Goal: Task Accomplishment & Management: Manage account settings

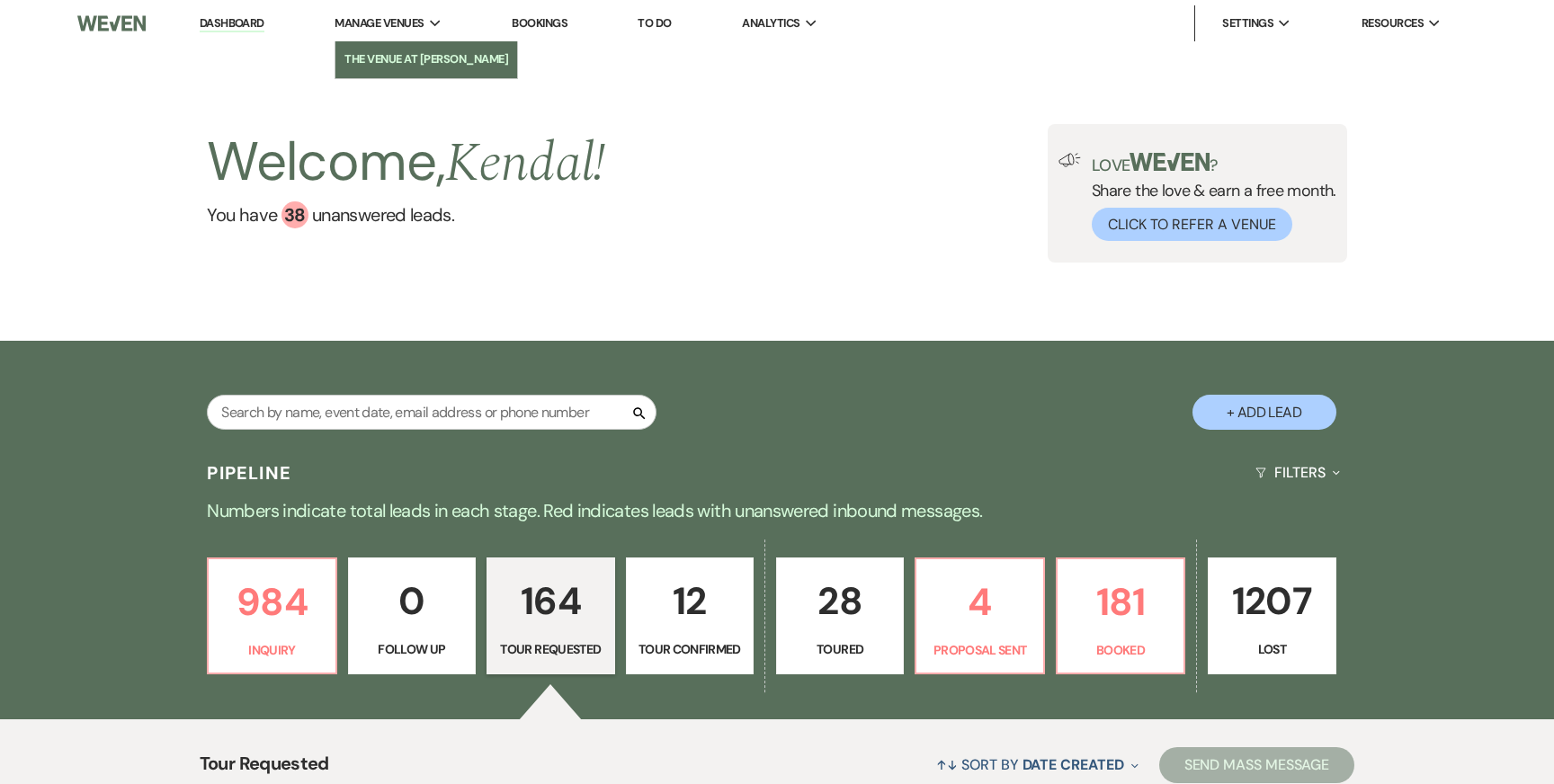
click at [403, 59] on li "The Venue at [PERSON_NAME]" at bounding box center [426, 59] width 164 height 18
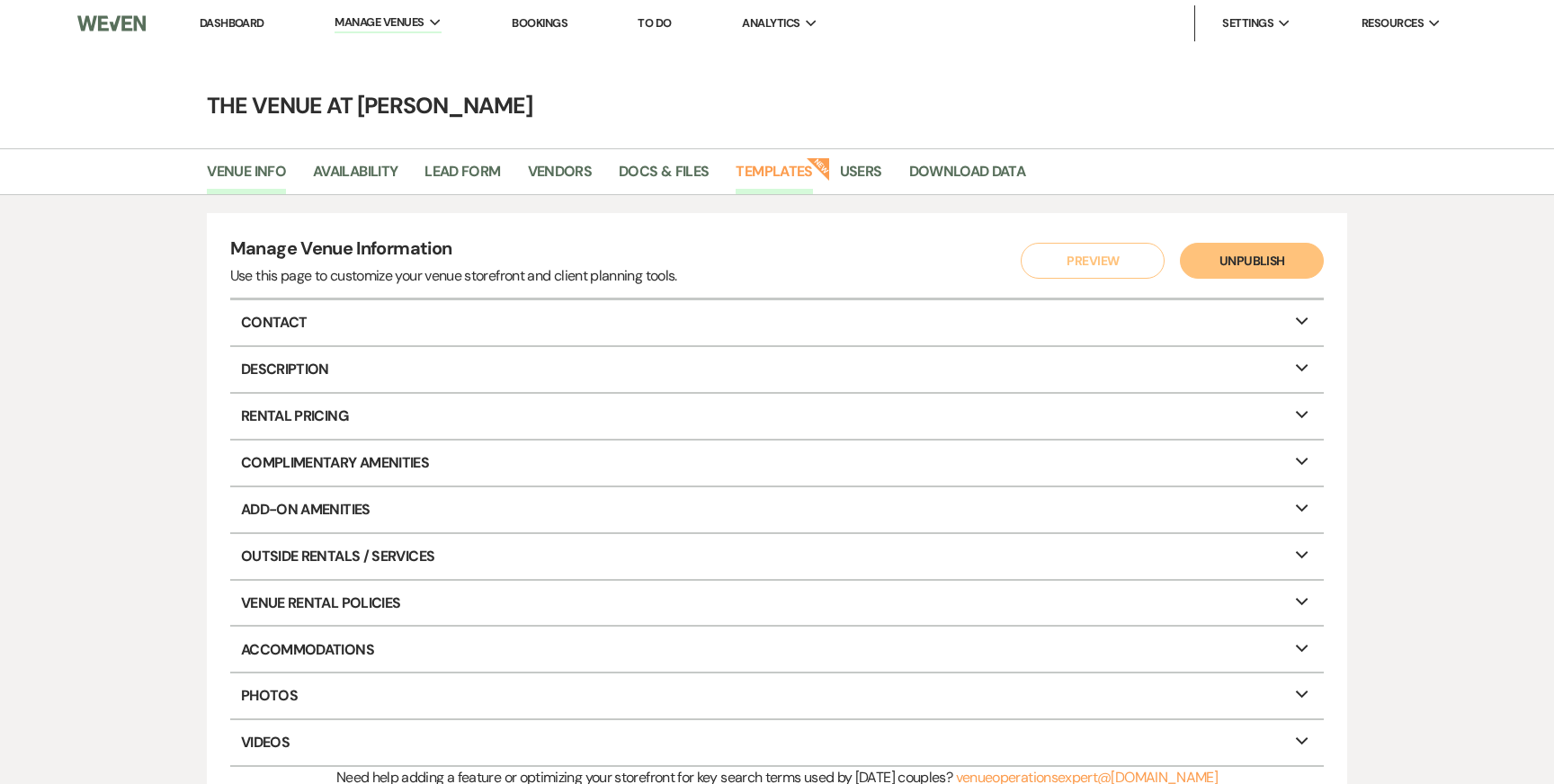
click at [753, 171] on link "Templates" at bounding box center [774, 177] width 77 height 34
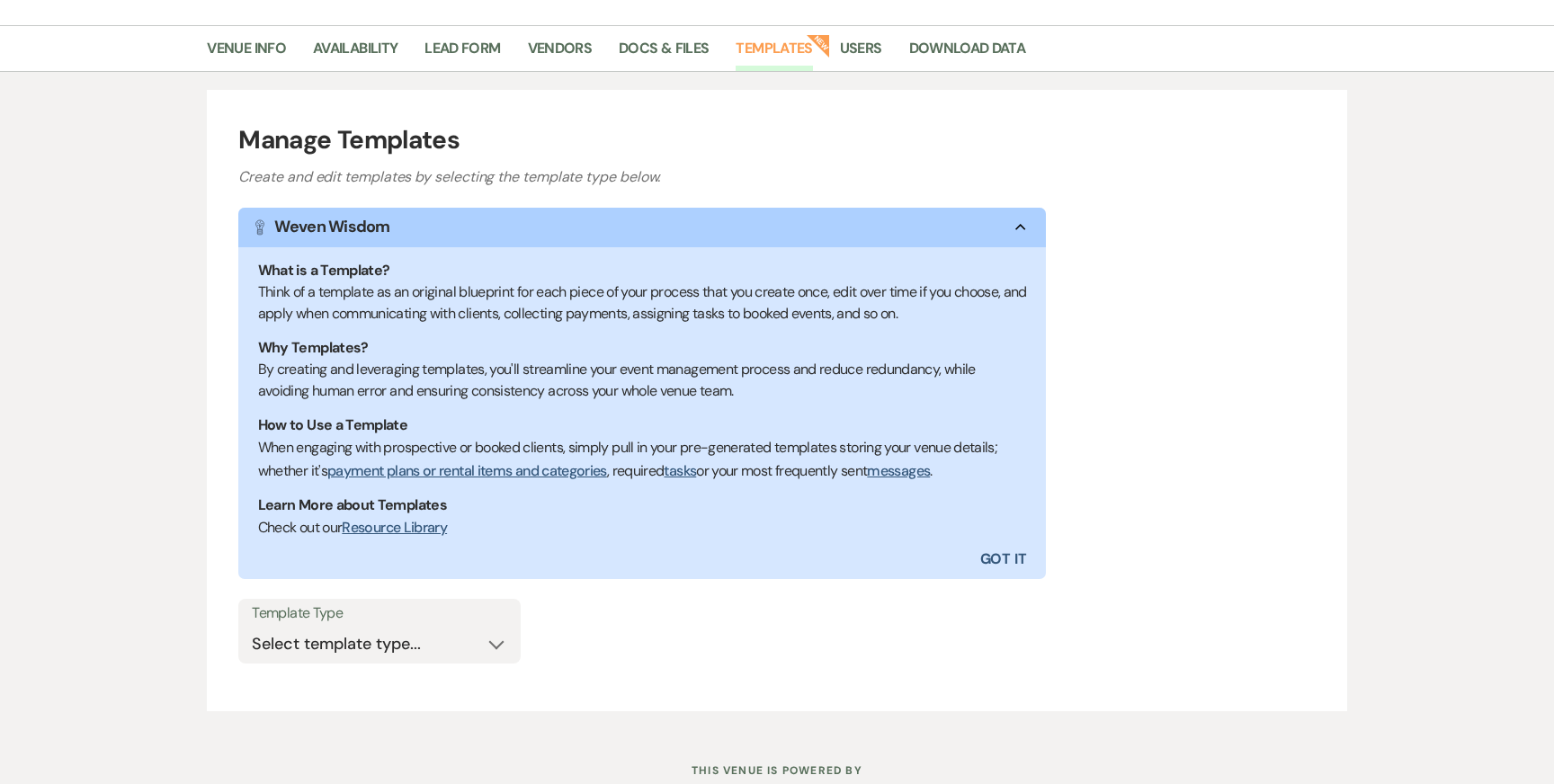
scroll to position [184, 0]
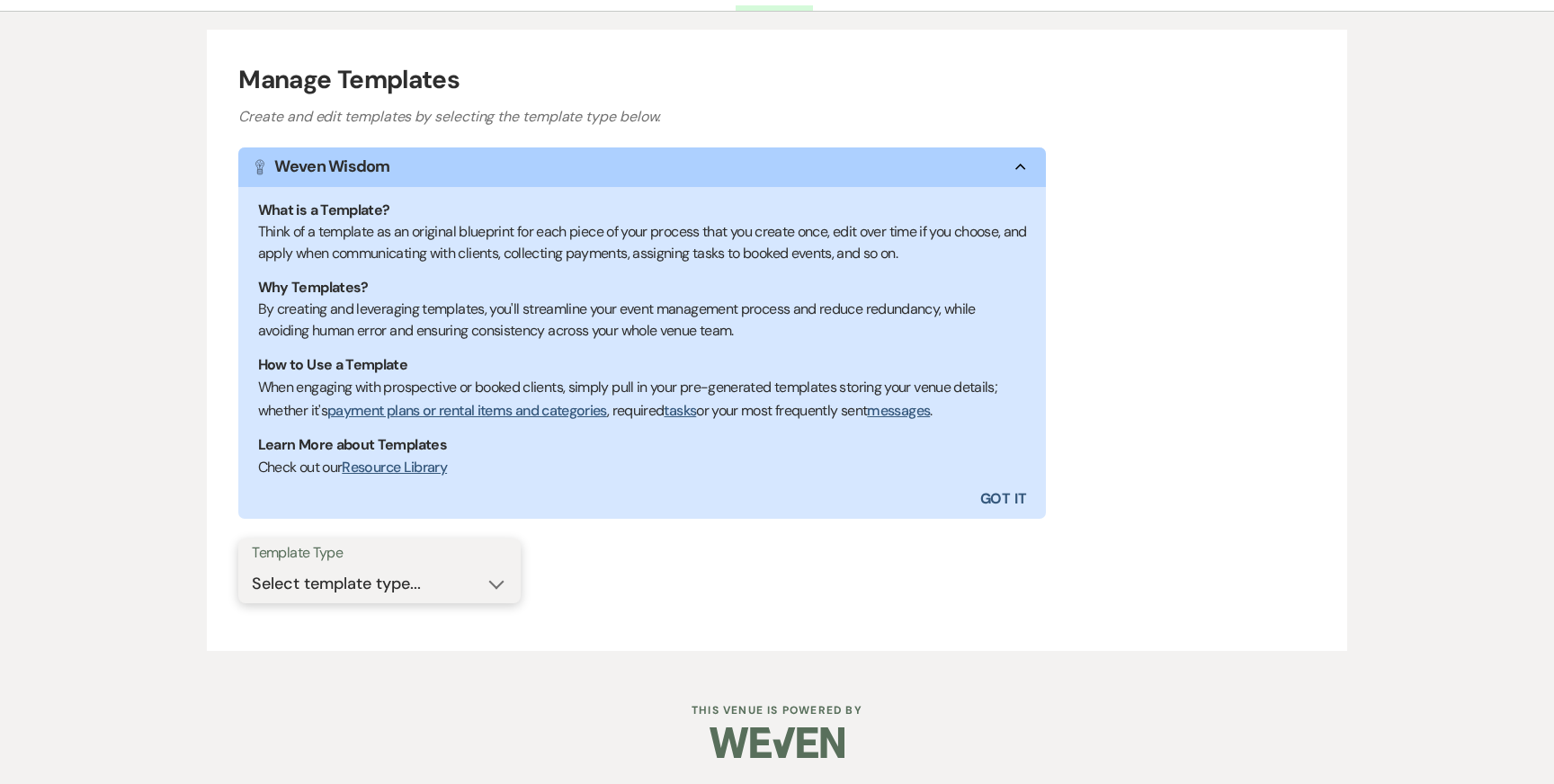
click at [447, 567] on select "Select template type... Task List Message Templates Payment Plan Inventory Item…" at bounding box center [379, 584] width 256 height 35
select select "Message Templates"
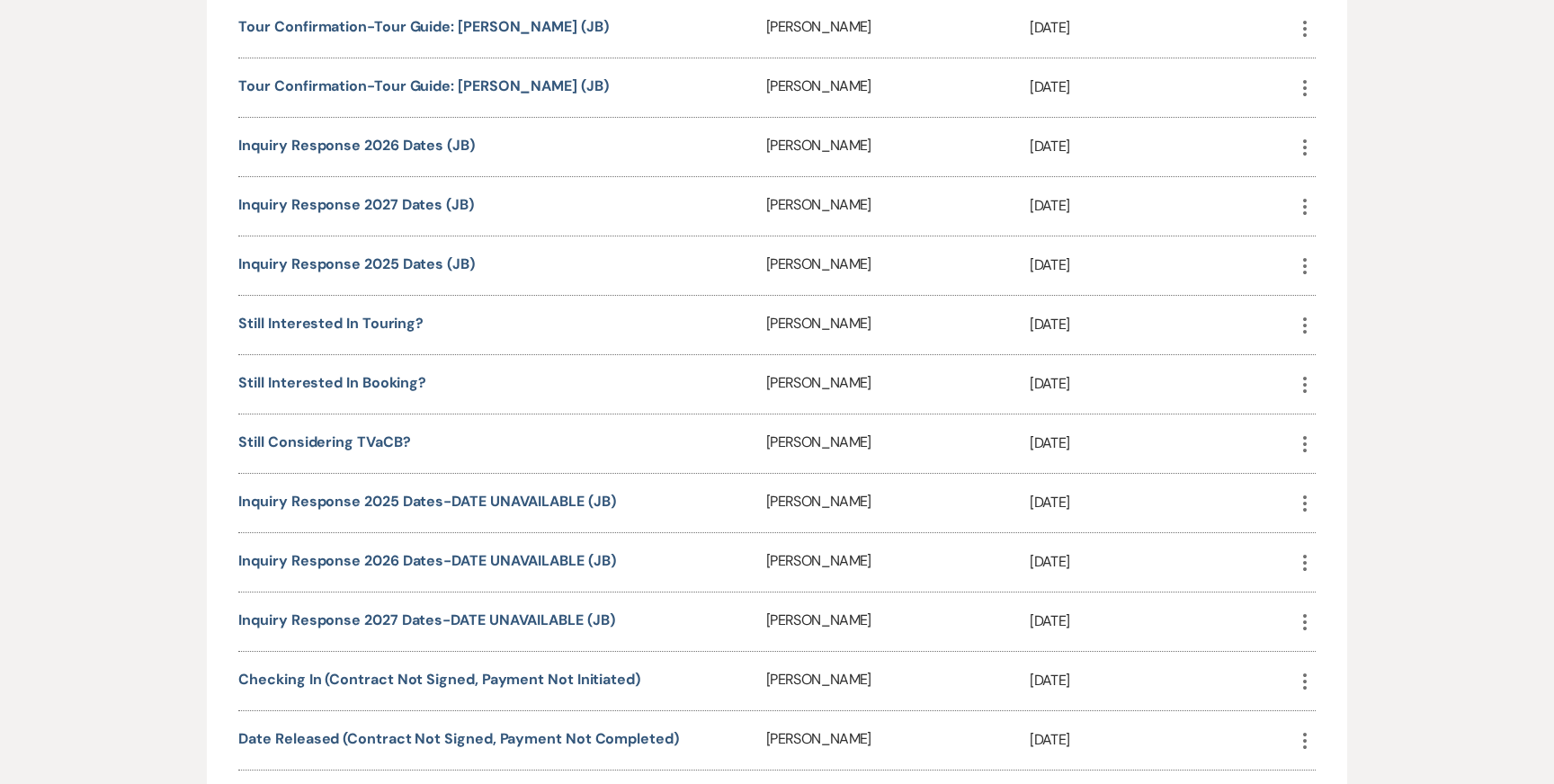
scroll to position [1643, 0]
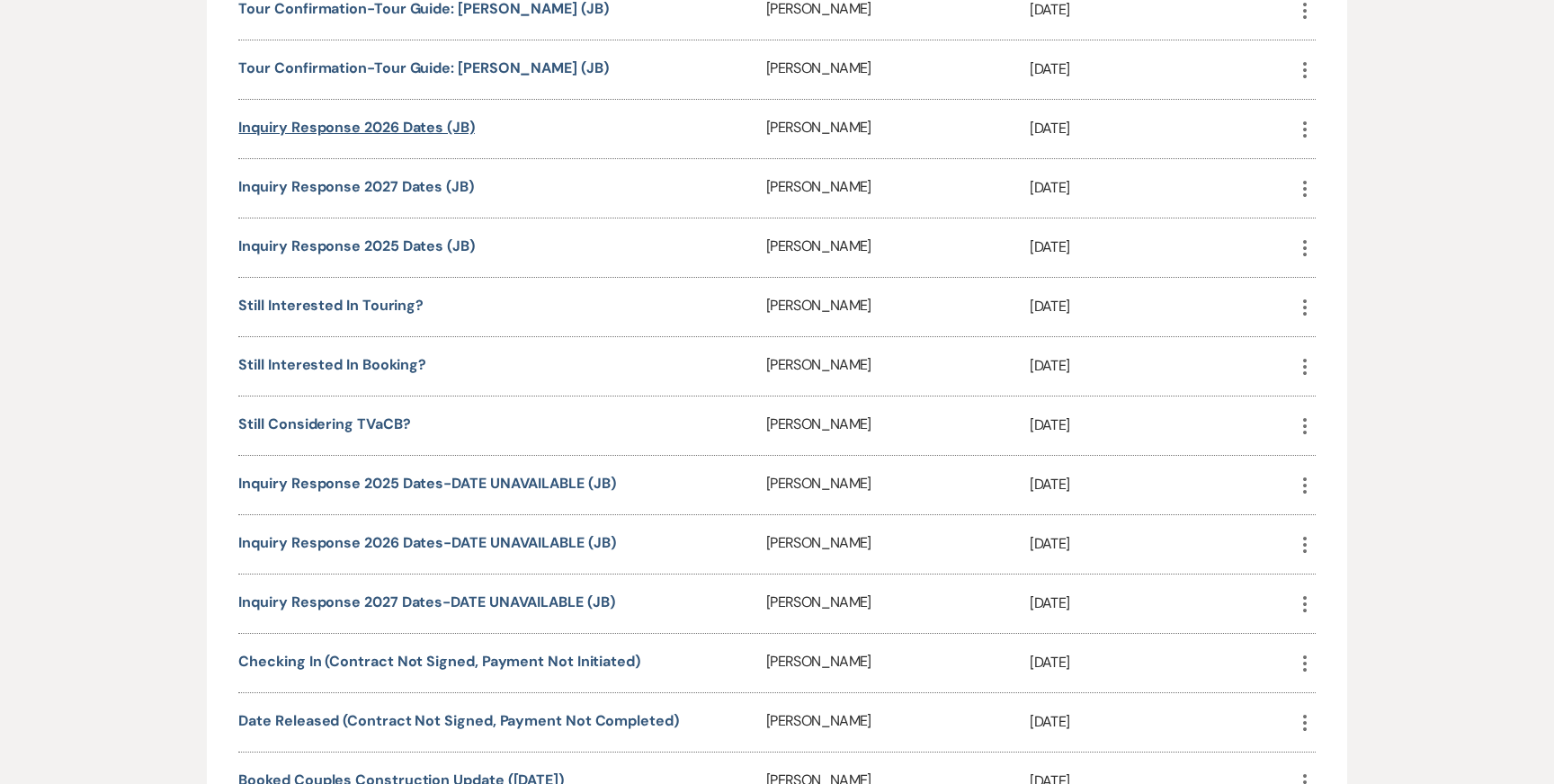
click at [342, 119] on link "Inquiry Response 2026 Dates (JB)" at bounding box center [356, 127] width 236 height 19
click at [369, 177] on link "Inquiry Response 2027 Dates (JB)" at bounding box center [355, 186] width 235 height 19
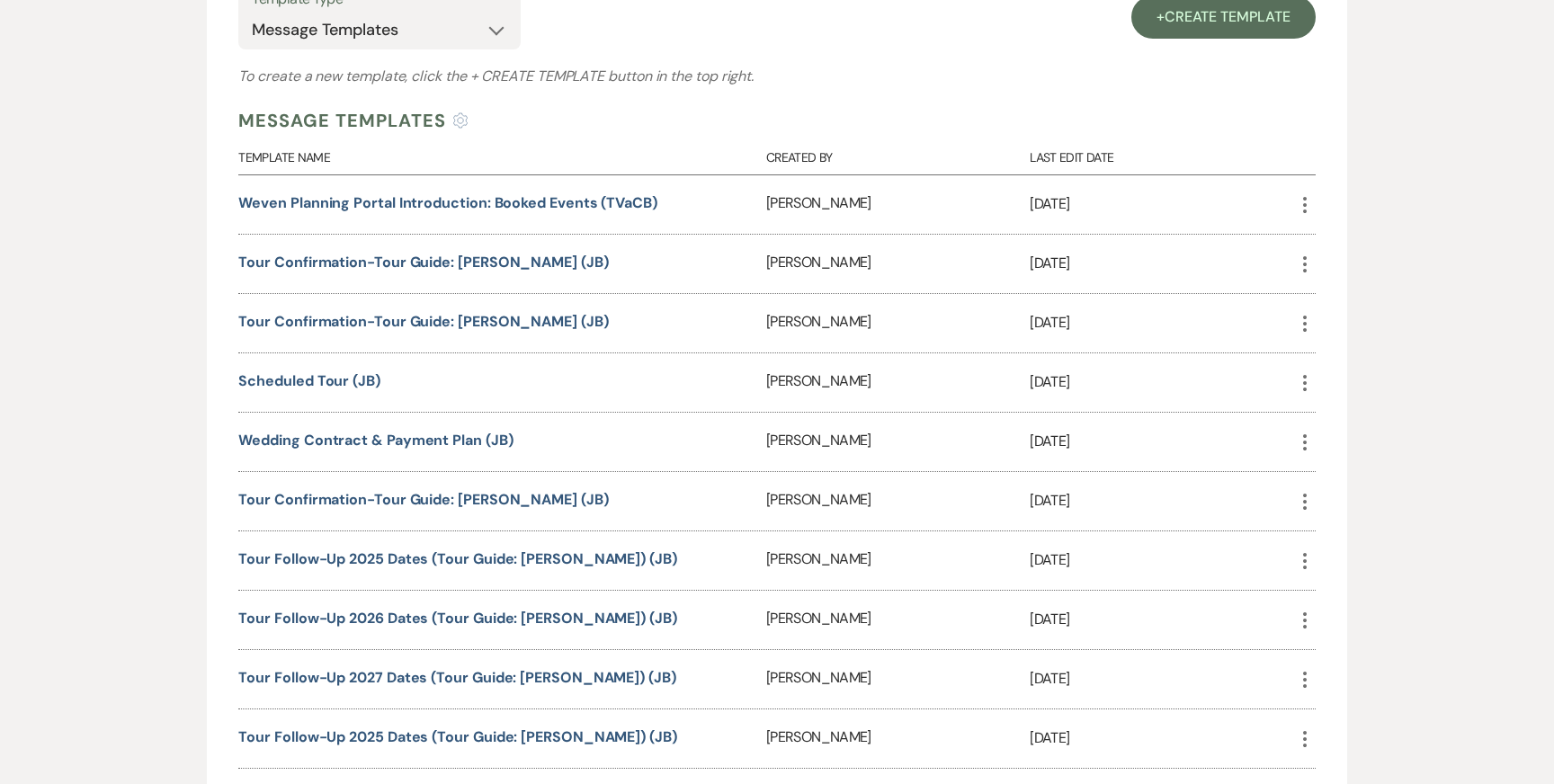
scroll to position [734, 0]
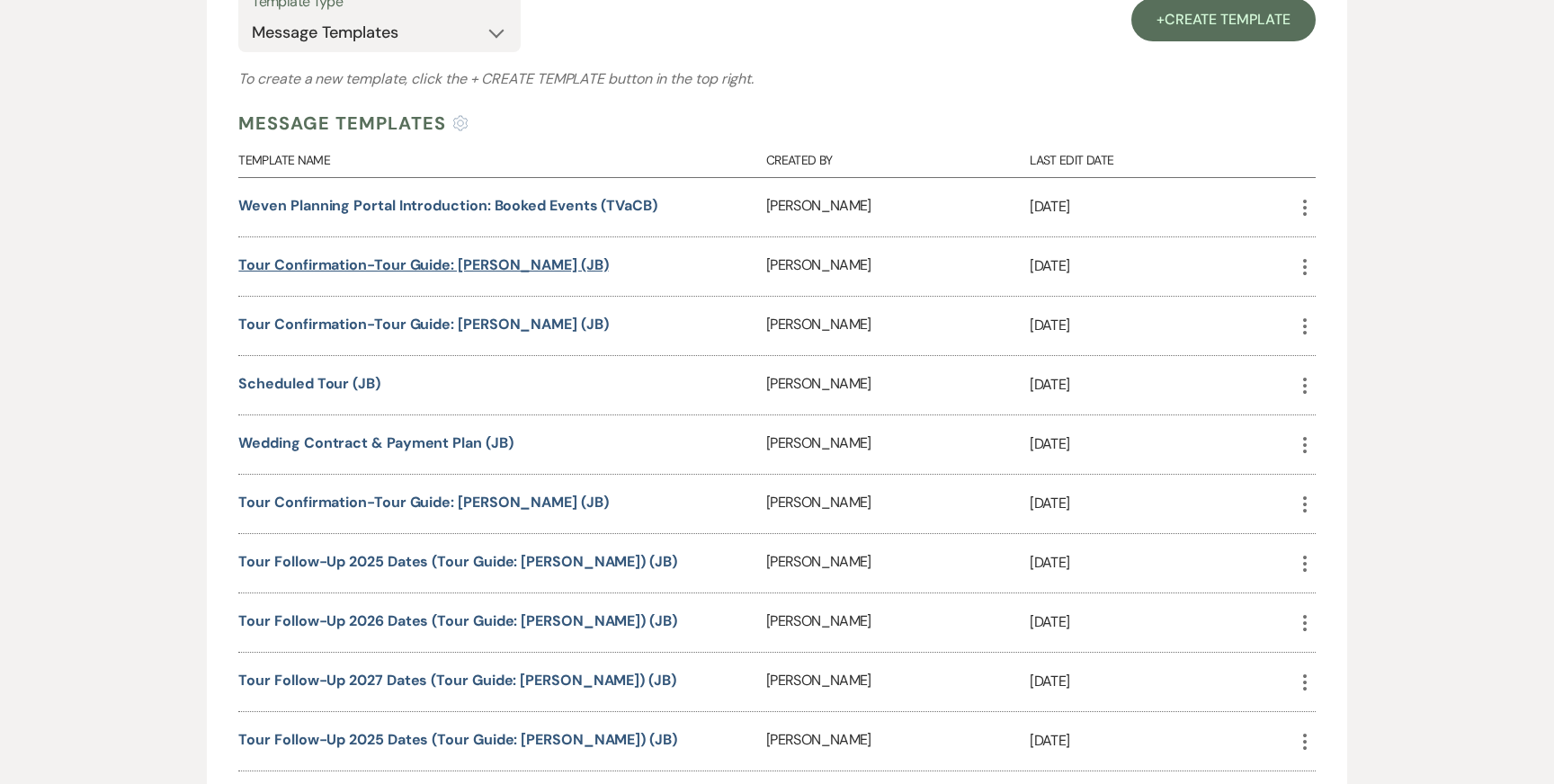
click at [353, 267] on link "Tour Confirmation-Tour Guide: Jessie (JB)" at bounding box center [423, 264] width 369 height 19
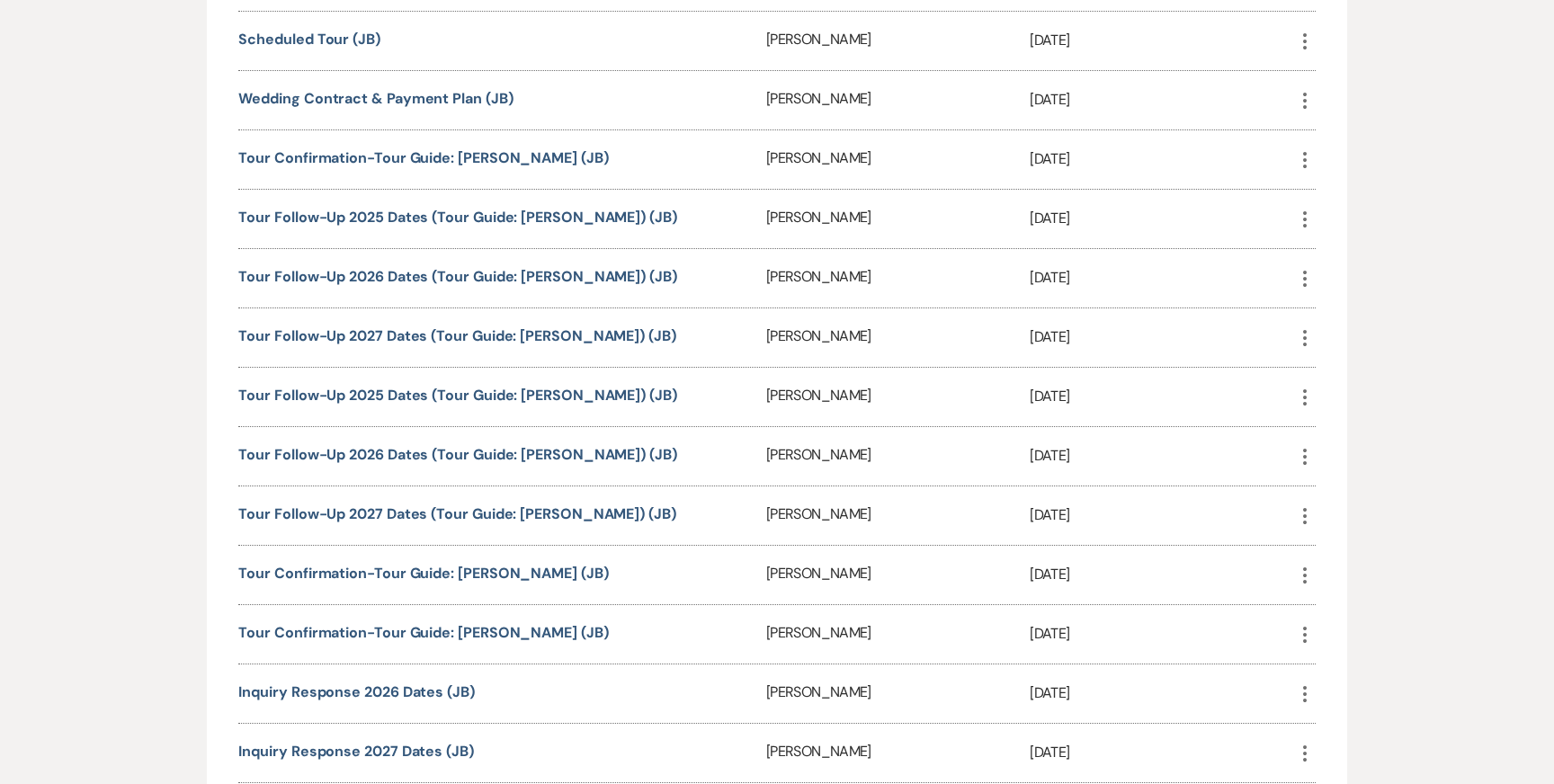
scroll to position [1090, 0]
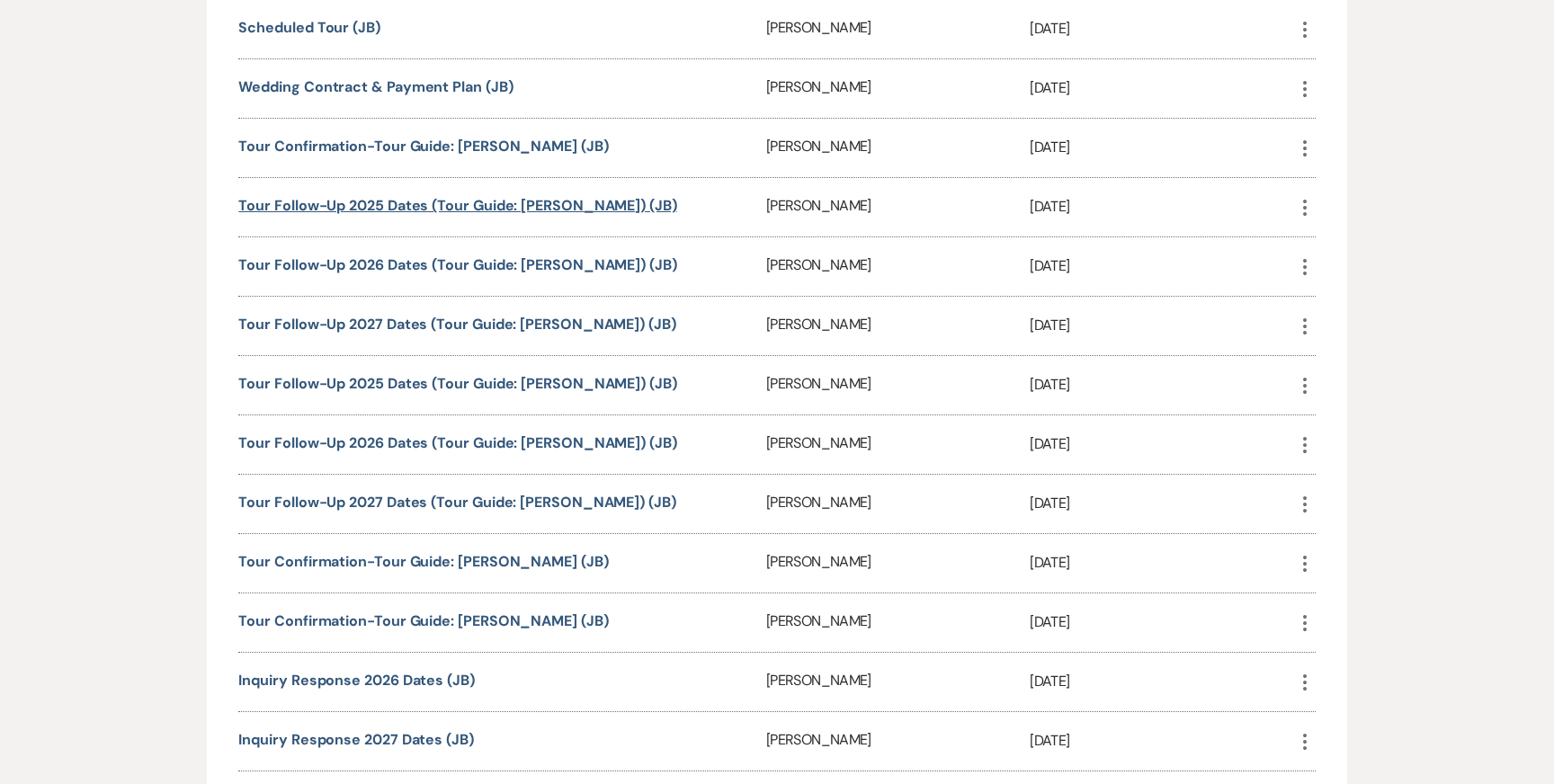
click at [304, 206] on link "Tour Follow-Up 2025 Dates (Tour Guide: Jenny) (JB)" at bounding box center [457, 204] width 438 height 19
click at [335, 437] on link "Tour Follow-Up 2026 Dates (Tour Guide: Carley) (JB)" at bounding box center [457, 442] width 438 height 19
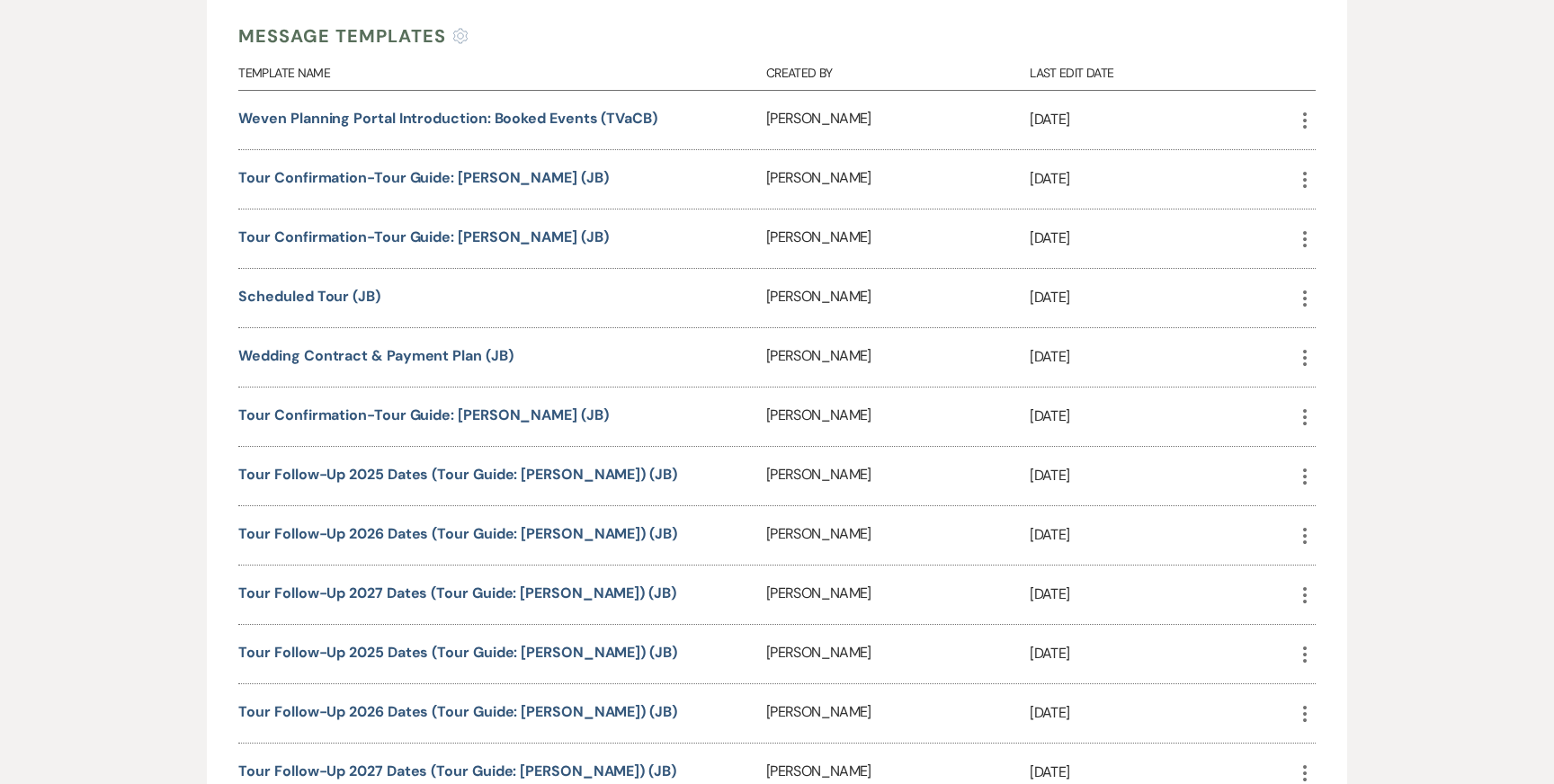
scroll to position [793, 0]
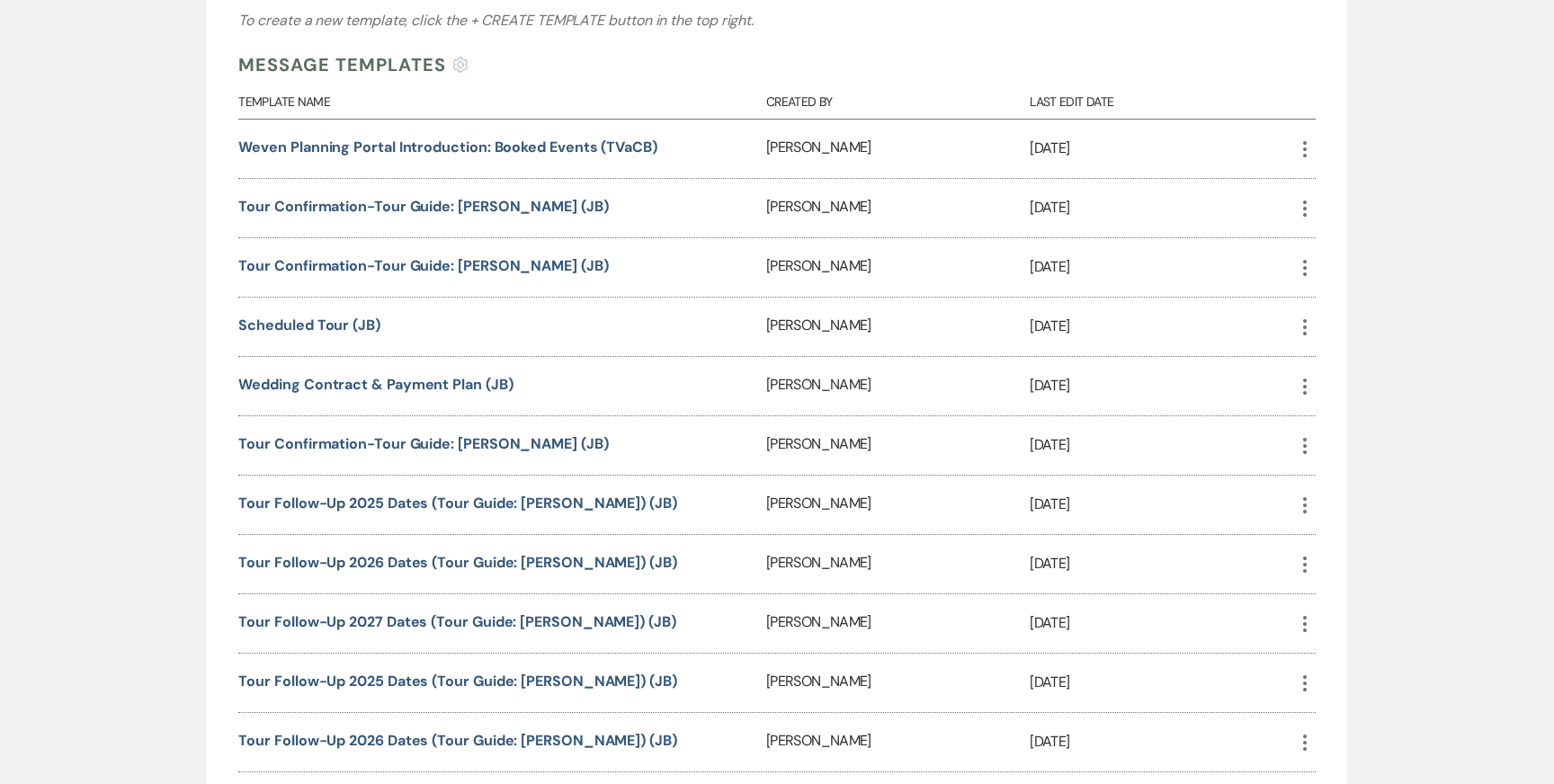
click at [297, 321] on link "Scheduled Tour (JB)" at bounding box center [308, 324] width 141 height 19
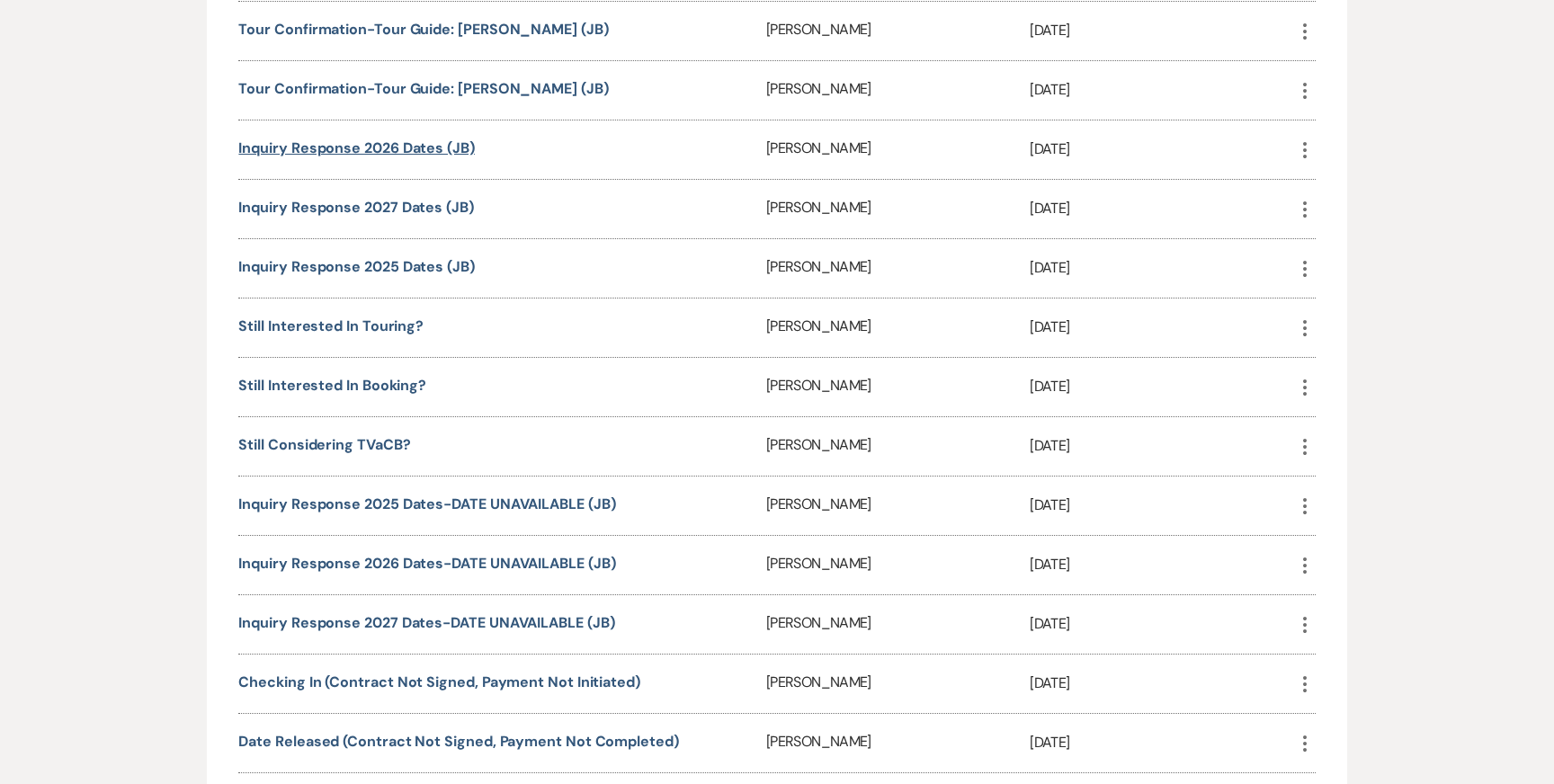
scroll to position [1633, 0]
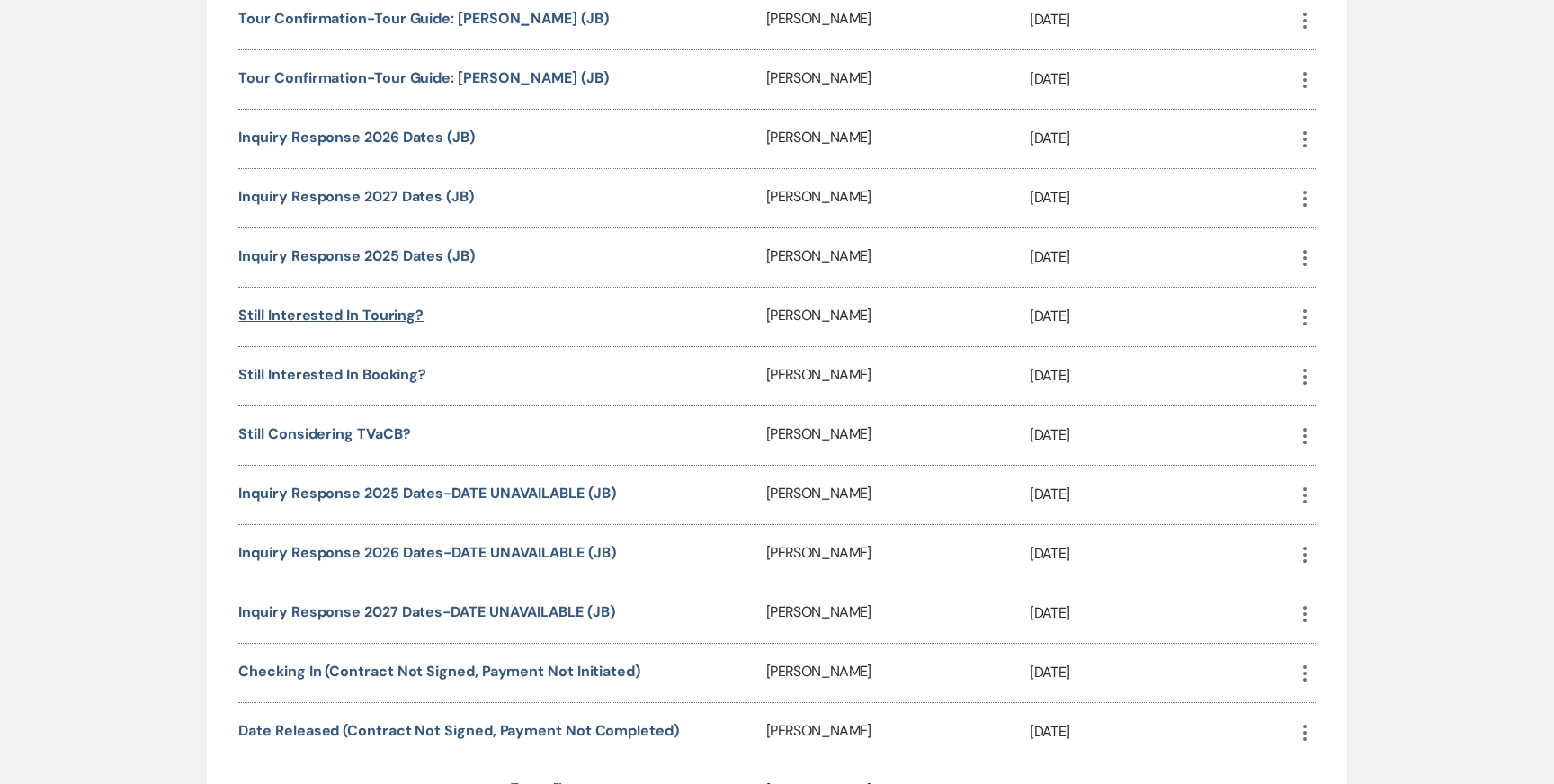
click at [299, 305] on link "Still Interested In Touring?" at bounding box center [331, 314] width 186 height 19
click at [287, 424] on link "Still Considering TVaCB?" at bounding box center [324, 433] width 172 height 19
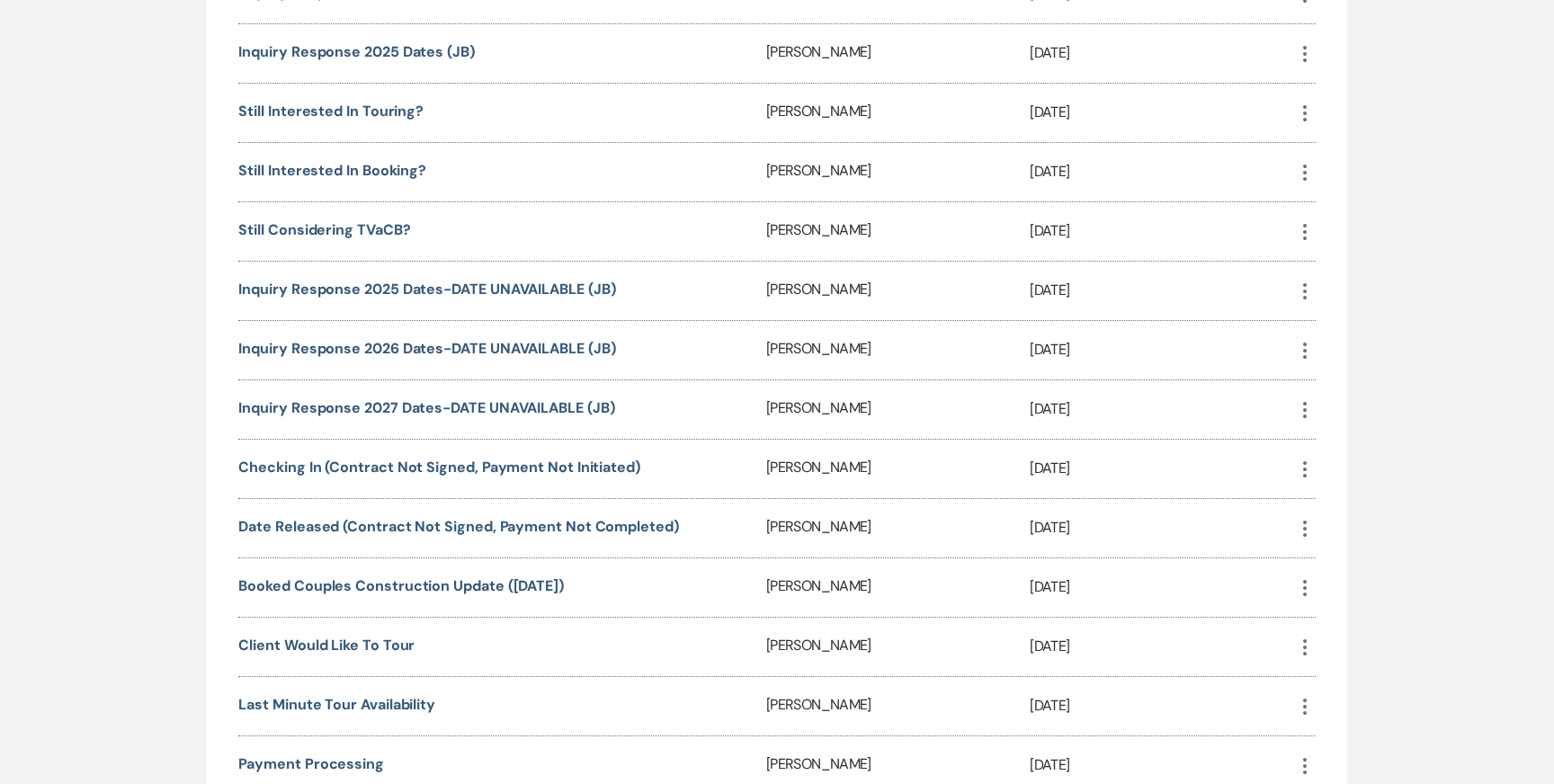
scroll to position [1841, 0]
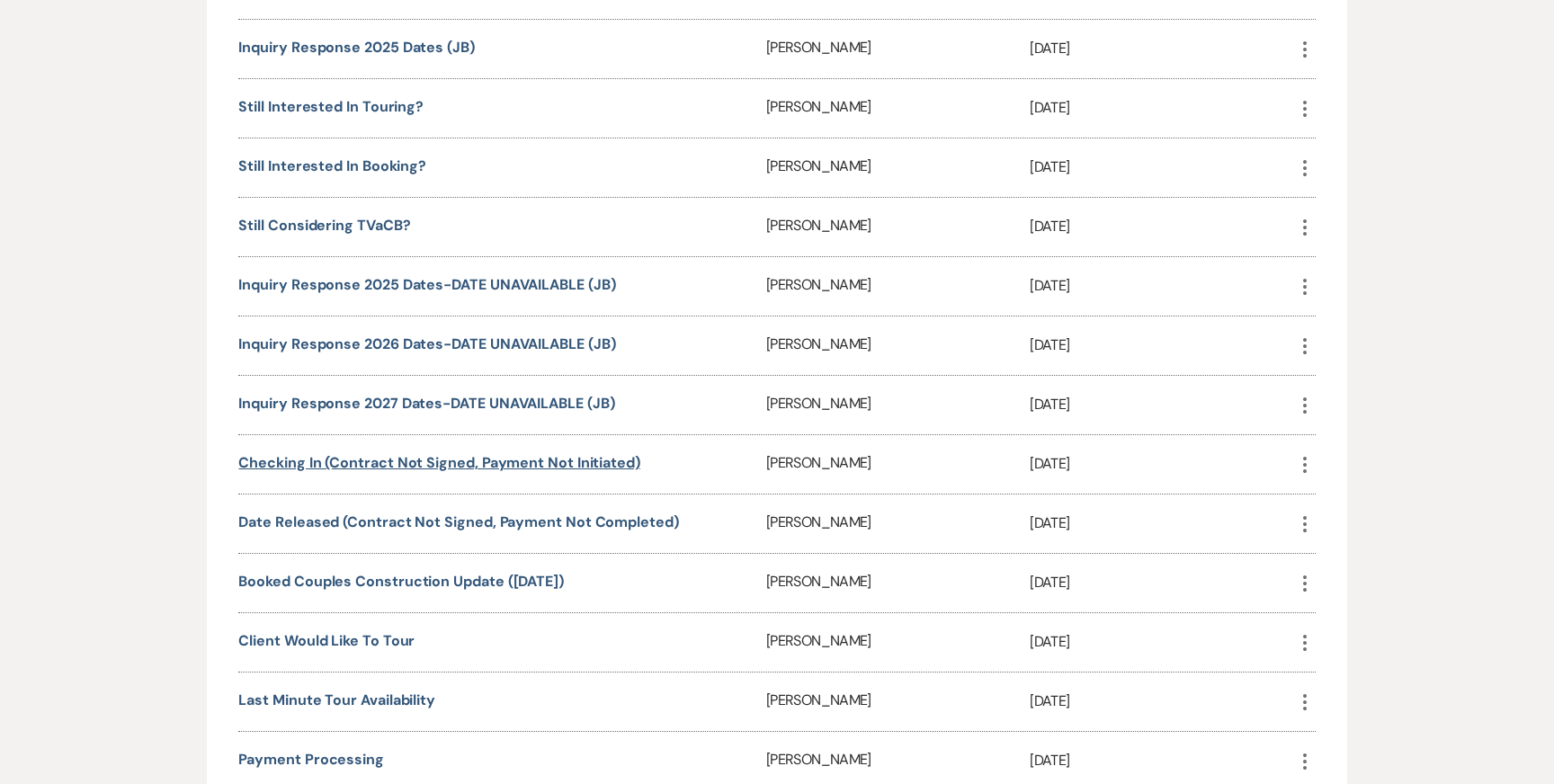
click at [259, 455] on link "Checking In (Contract Not Signed, Payment Not Initiated)" at bounding box center [439, 462] width 402 height 19
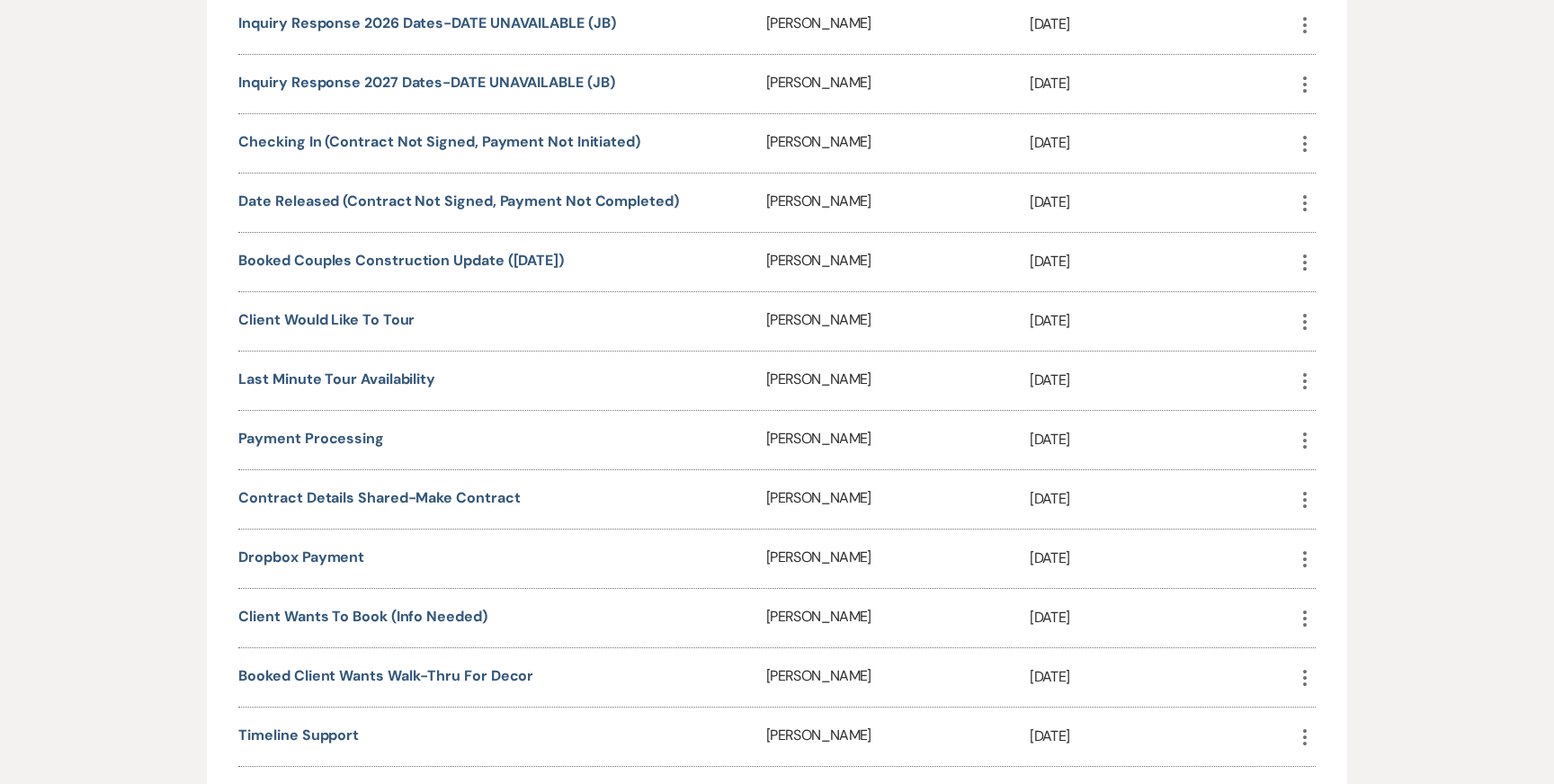
scroll to position [2169, 0]
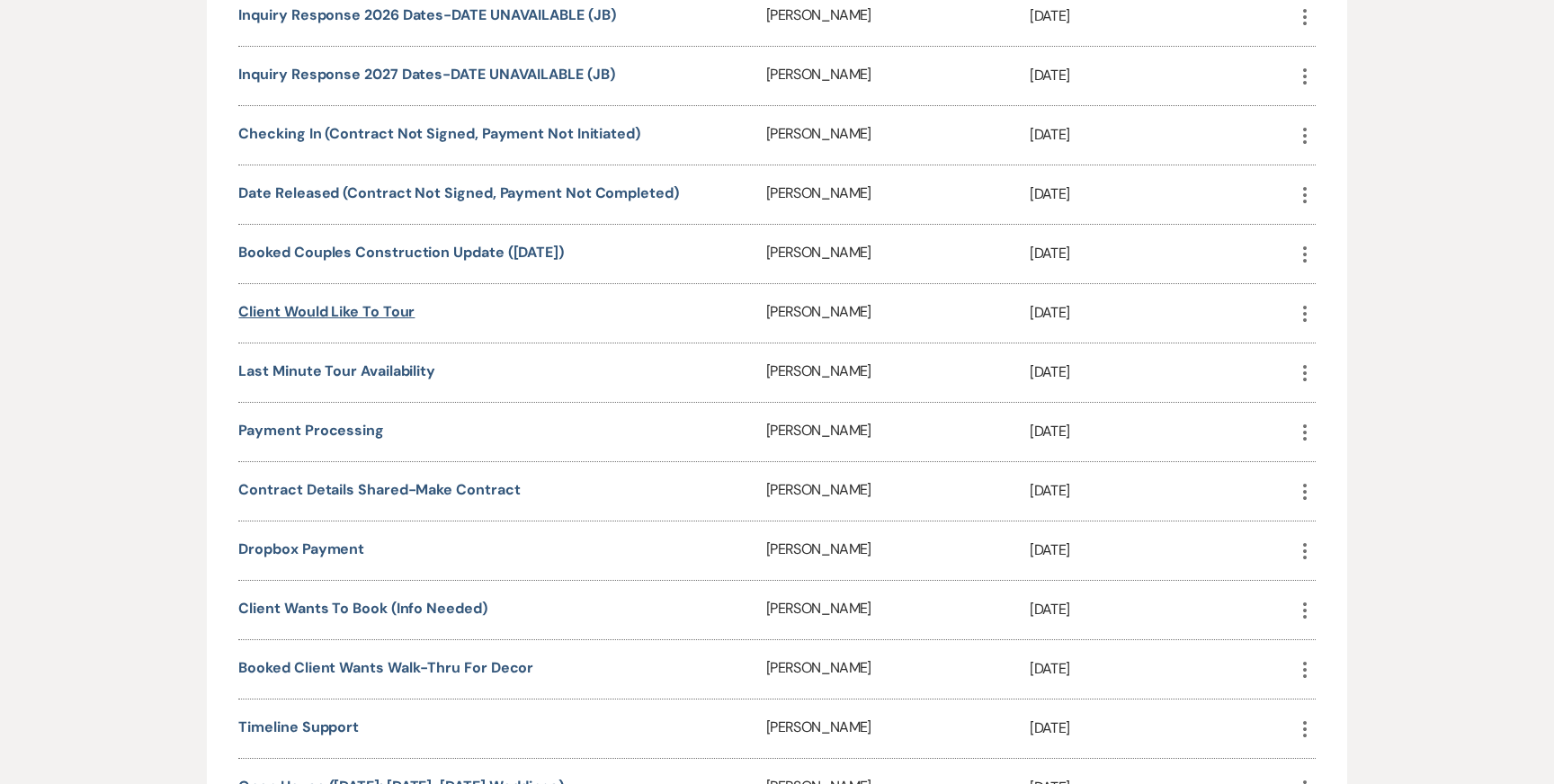
click at [272, 302] on link "Client Would Like To Tour" at bounding box center [326, 311] width 177 height 19
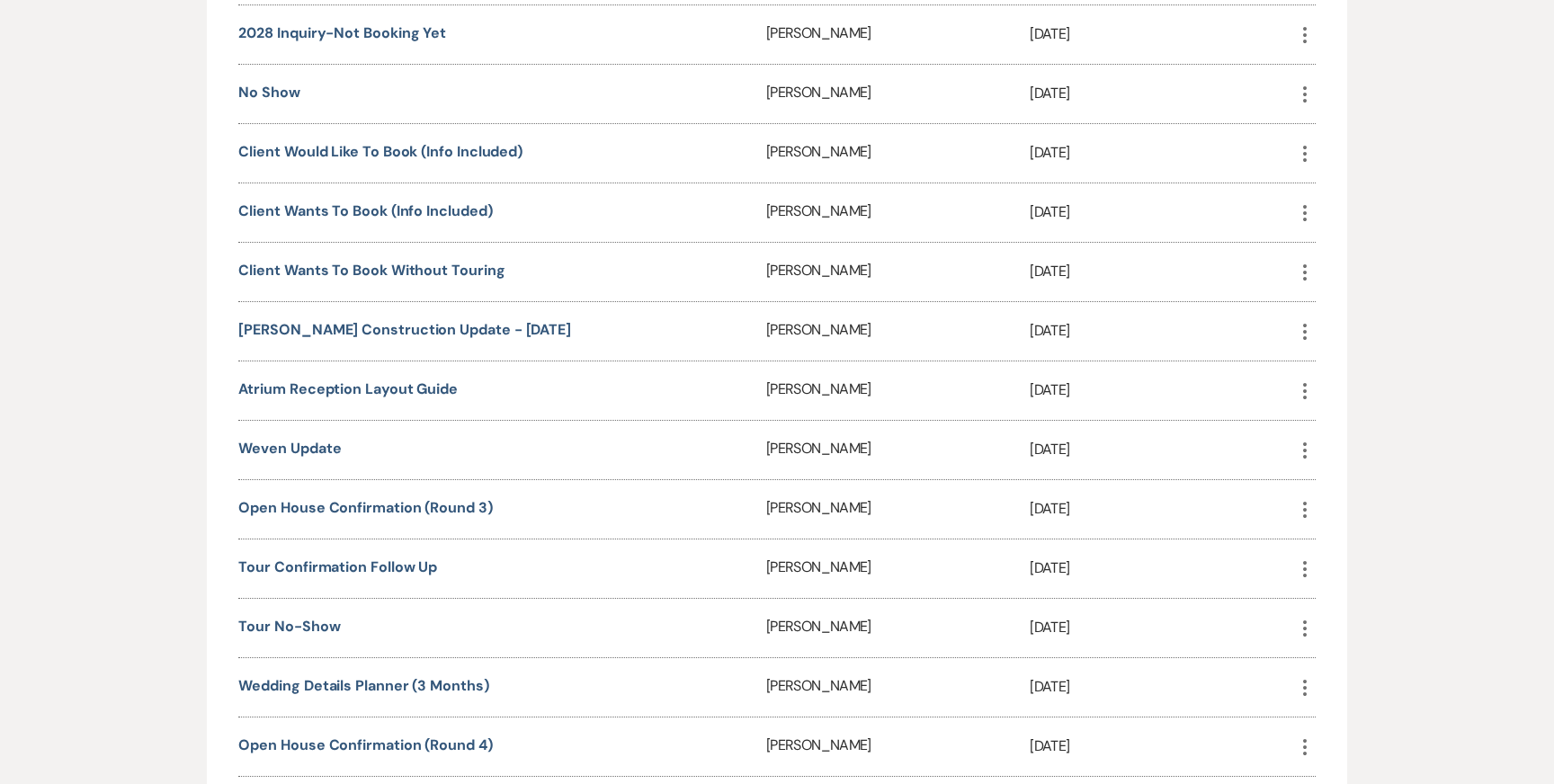
scroll to position [3818, 0]
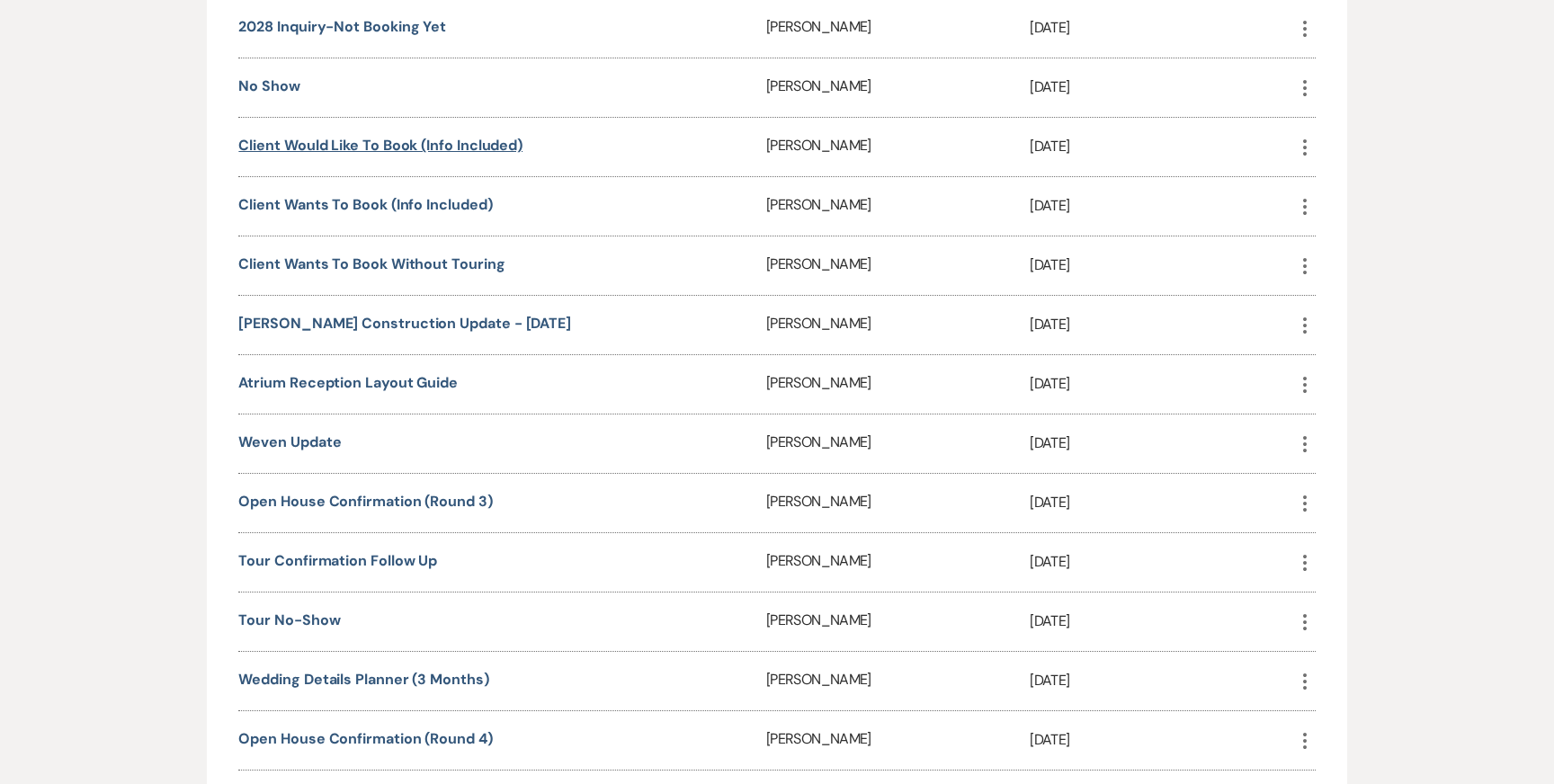
click at [344, 136] on link "Client Would Like To Book (Info Included)" at bounding box center [380, 145] width 284 height 19
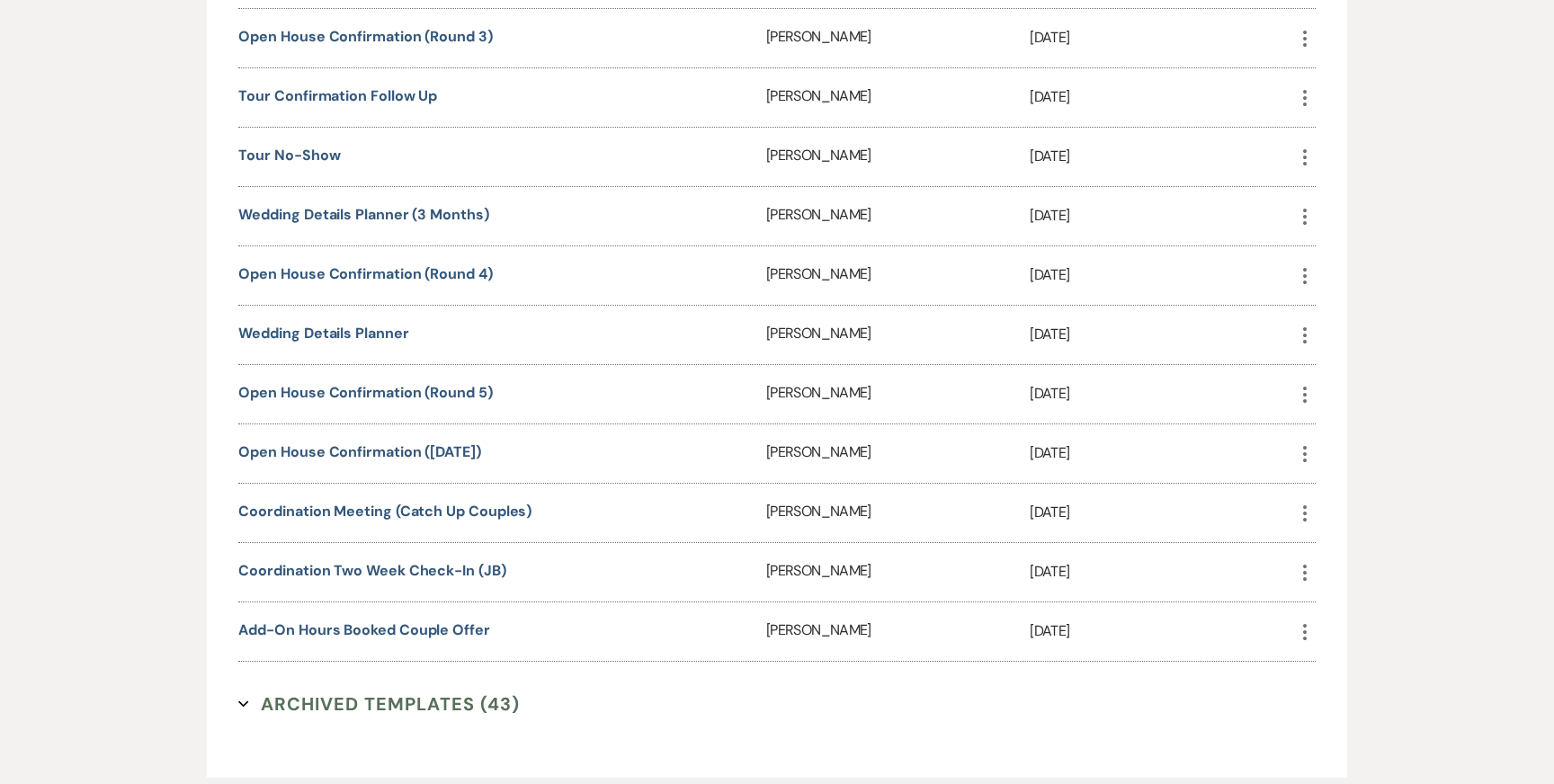
scroll to position [4298, 0]
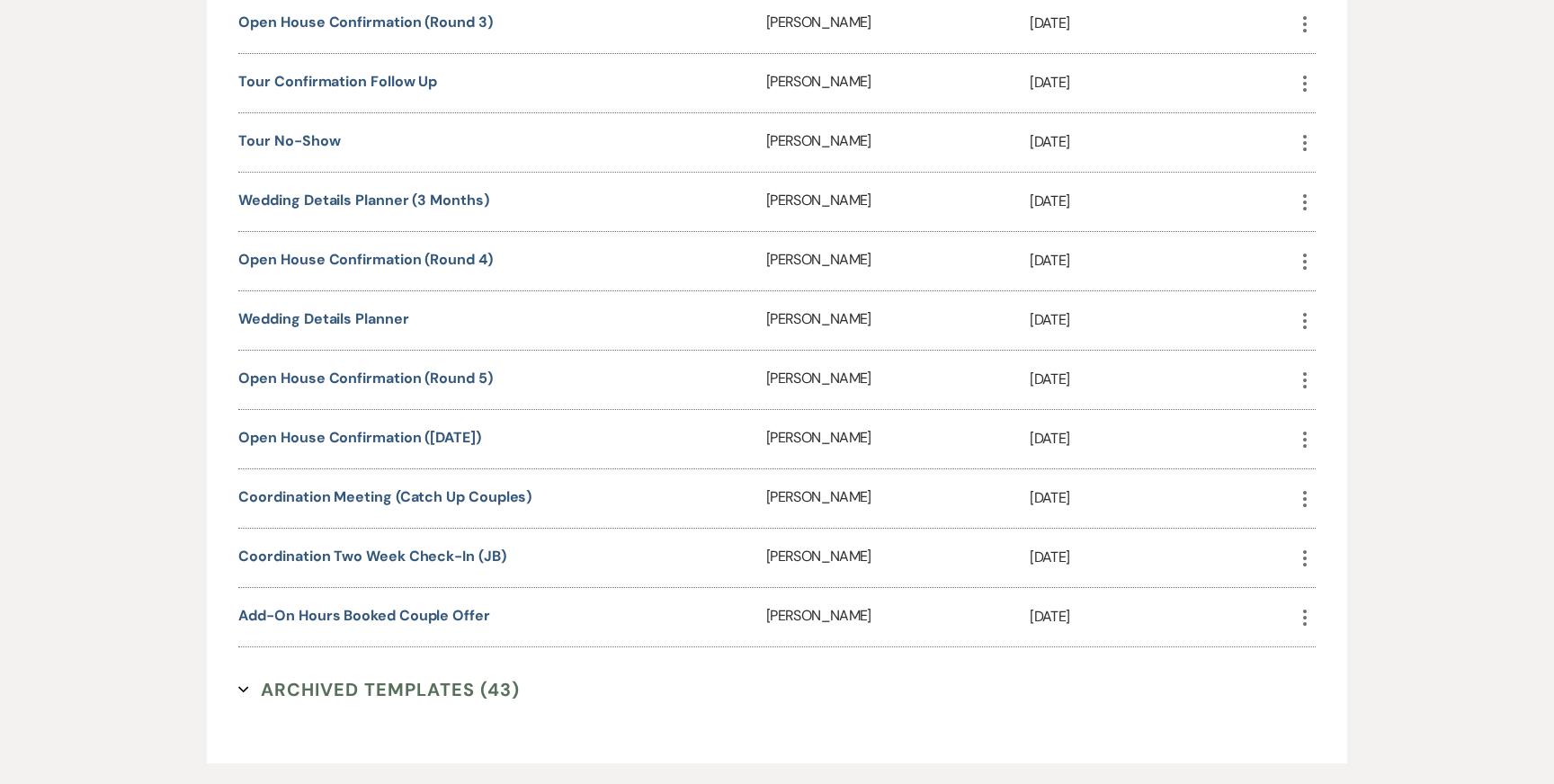
click at [288, 605] on link "Add-On Hours Booked Couple Offer" at bounding box center [363, 614] width 251 height 19
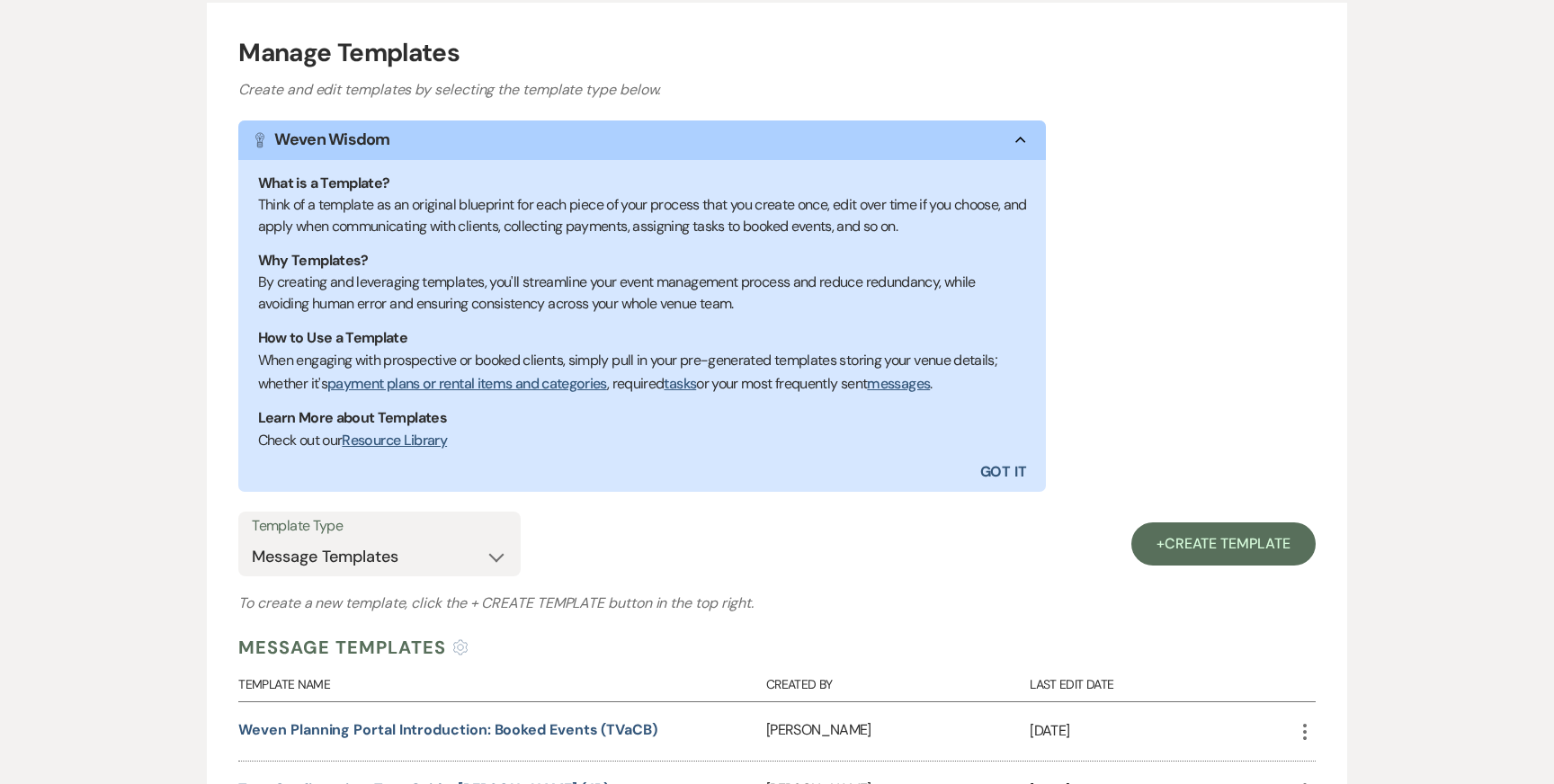
scroll to position [0, 0]
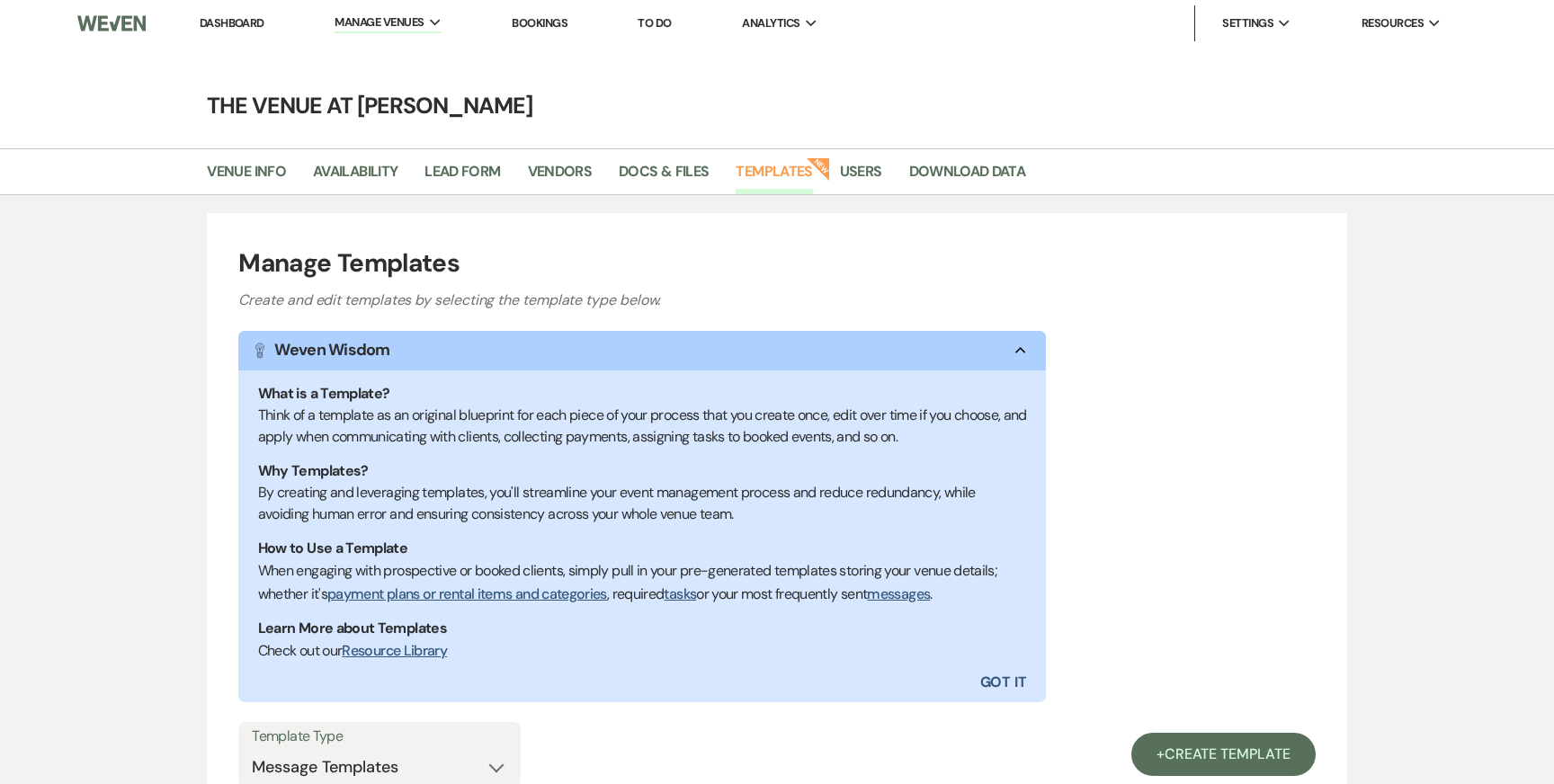
click at [246, 25] on link "Dashboard" at bounding box center [232, 22] width 65 height 15
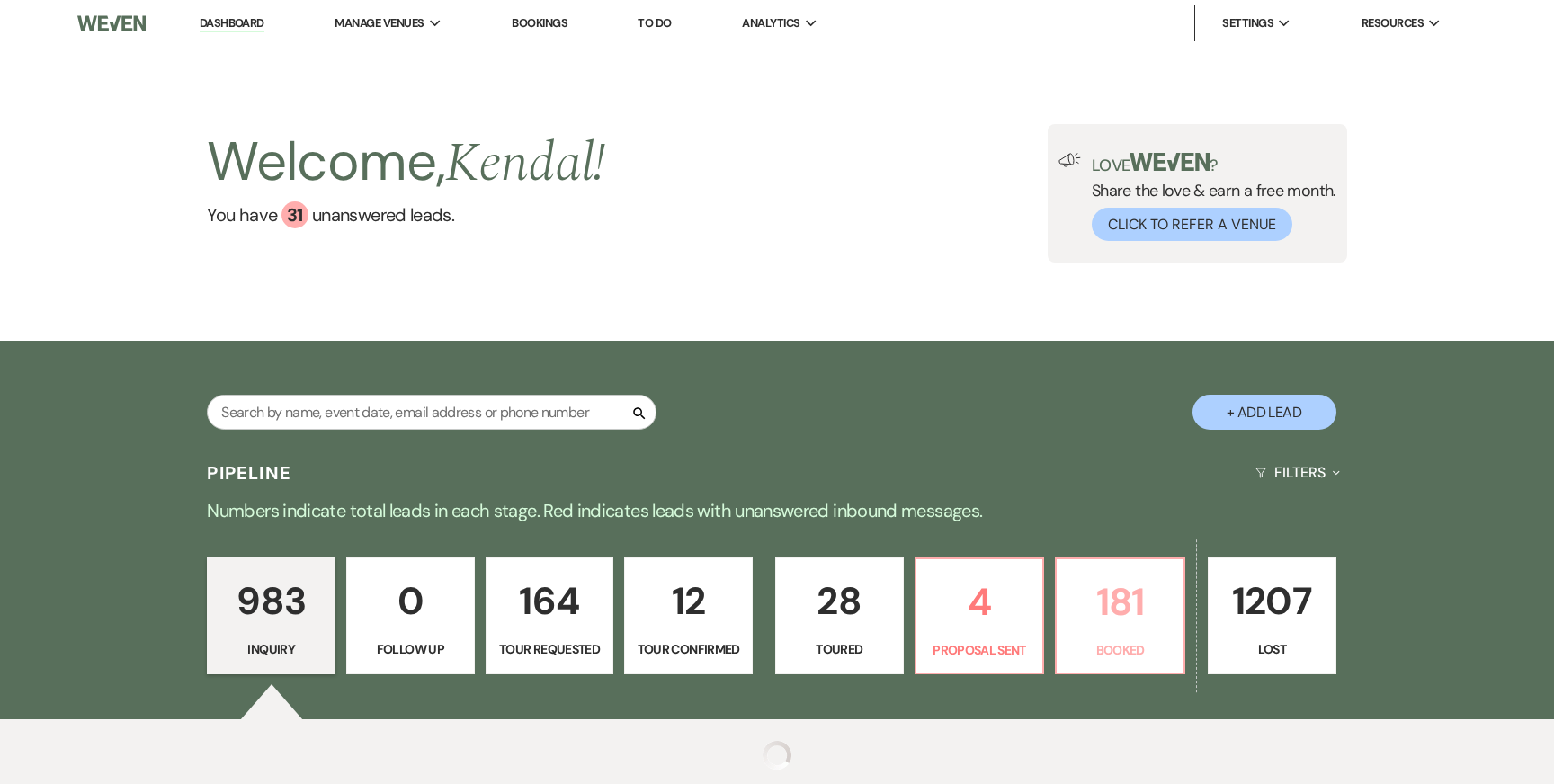
click at [1114, 606] on p "181" at bounding box center [1119, 601] width 105 height 60
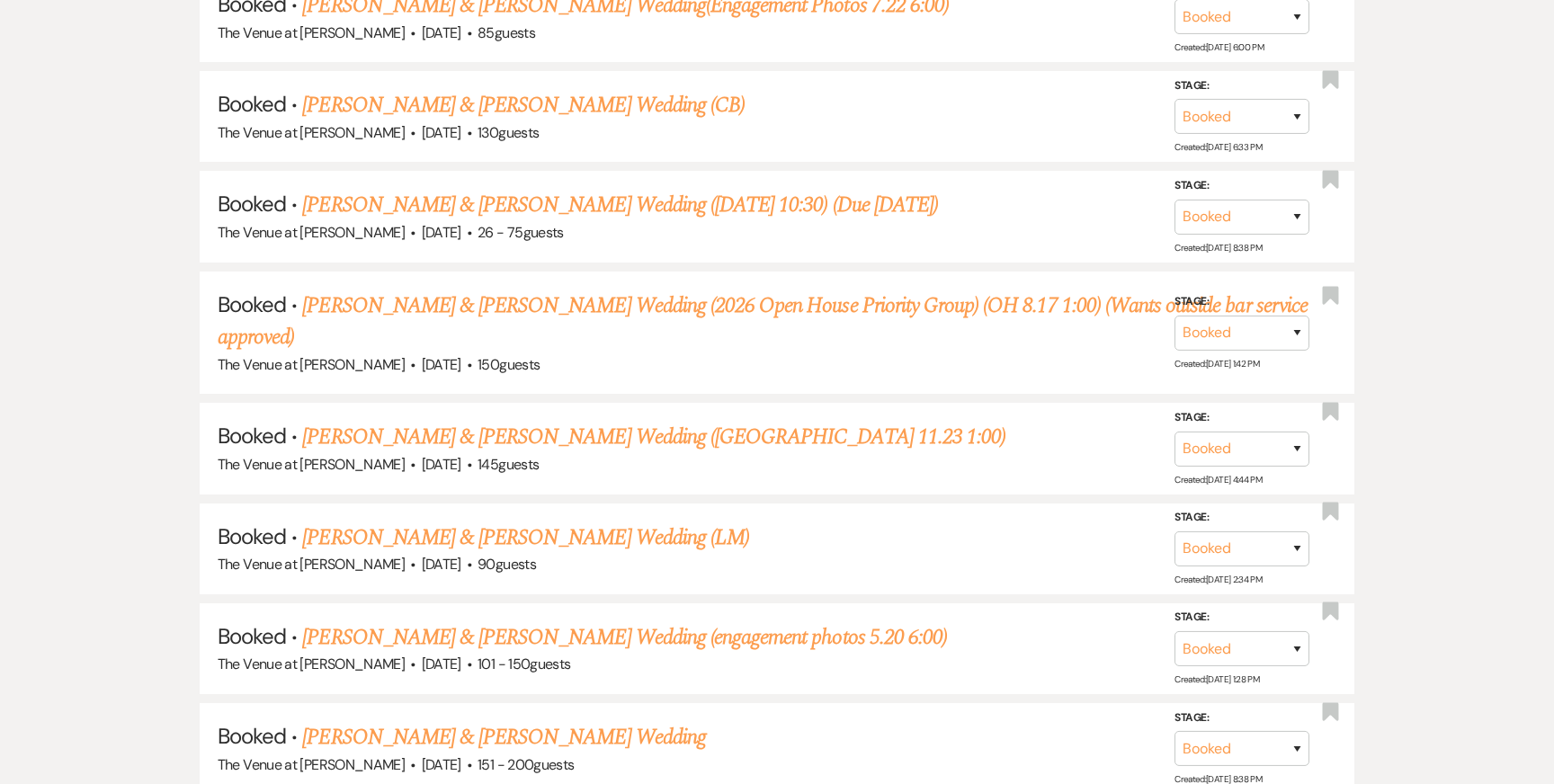
scroll to position [6900, 0]
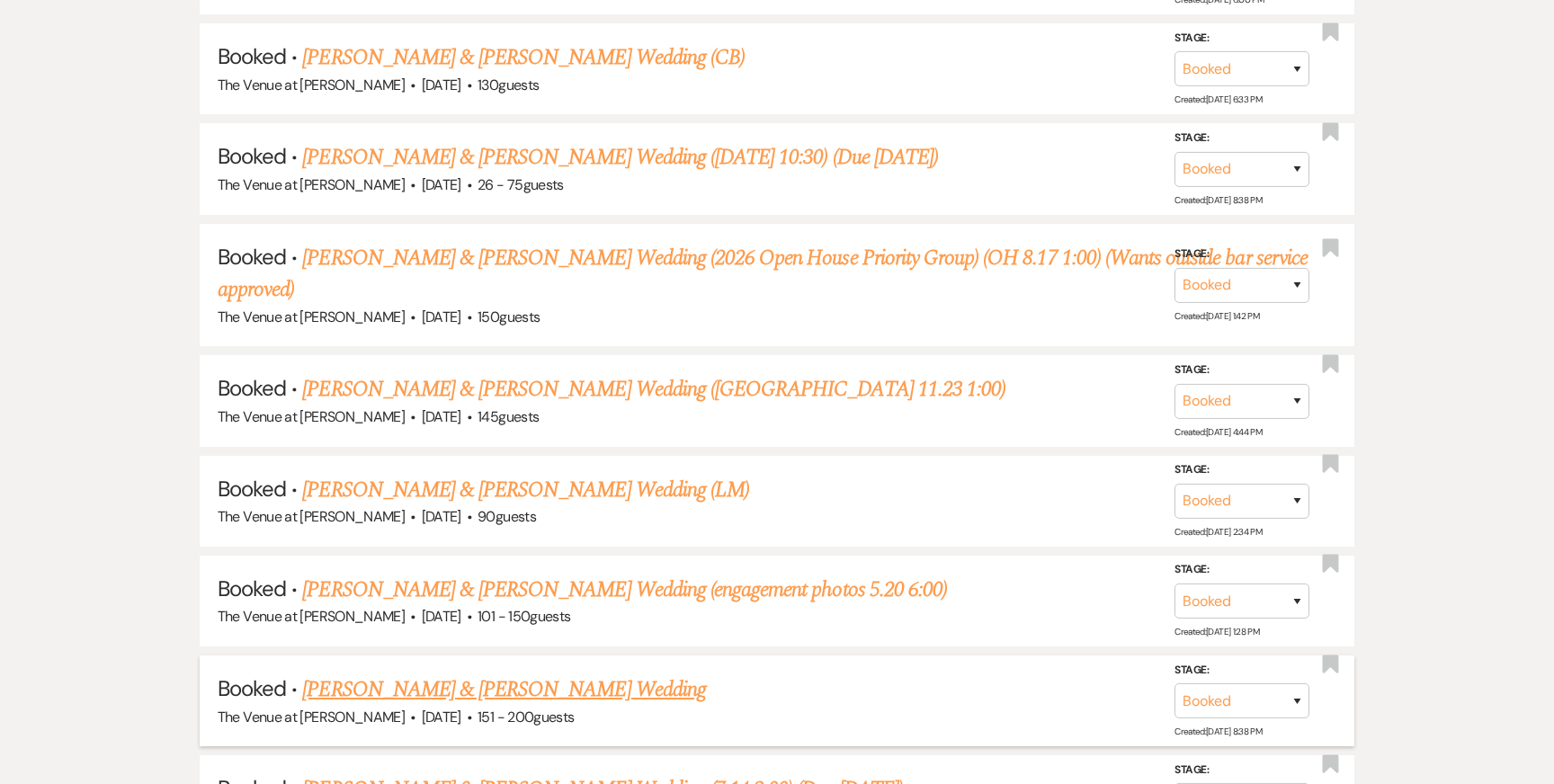
click at [490, 673] on link "Sarah Miller & Brad Palmatier's Wedding" at bounding box center [504, 689] width 403 height 32
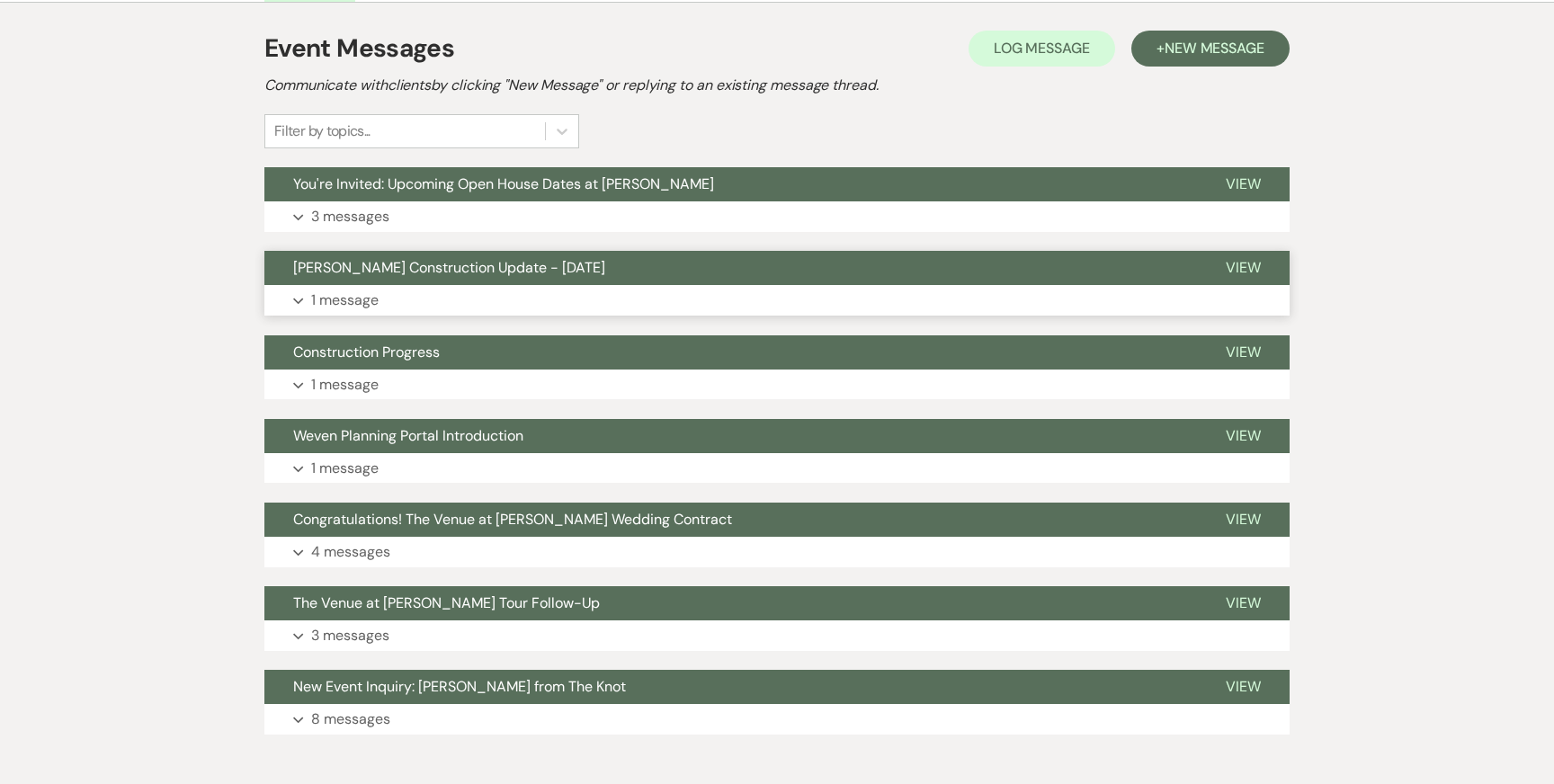
scroll to position [349, 0]
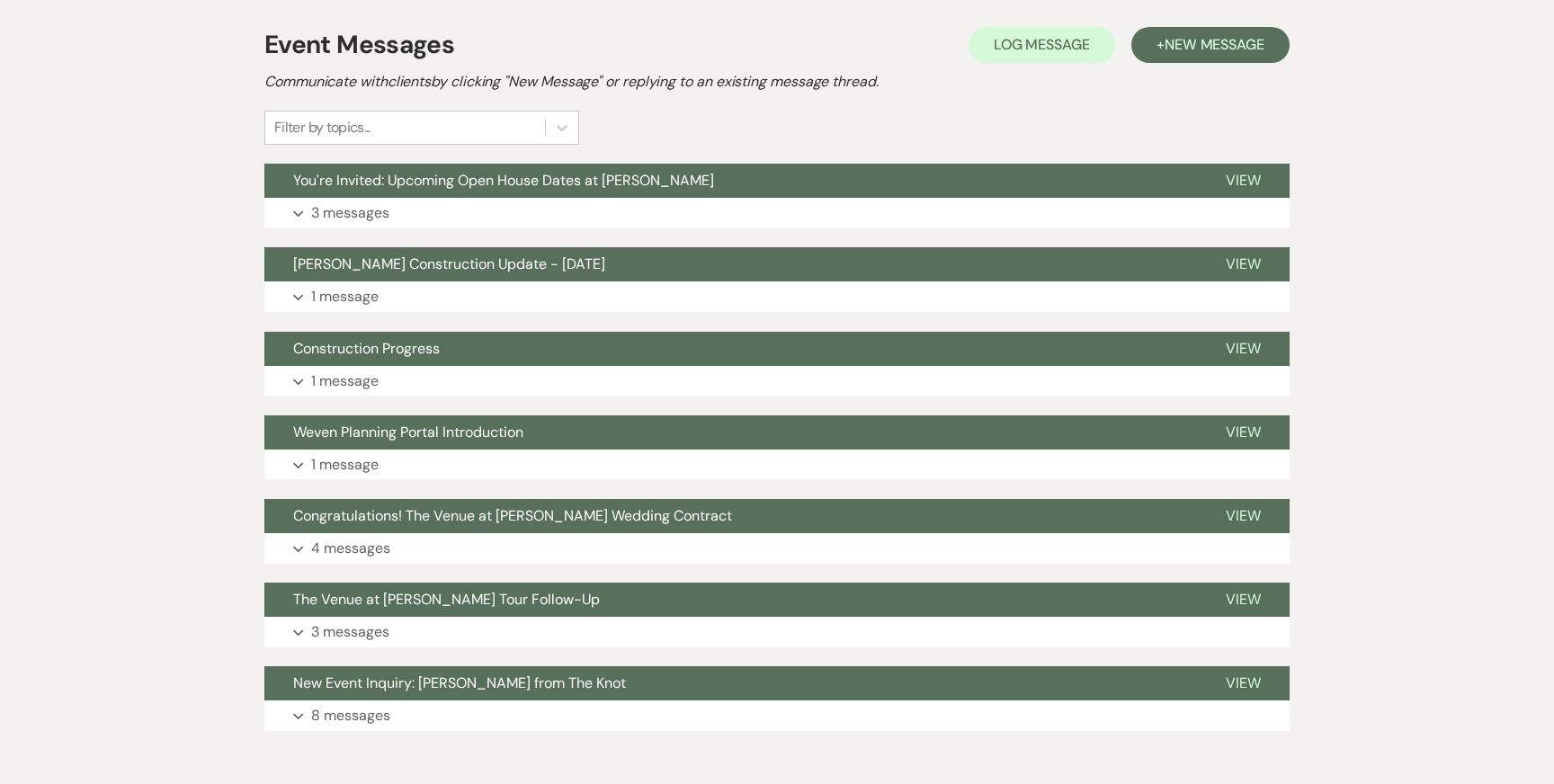
click at [121, 308] on div "Messages Tasks Payments Vendors Rental Overview Timeline Docs & Files Contacts …" at bounding box center [777, 352] width 1554 height 811
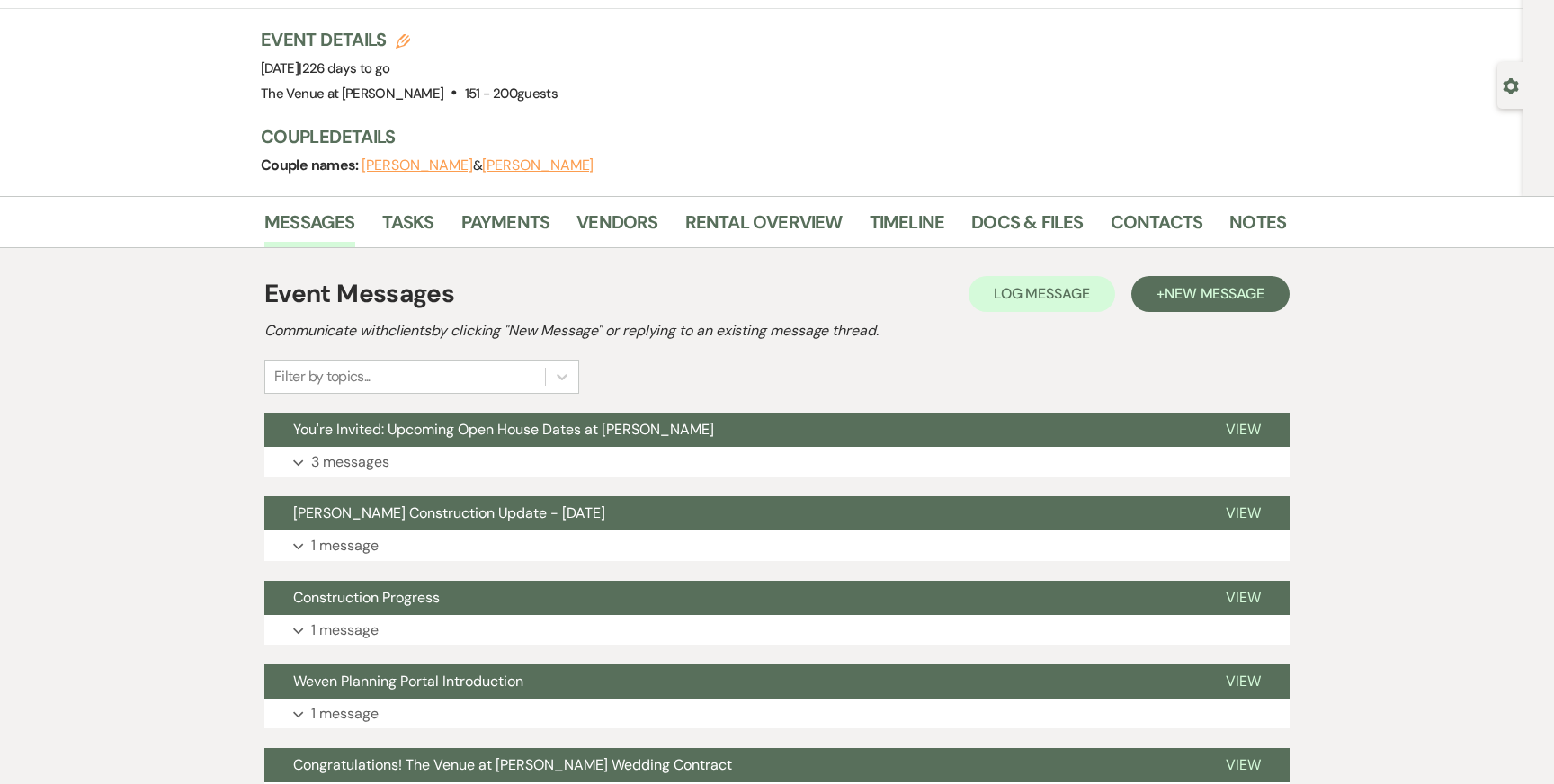
scroll to position [0, 0]
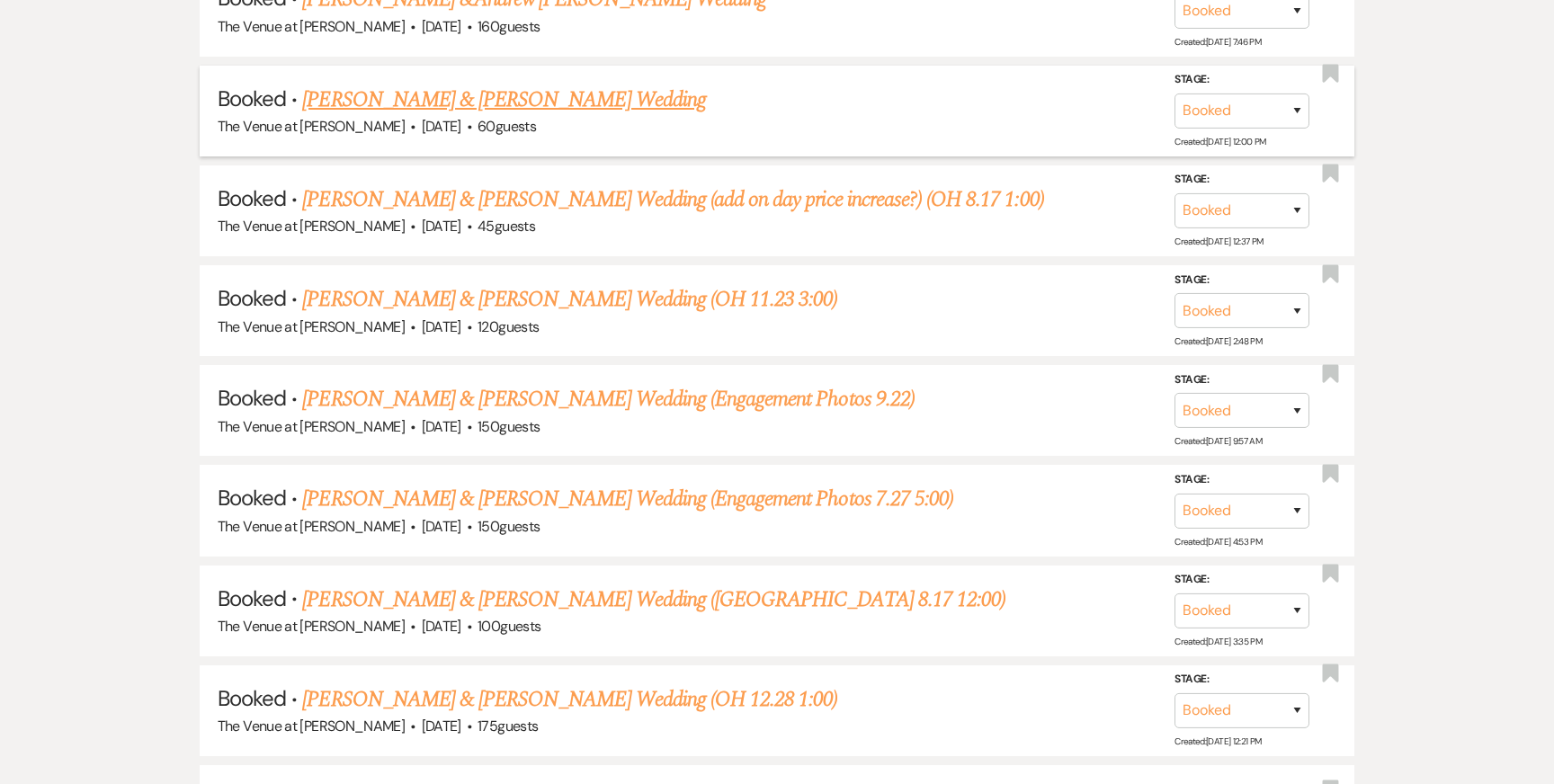
scroll to position [7801, 0]
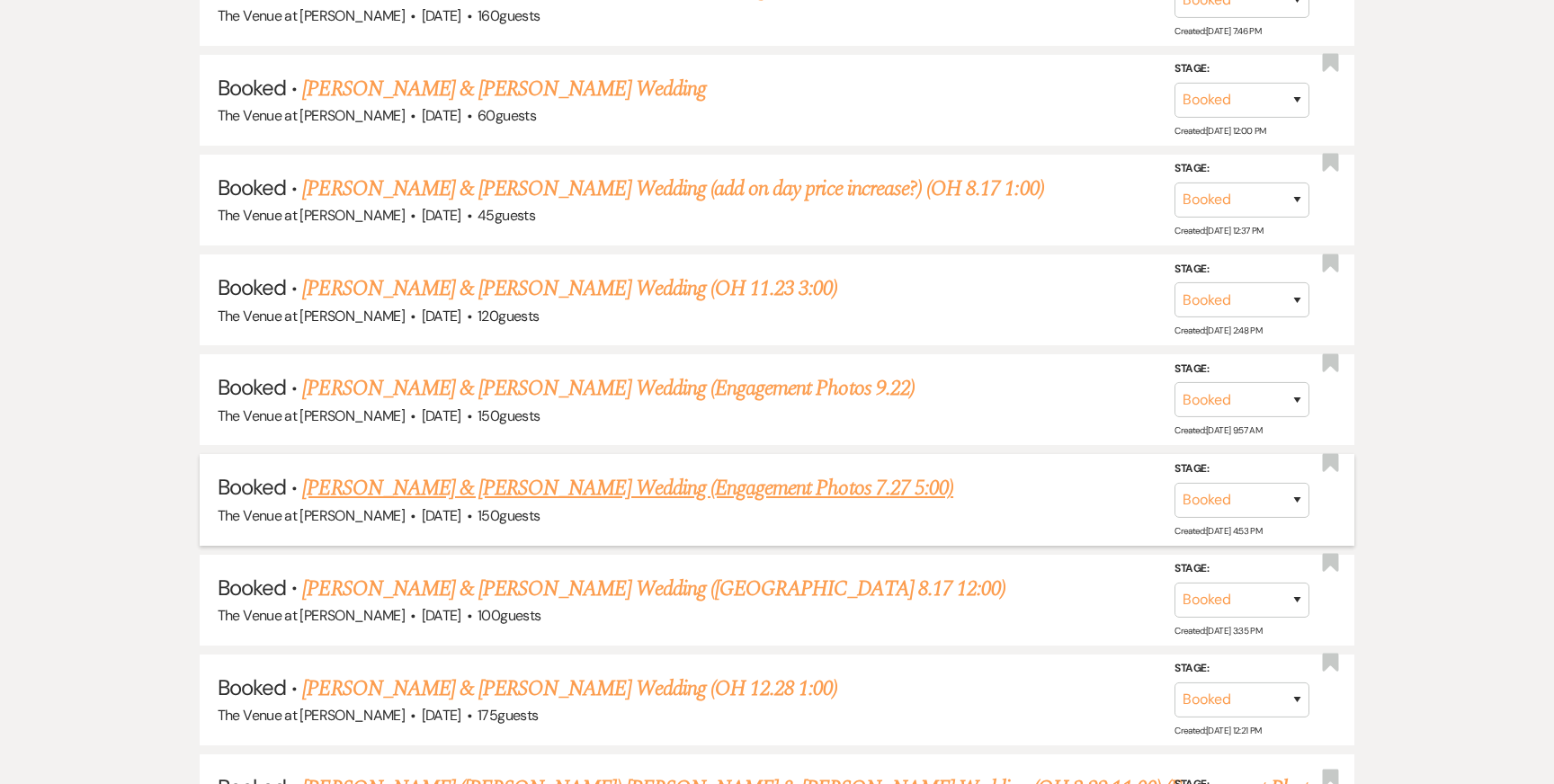
click at [398, 472] on link "Alicia Utegg & Braydon Hanson's Wedding (Engagement Photos 7.27 5:00)" at bounding box center [628, 488] width 651 height 32
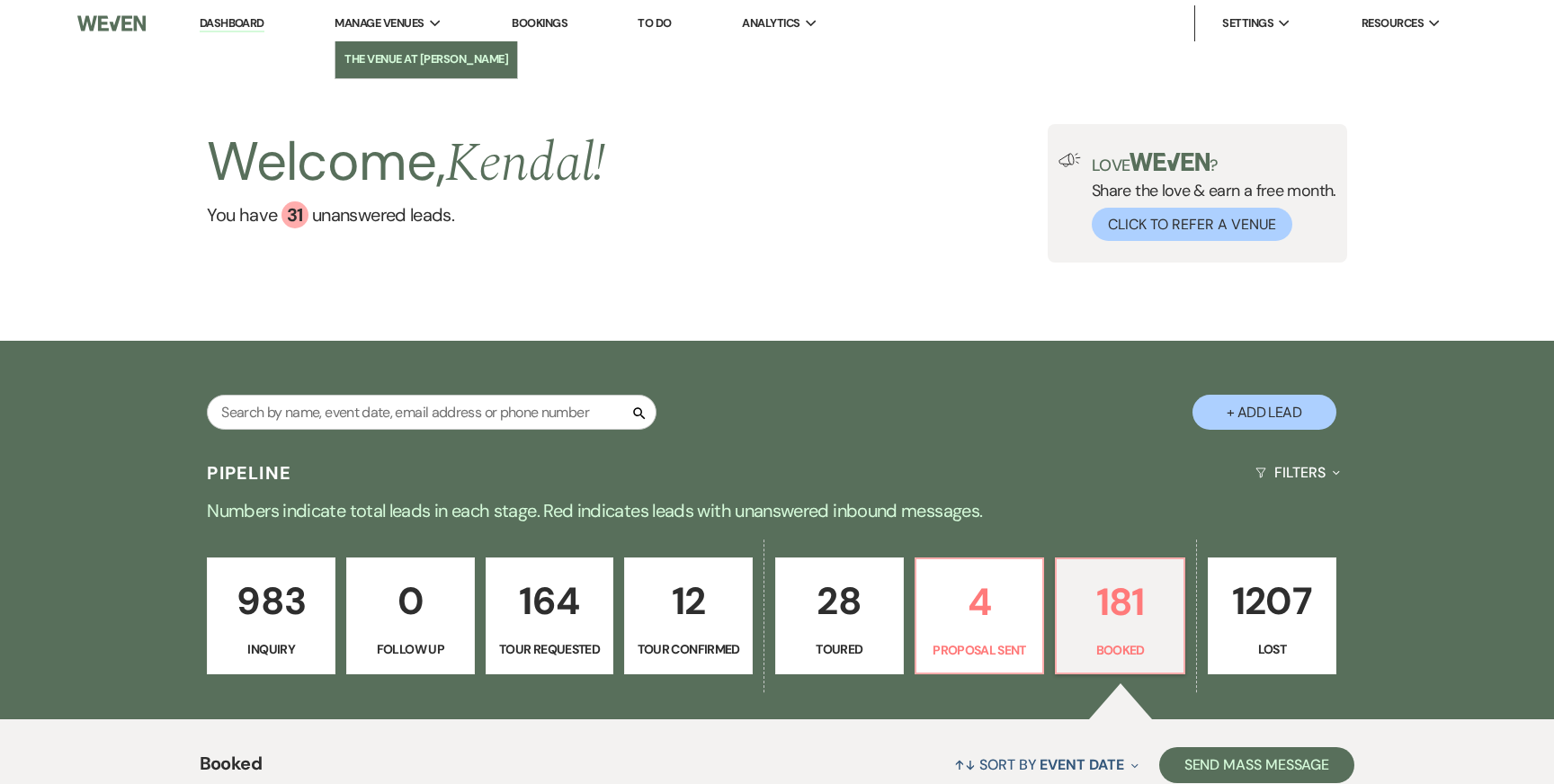
click at [418, 59] on li "The Venue at [PERSON_NAME]" at bounding box center [426, 59] width 164 height 18
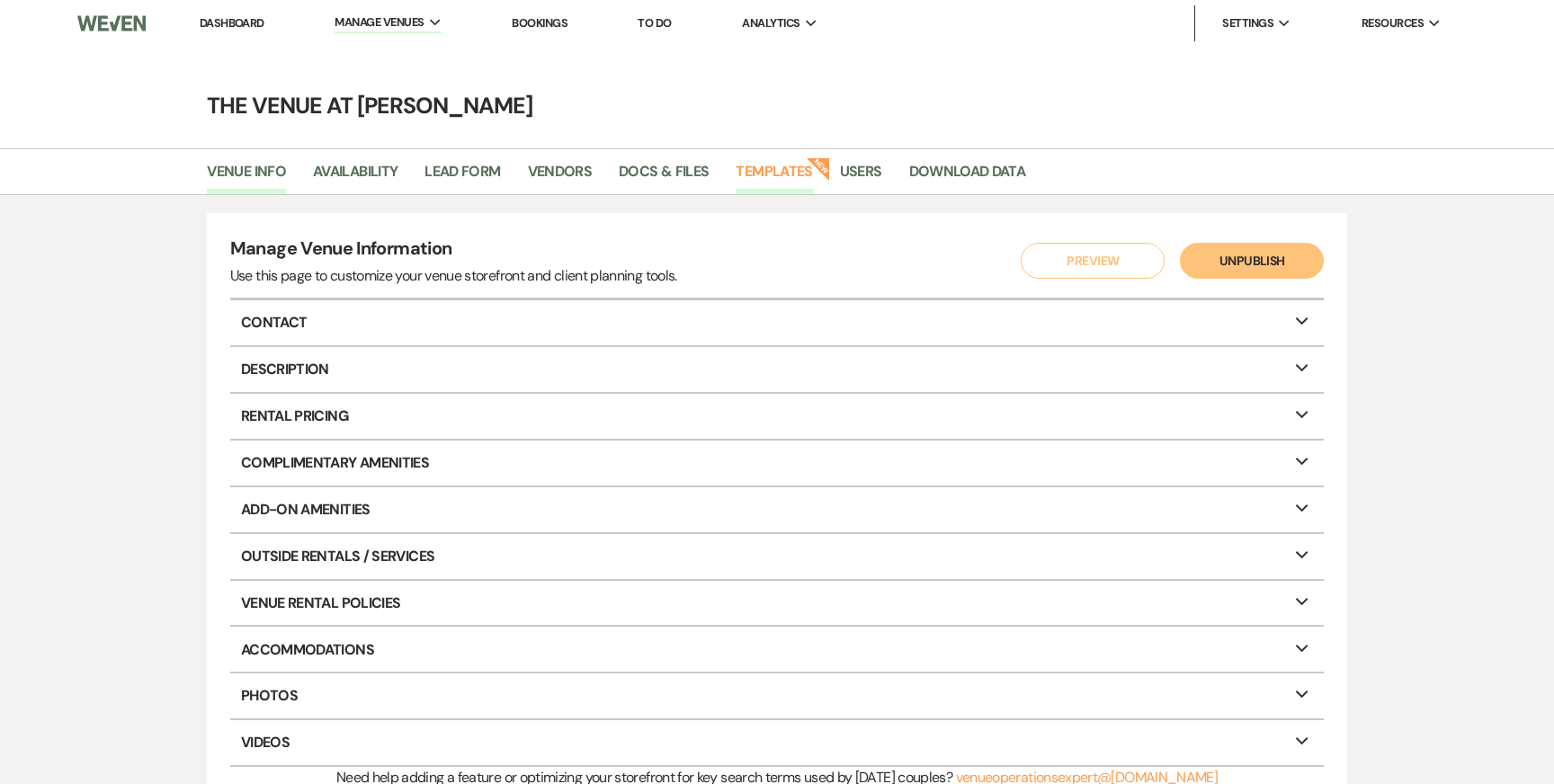
click at [761, 172] on link "Templates" at bounding box center [774, 177] width 77 height 34
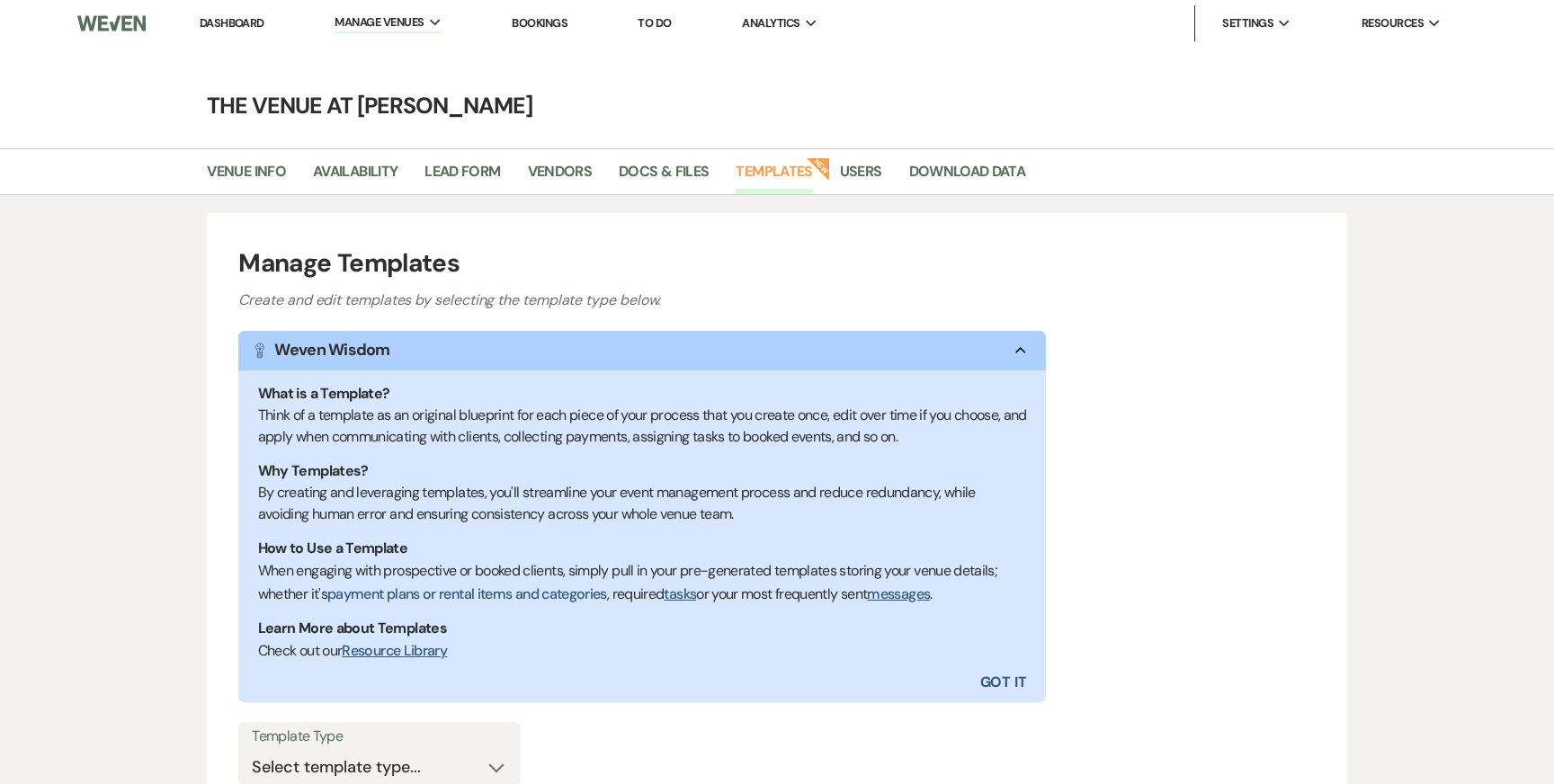
scroll to position [184, 0]
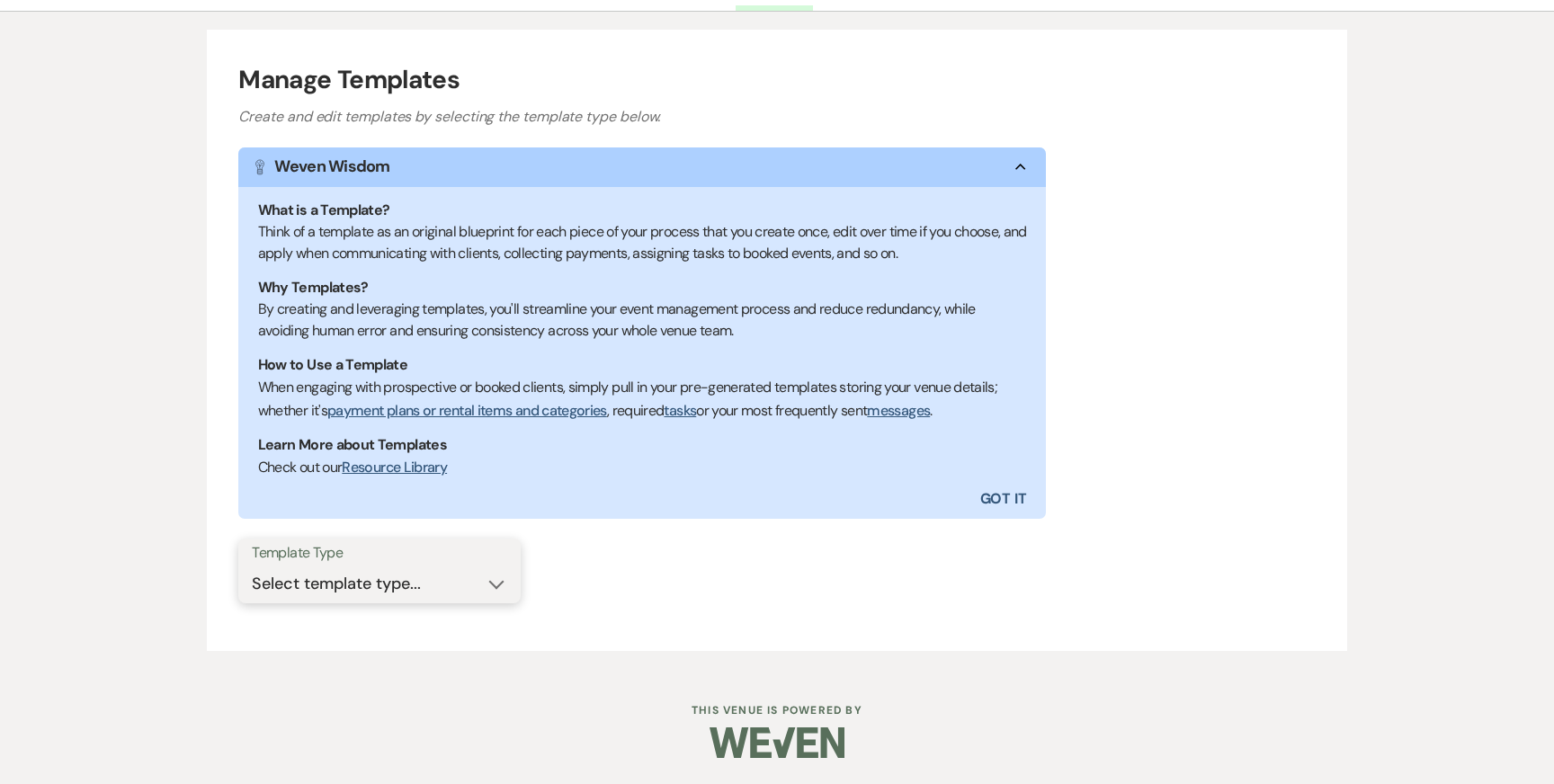
click at [390, 589] on select "Select template type... Task List Message Templates Payment Plan Inventory Item…" at bounding box center [379, 584] width 256 height 35
select select "Message Templates"
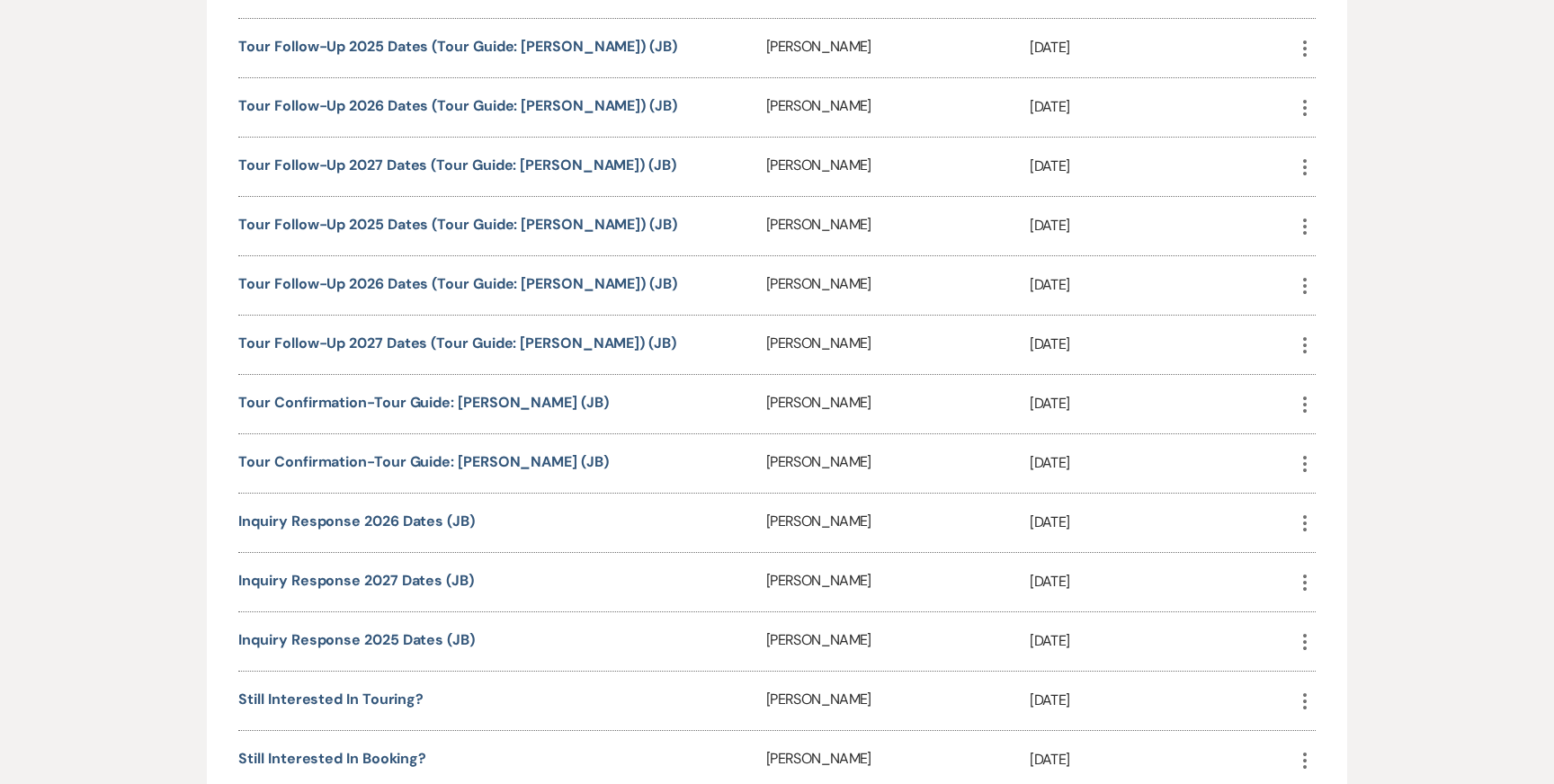
scroll to position [1258, 0]
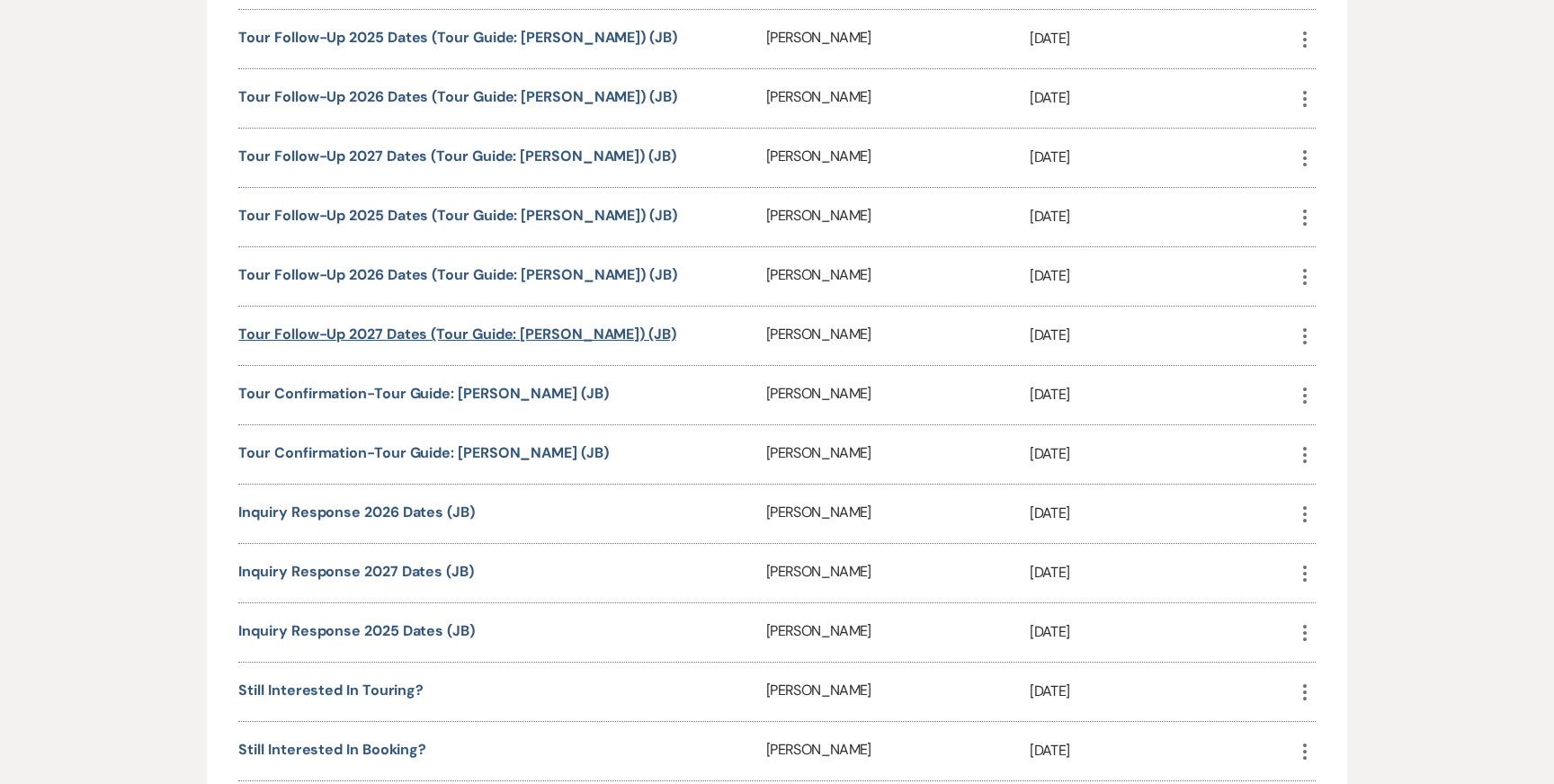
click at [375, 331] on link "Tour Follow-Up 2027 Dates (Tour Guide: Carley) (JB)" at bounding box center [457, 333] width 437 height 19
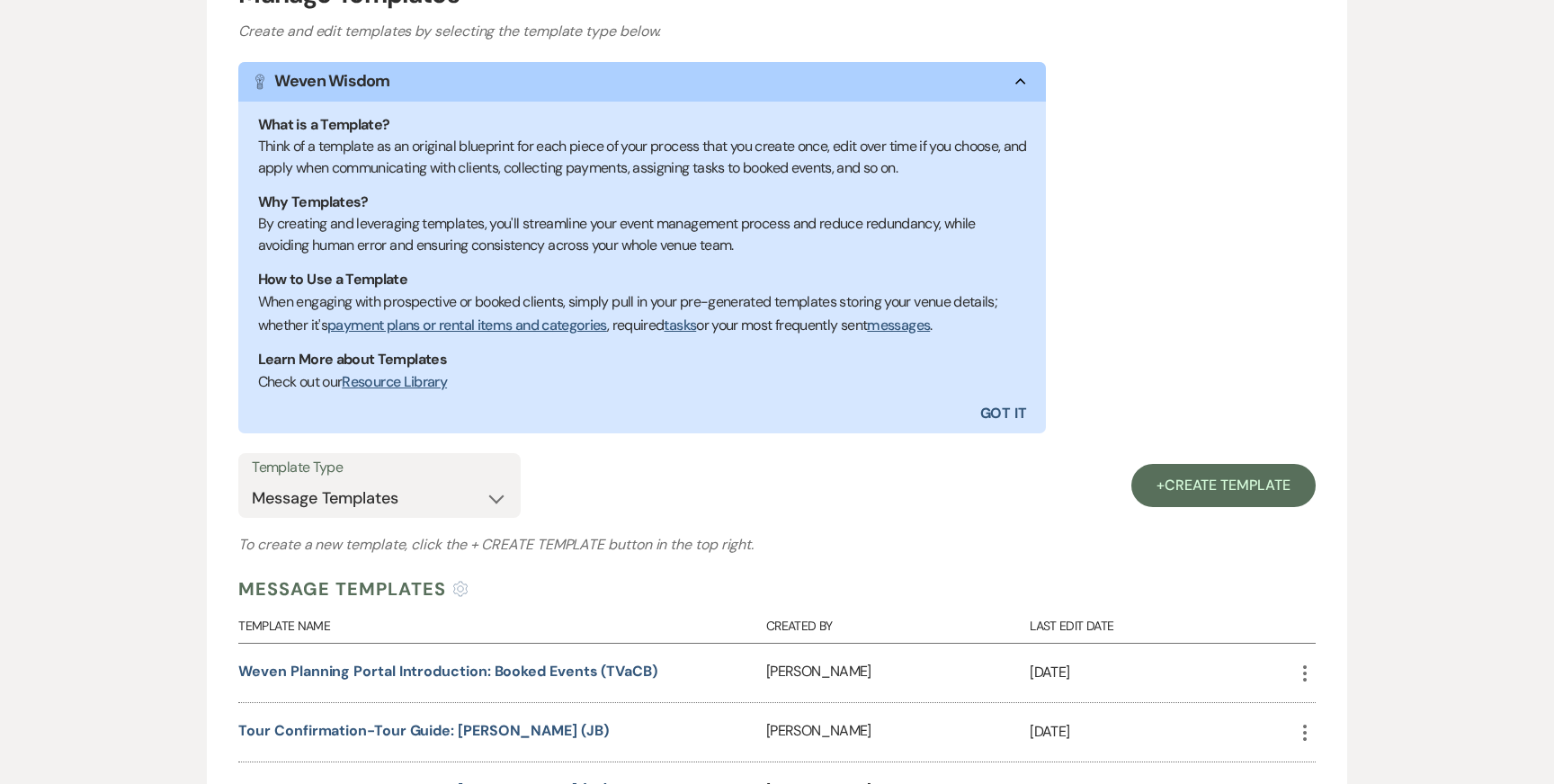
scroll to position [269, 0]
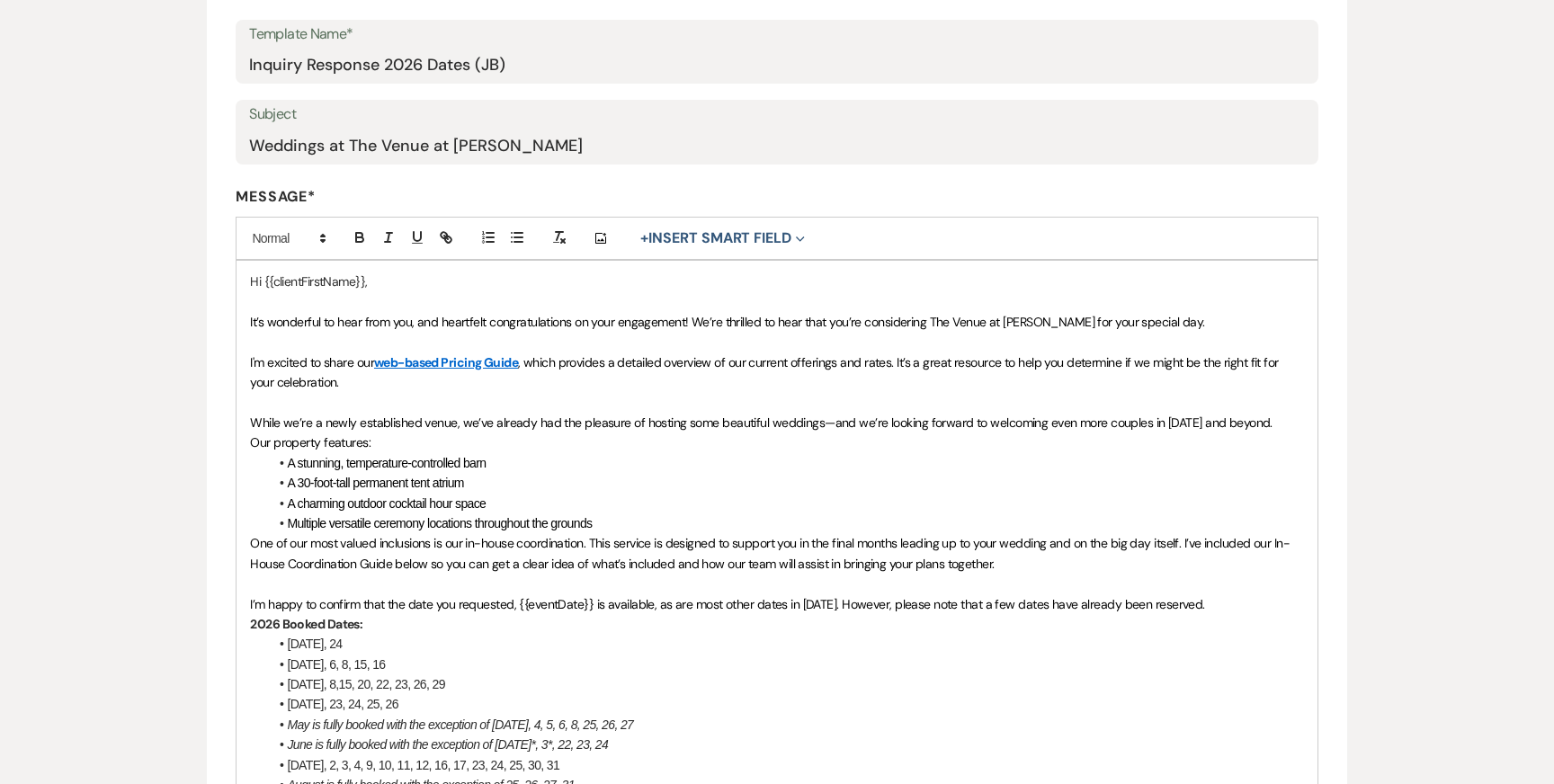
scroll to position [297, 0]
click at [403, 450] on li "A stunning, temperature-controlled barn" at bounding box center [784, 460] width 1035 height 20
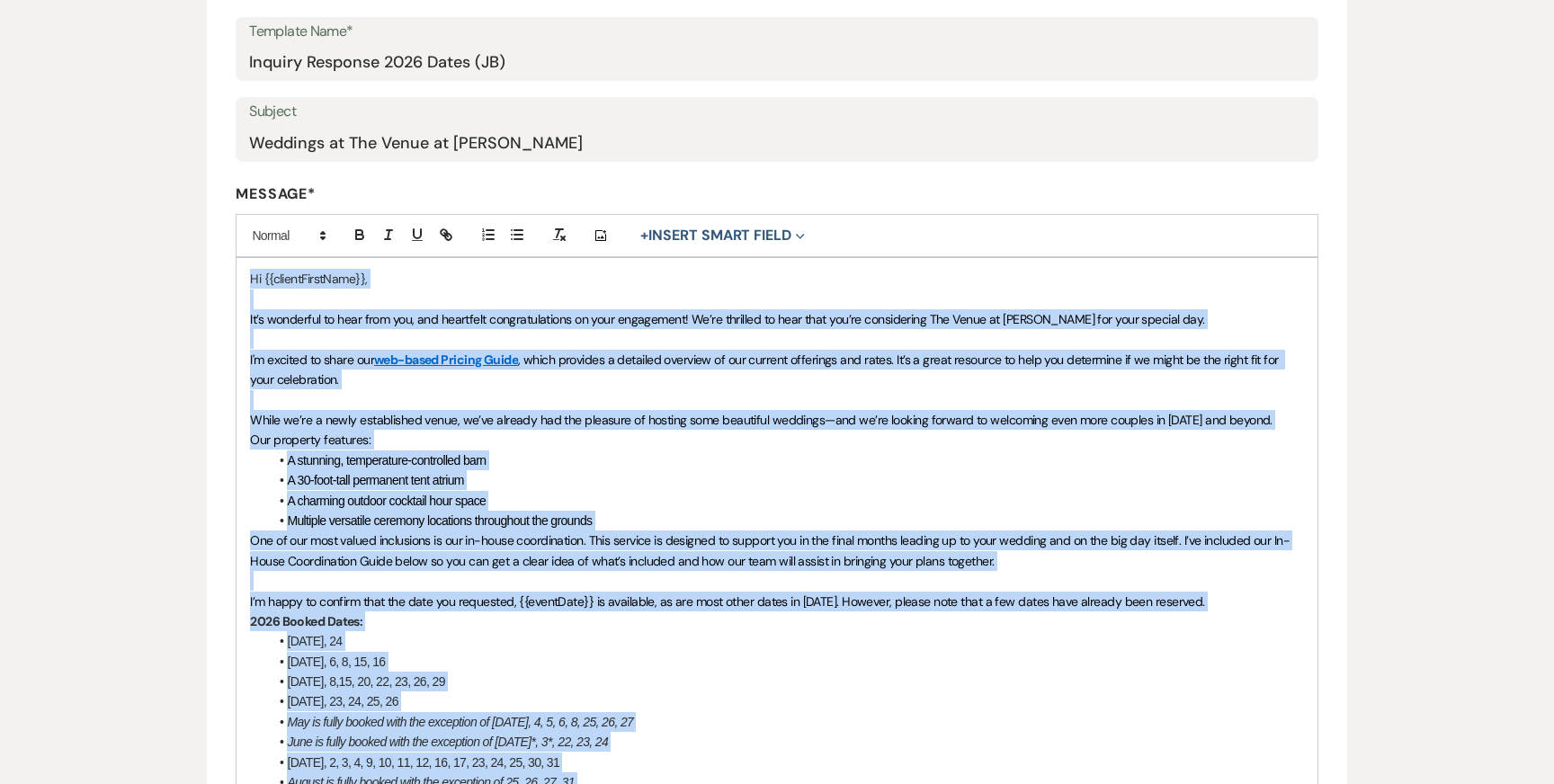
copy div "Lo {{ipsumdOlorsItam}}, Co’a elitseddo ei temp inci utl, etd magnaaliq enimadmi…"
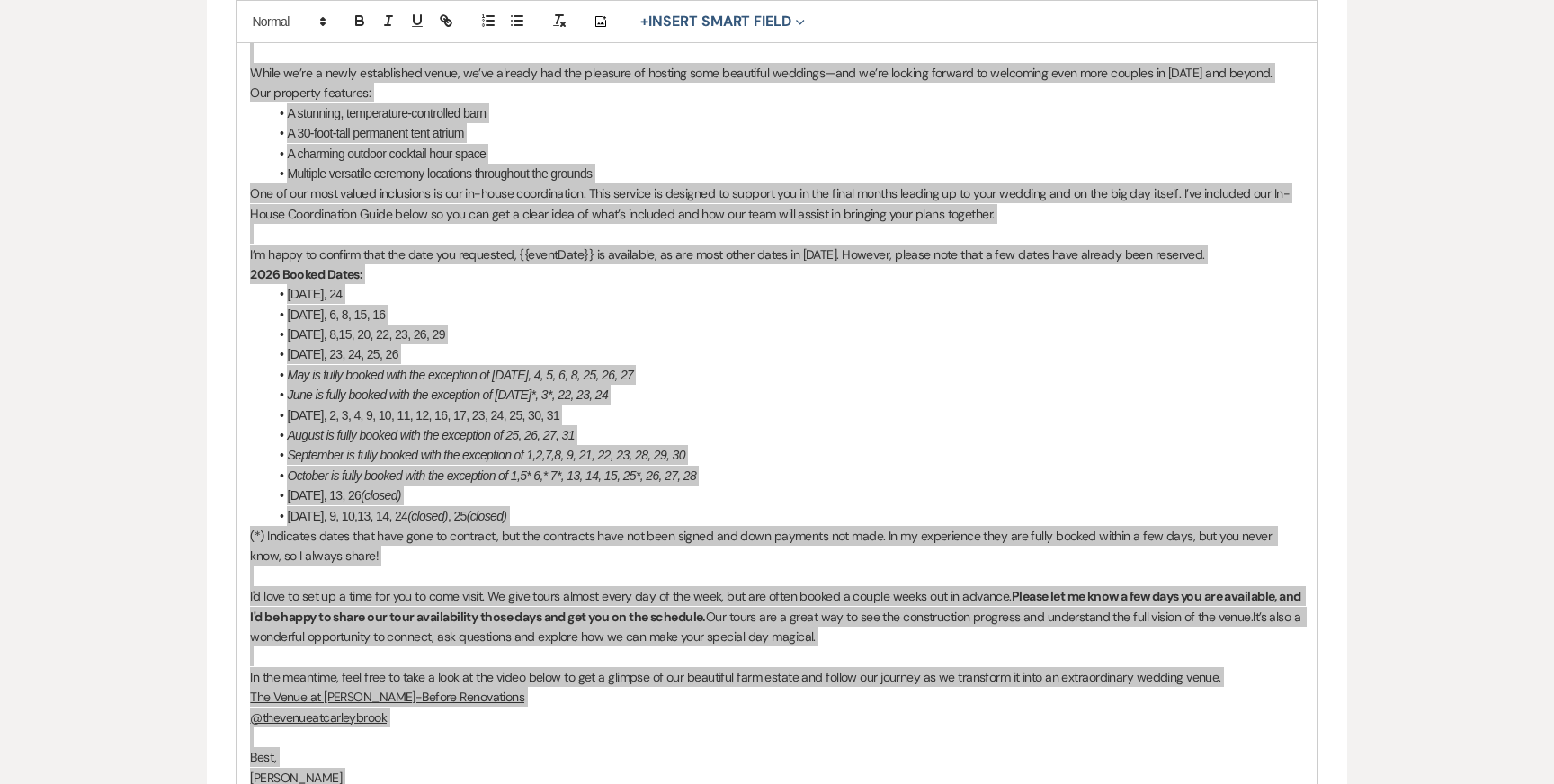
scroll to position [734, 0]
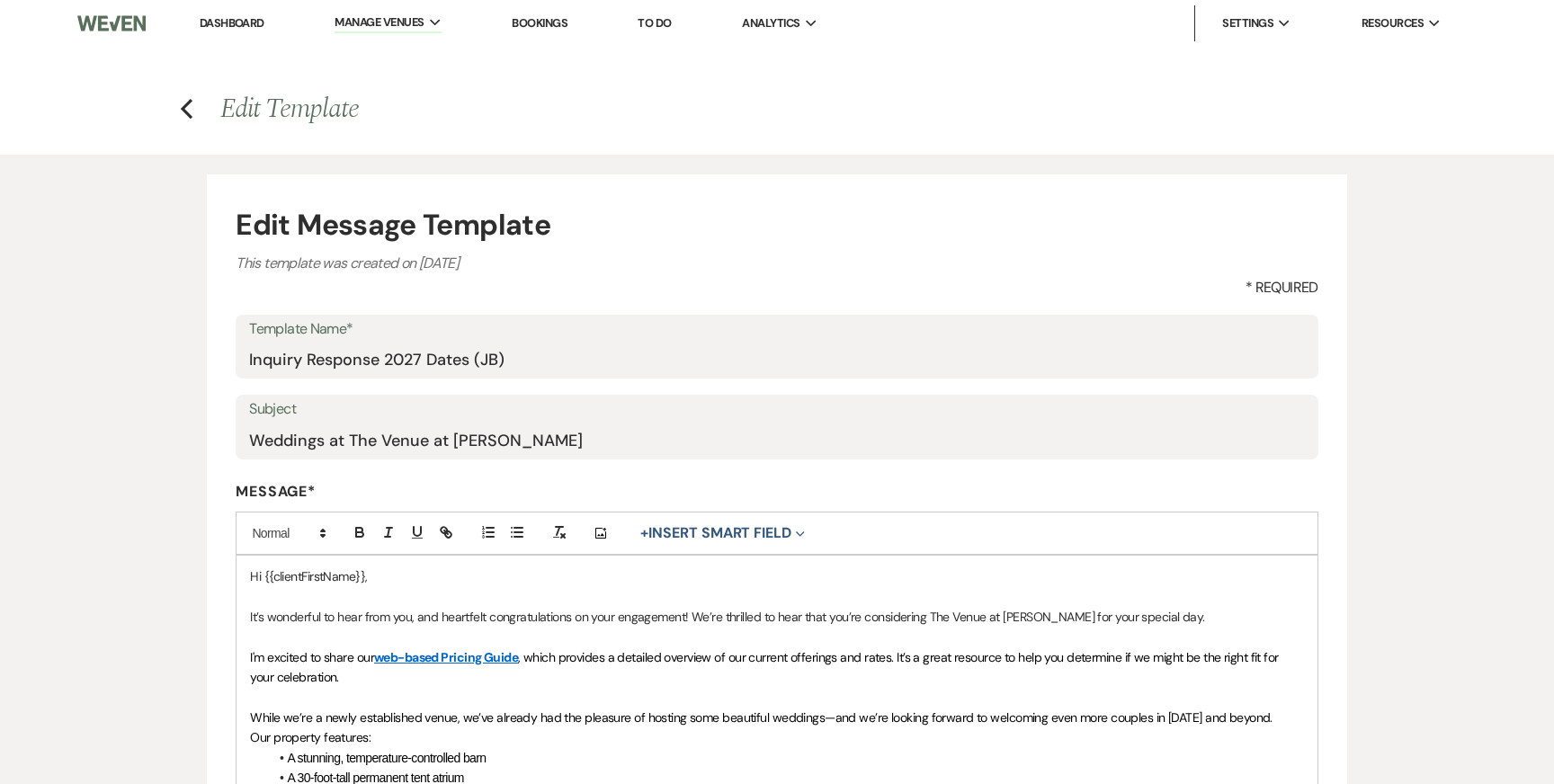
click at [638, 620] on p "It’s wonderful to hear from you, and heartfelt congratulations on your engageme…" at bounding box center [776, 616] width 1053 height 20
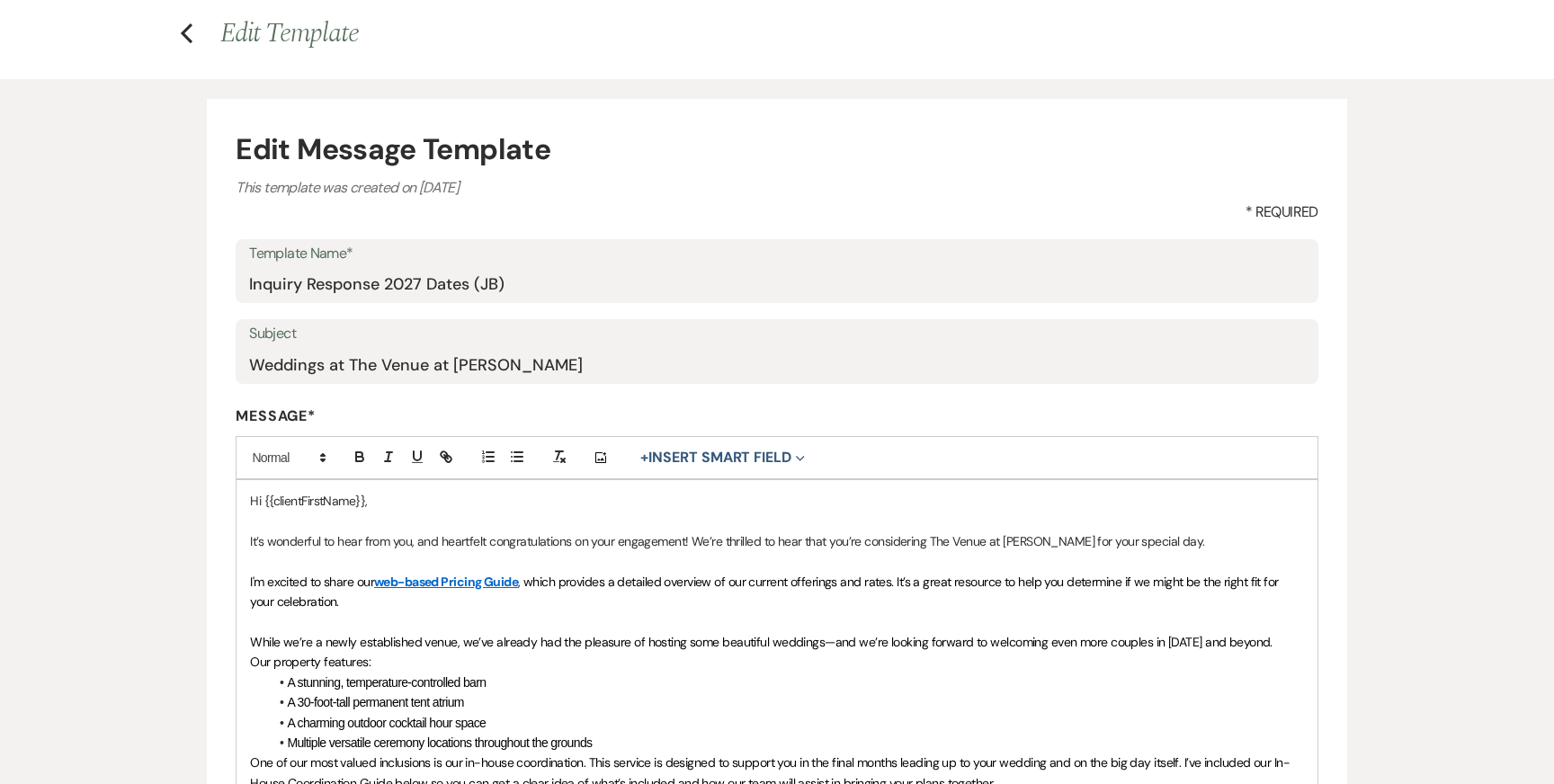
scroll to position [85, 0]
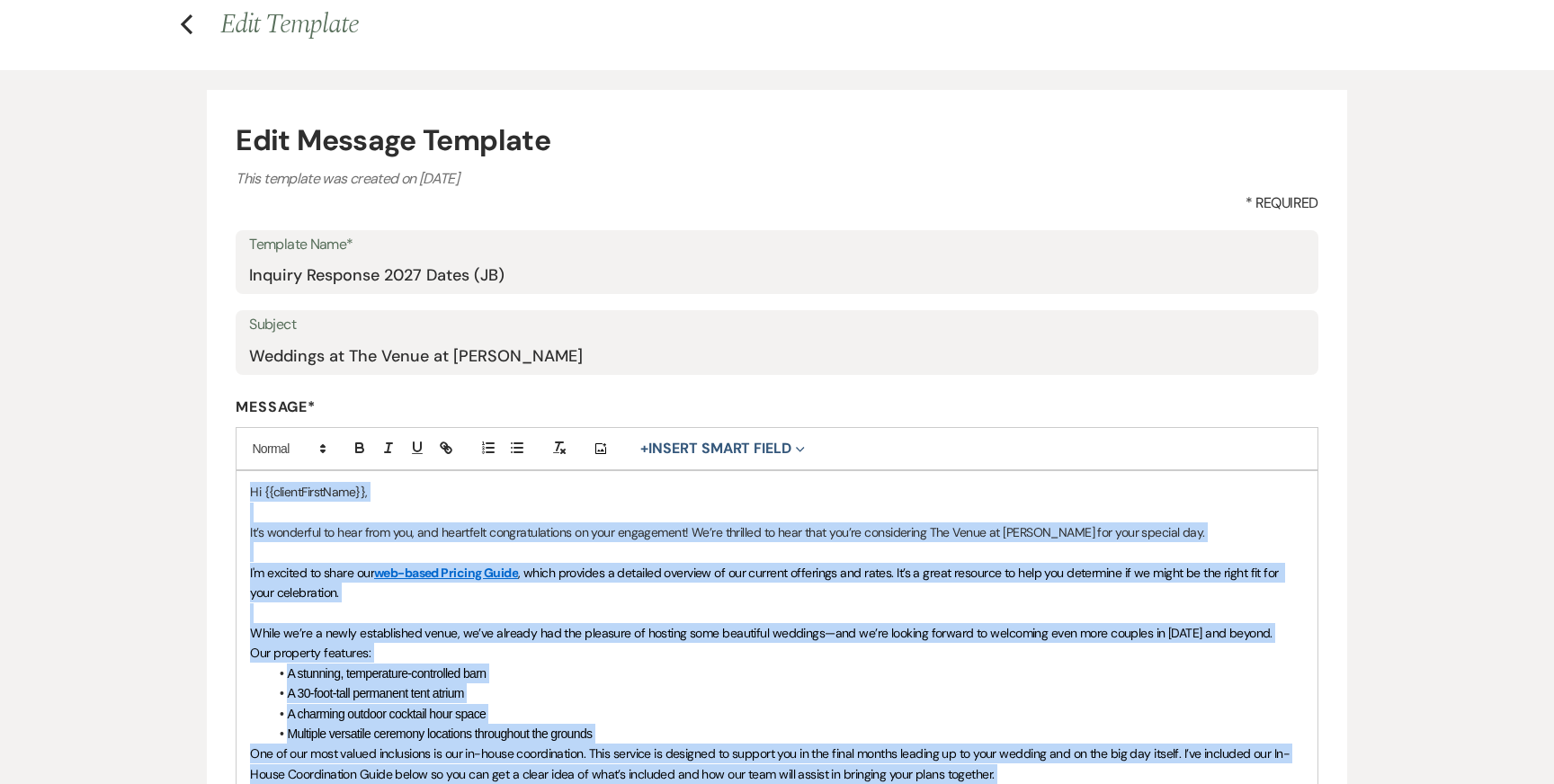
copy div "Hi {{clientFirstName}}, It’s wonderful to hear from you, and heartfelt congratu…"
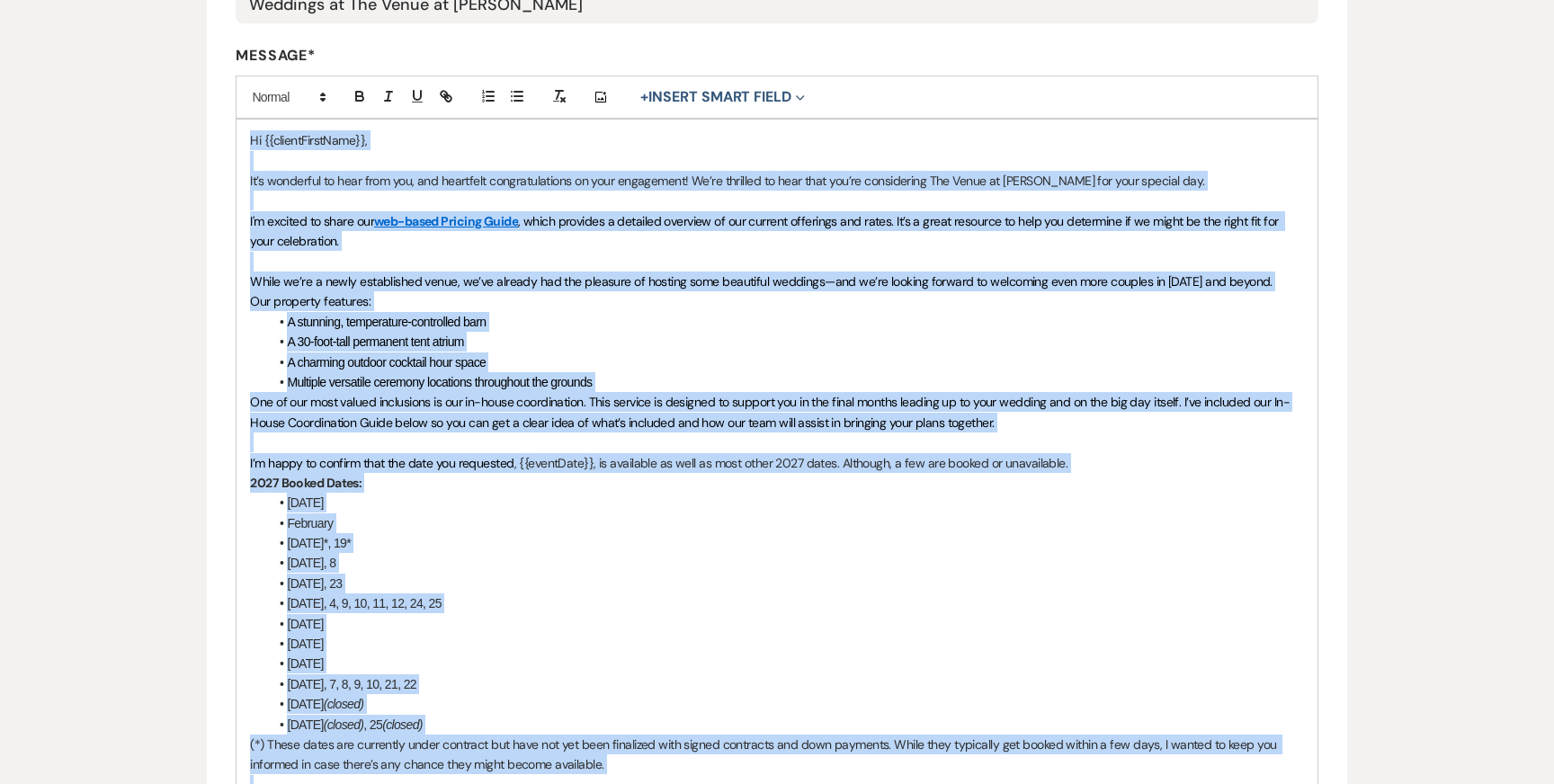
scroll to position [500, 0]
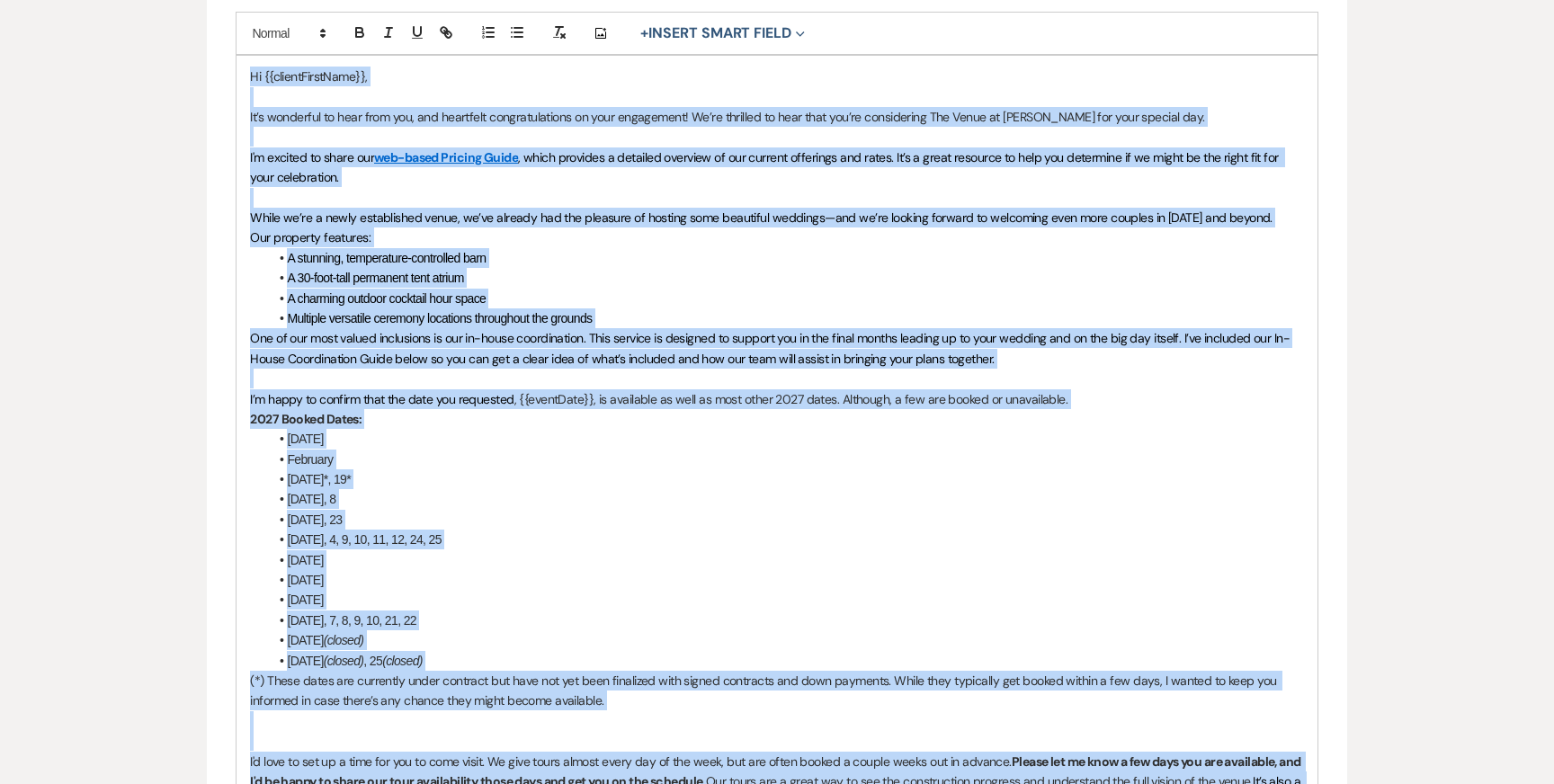
click at [458, 547] on li "June 3, 4, 9, 10, 11, 12, 24, 25" at bounding box center [784, 540] width 1035 height 20
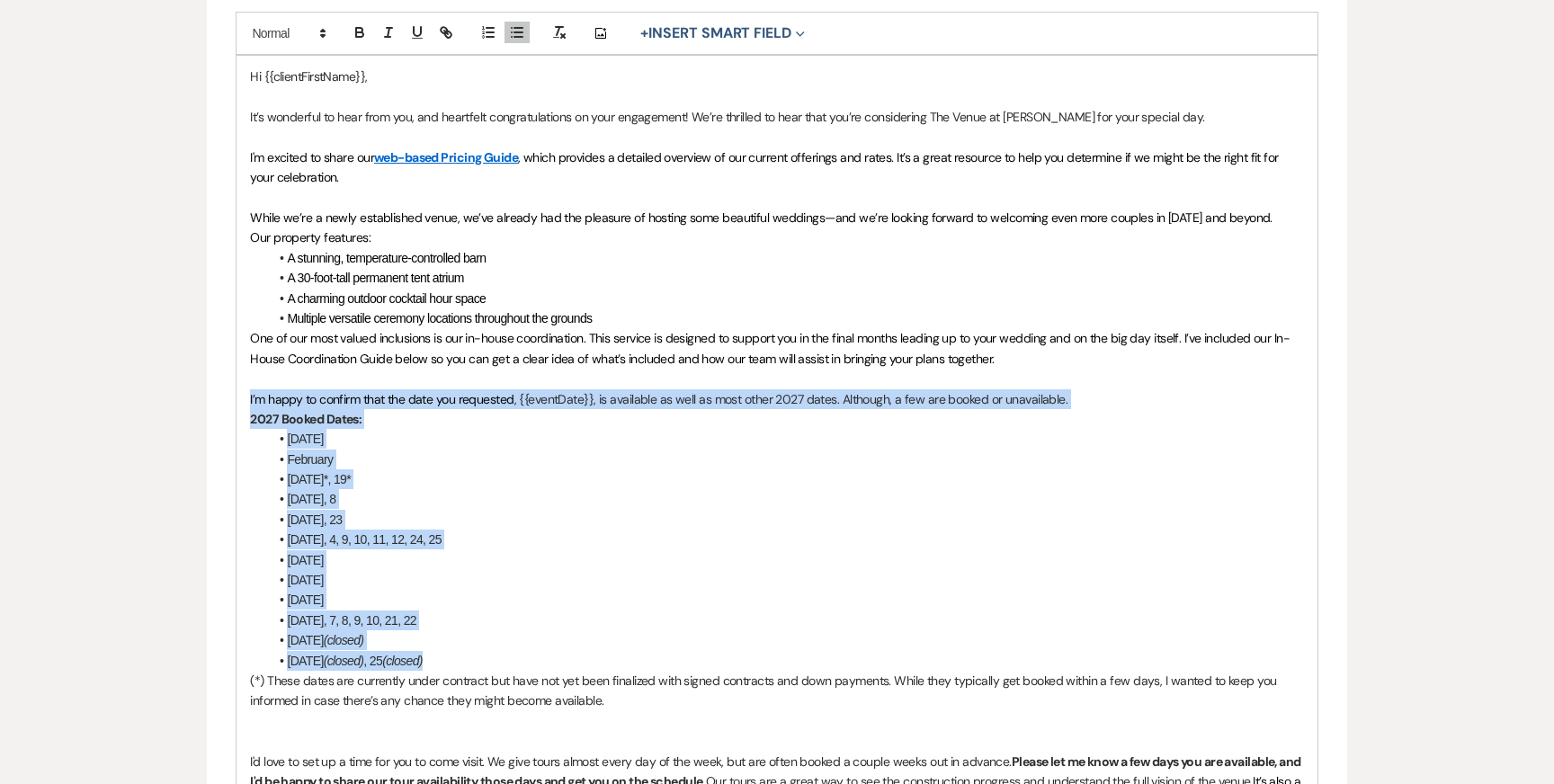
drag, startPoint x: 476, startPoint y: 656, endPoint x: 201, endPoint y: 403, distance: 373.7
click at [201, 403] on div "Edit Message Template This template was created on Nov 8, 2024 * Required Templ…" at bounding box center [777, 451] width 1295 height 1592
copy div "I’m happy to confirm that the date you requested , {{eventDate}}, is available …"
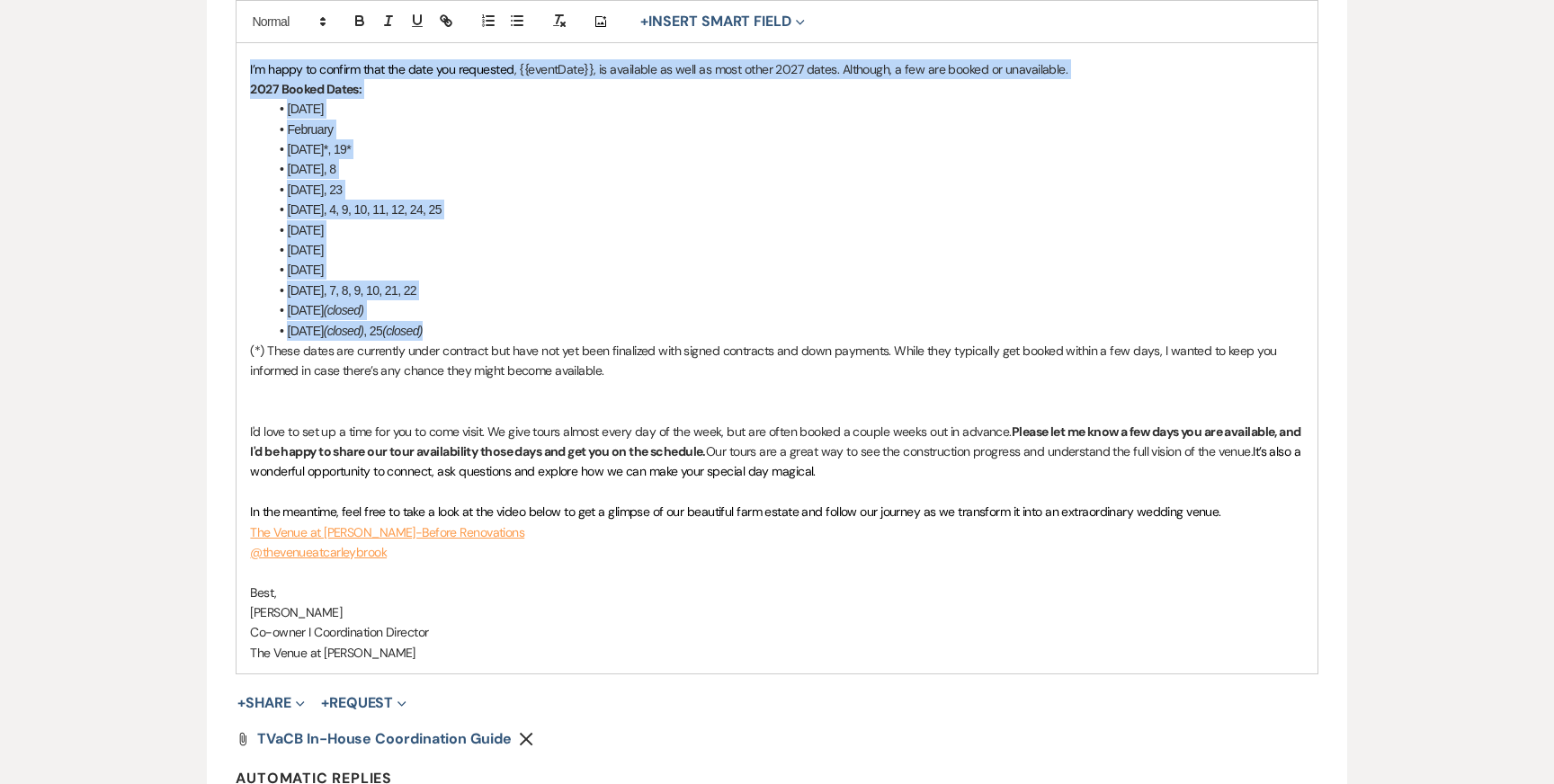
scroll to position [0, 0]
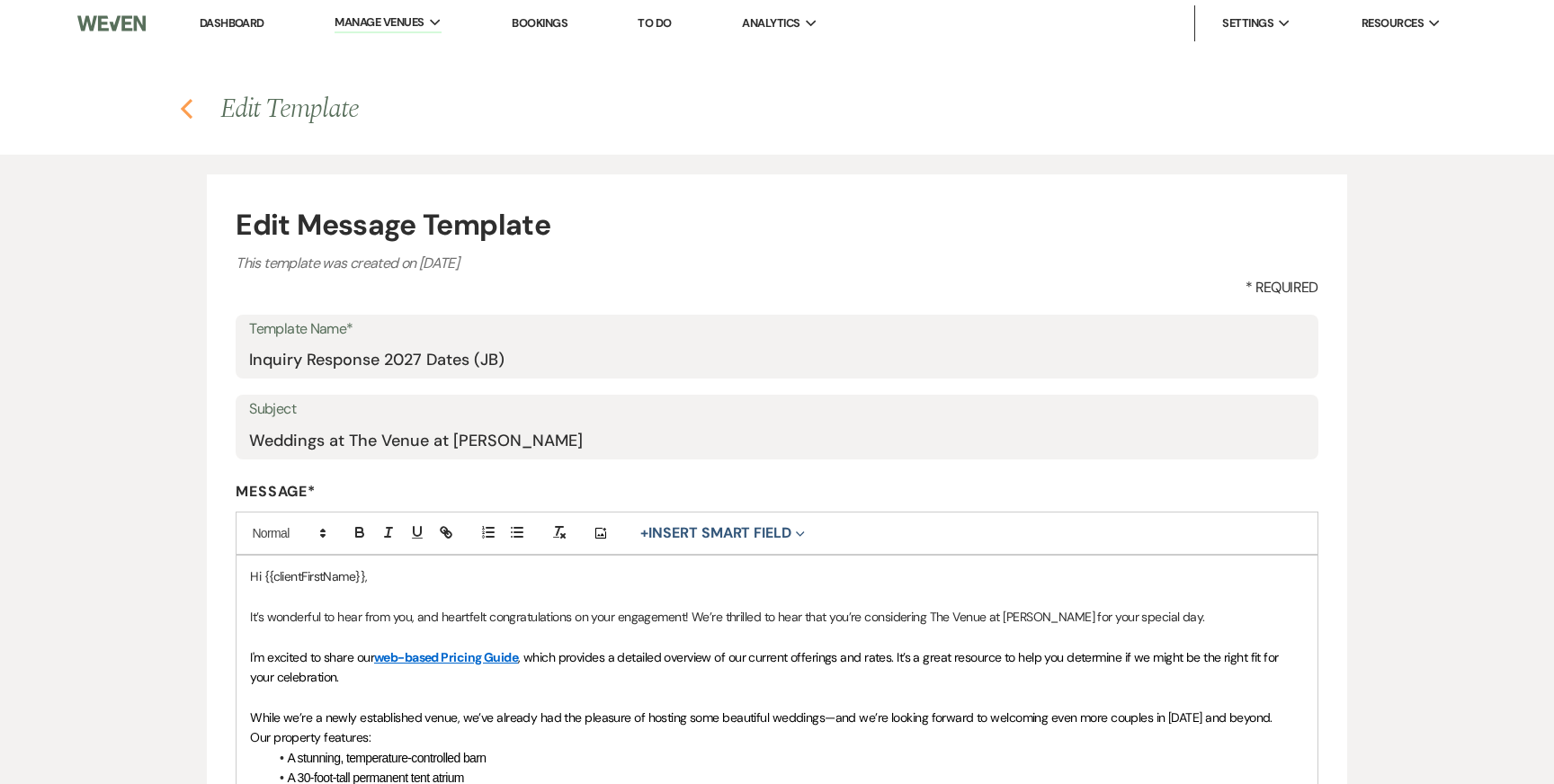
click at [192, 109] on icon "Previous" at bounding box center [187, 109] width 14 height 22
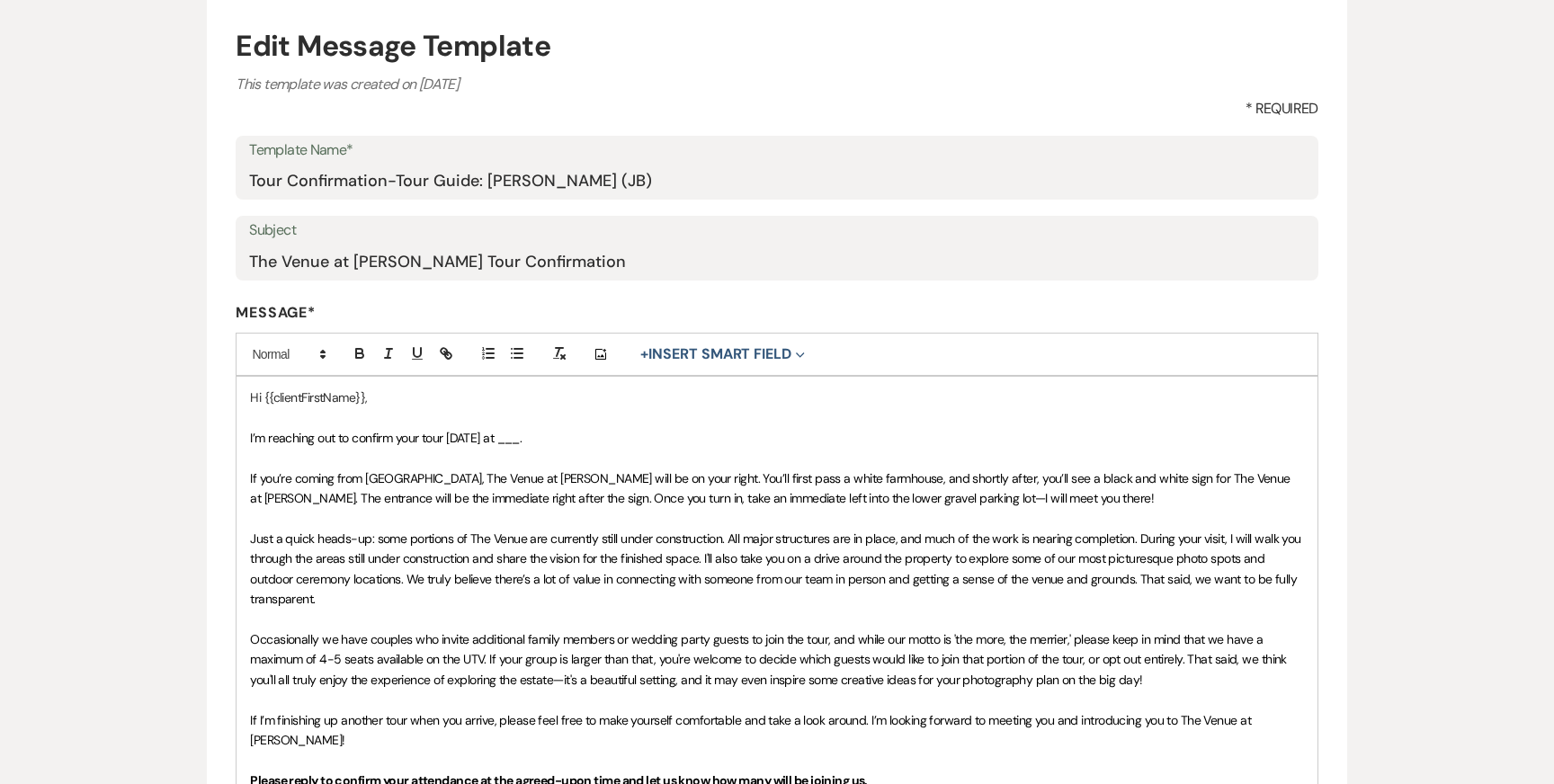
scroll to position [215, 0]
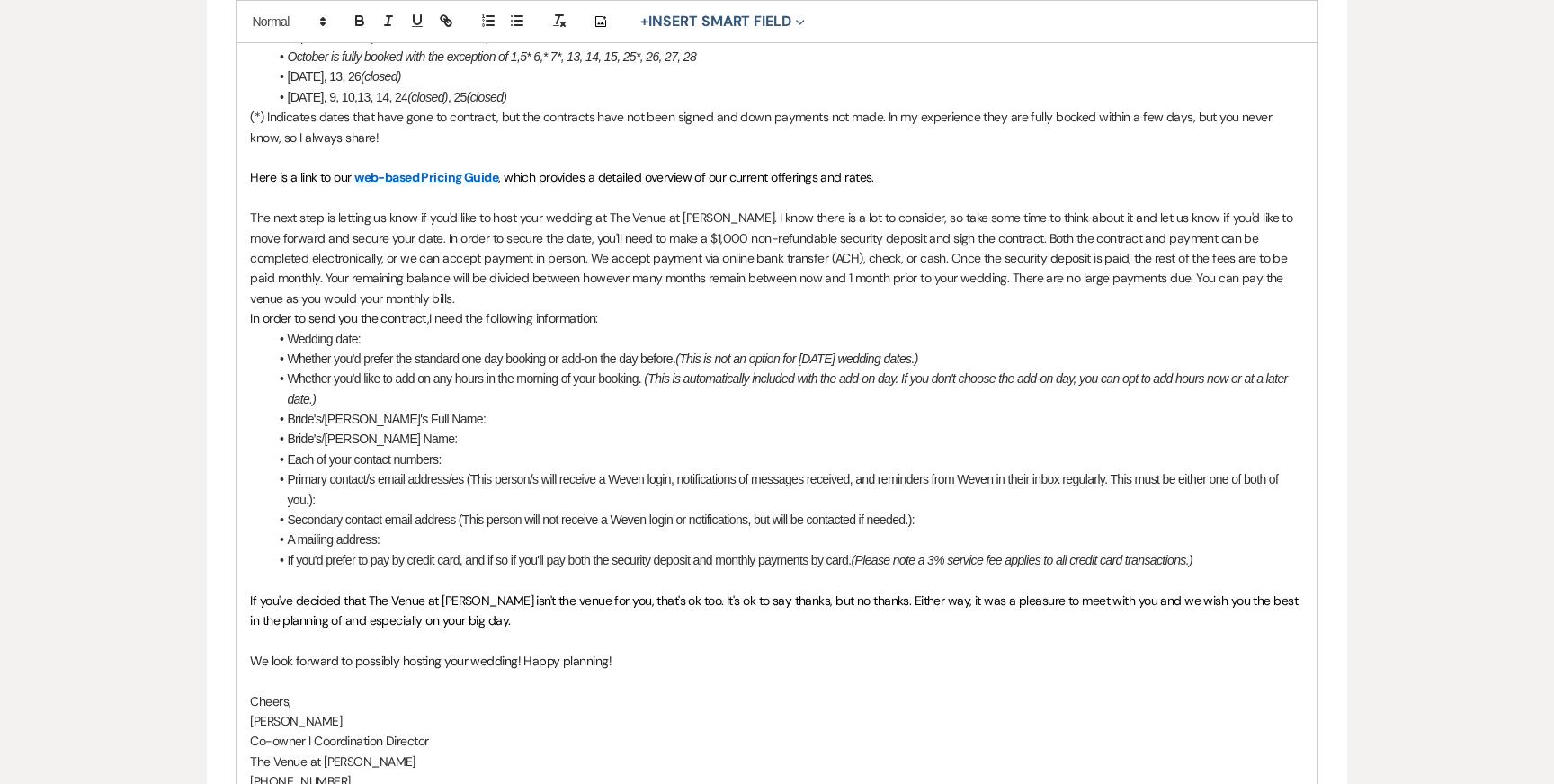
scroll to position [1126, 0]
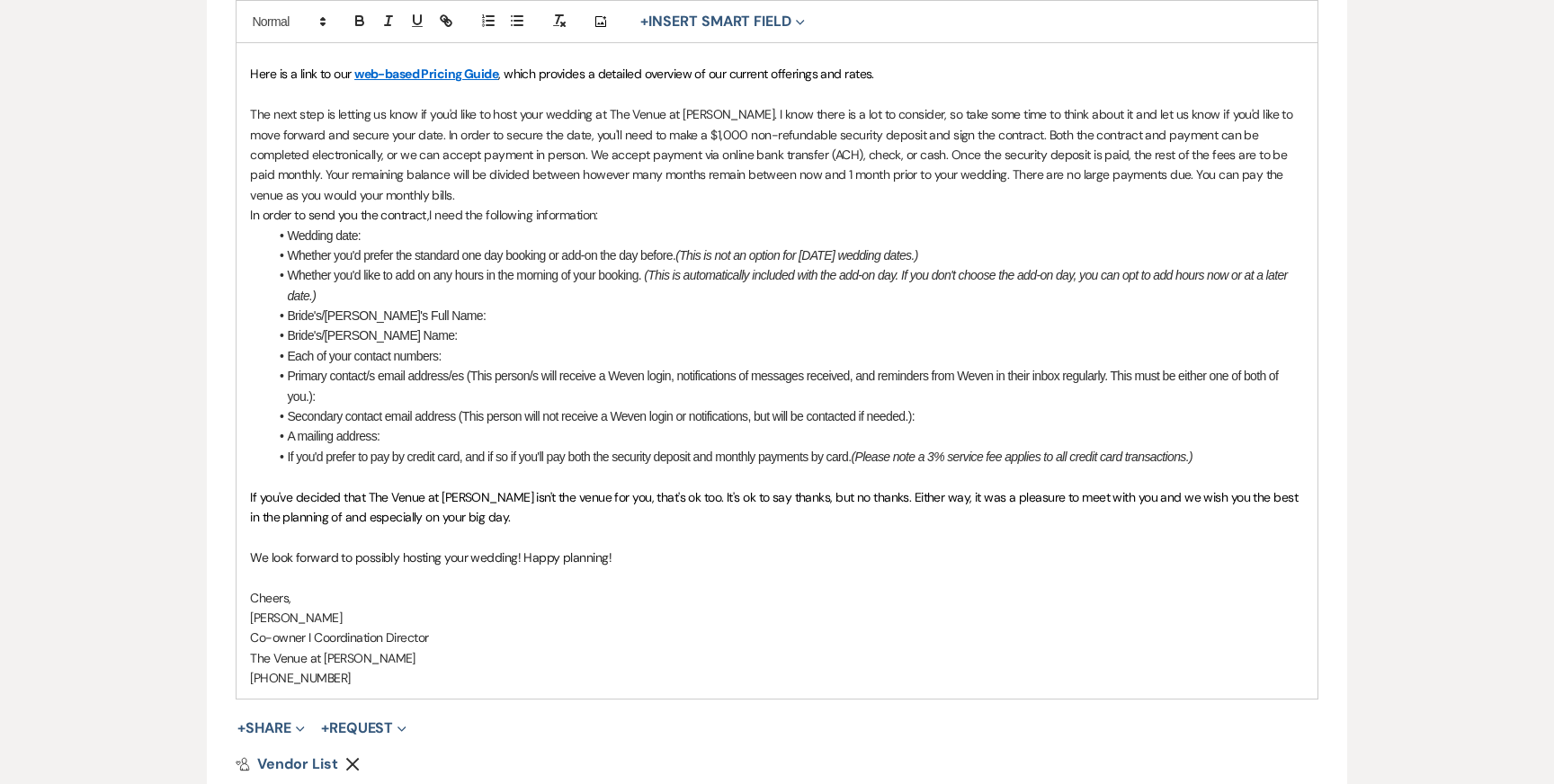
click at [479, 467] on p at bounding box center [776, 477] width 1053 height 20
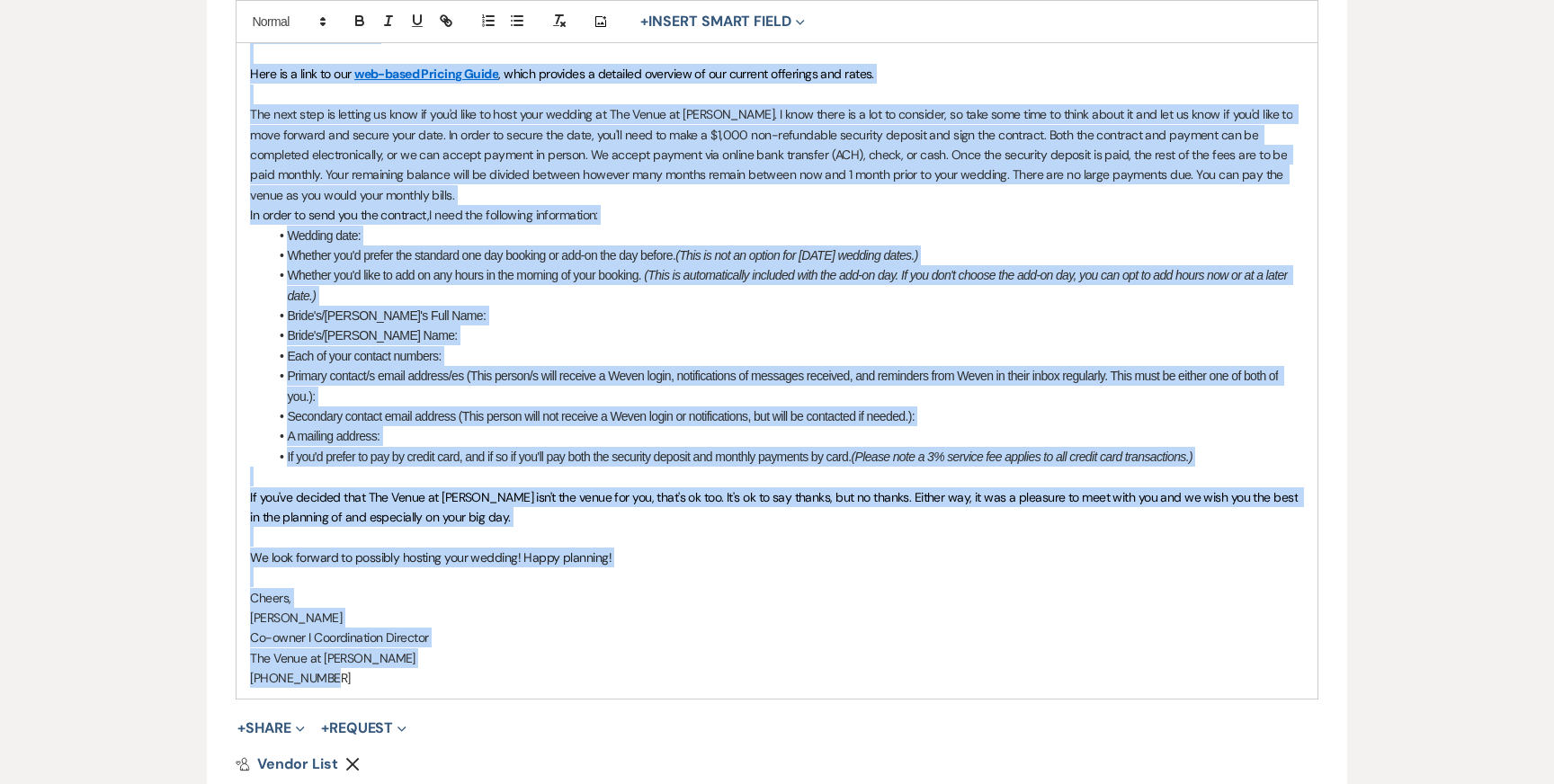
copy div "Lo {{ipsumdOlorsItam}}, Conse adi el sedd eiu tempor inc utla et dolo magna al.…"
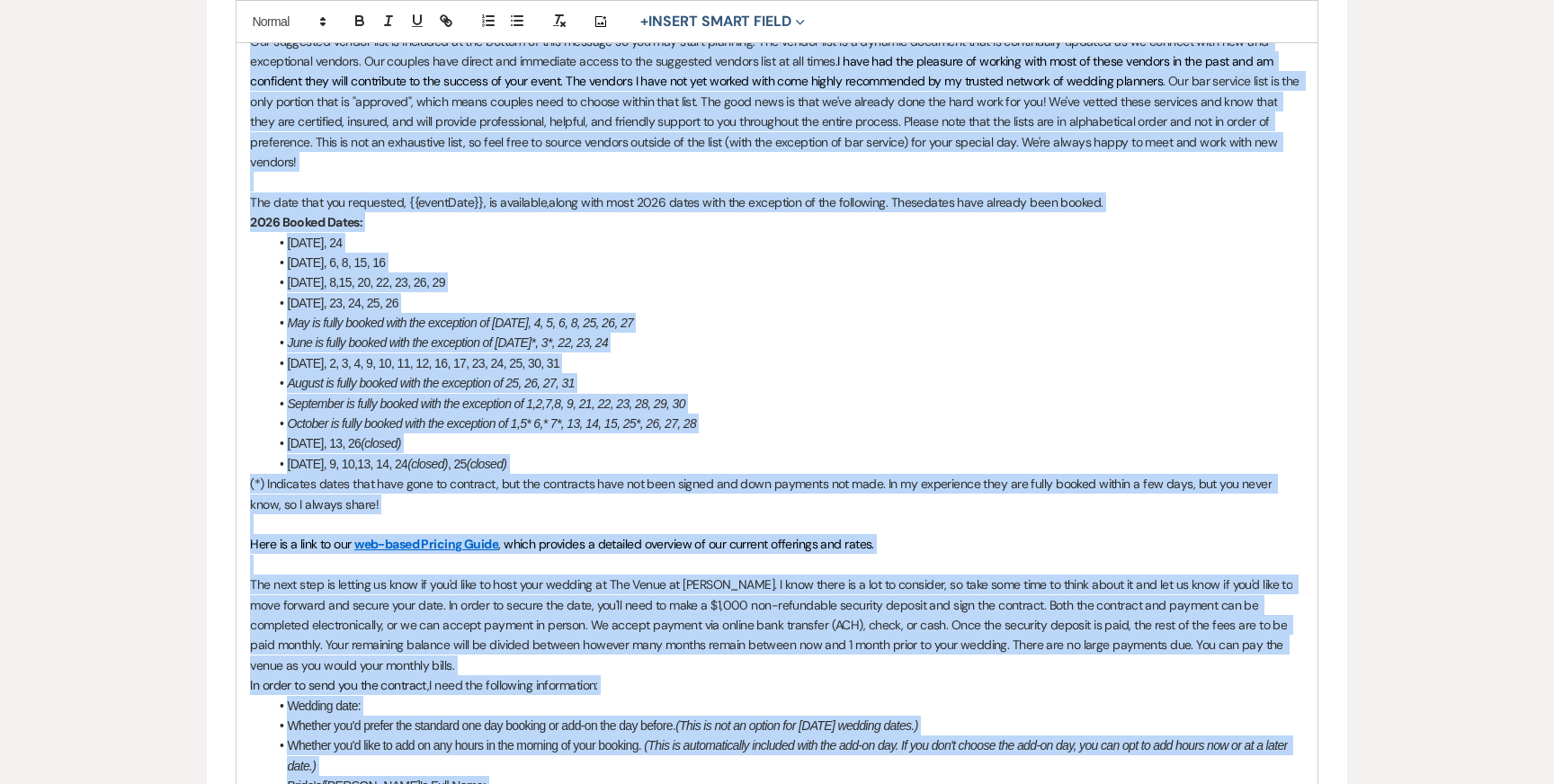
scroll to position [193, 0]
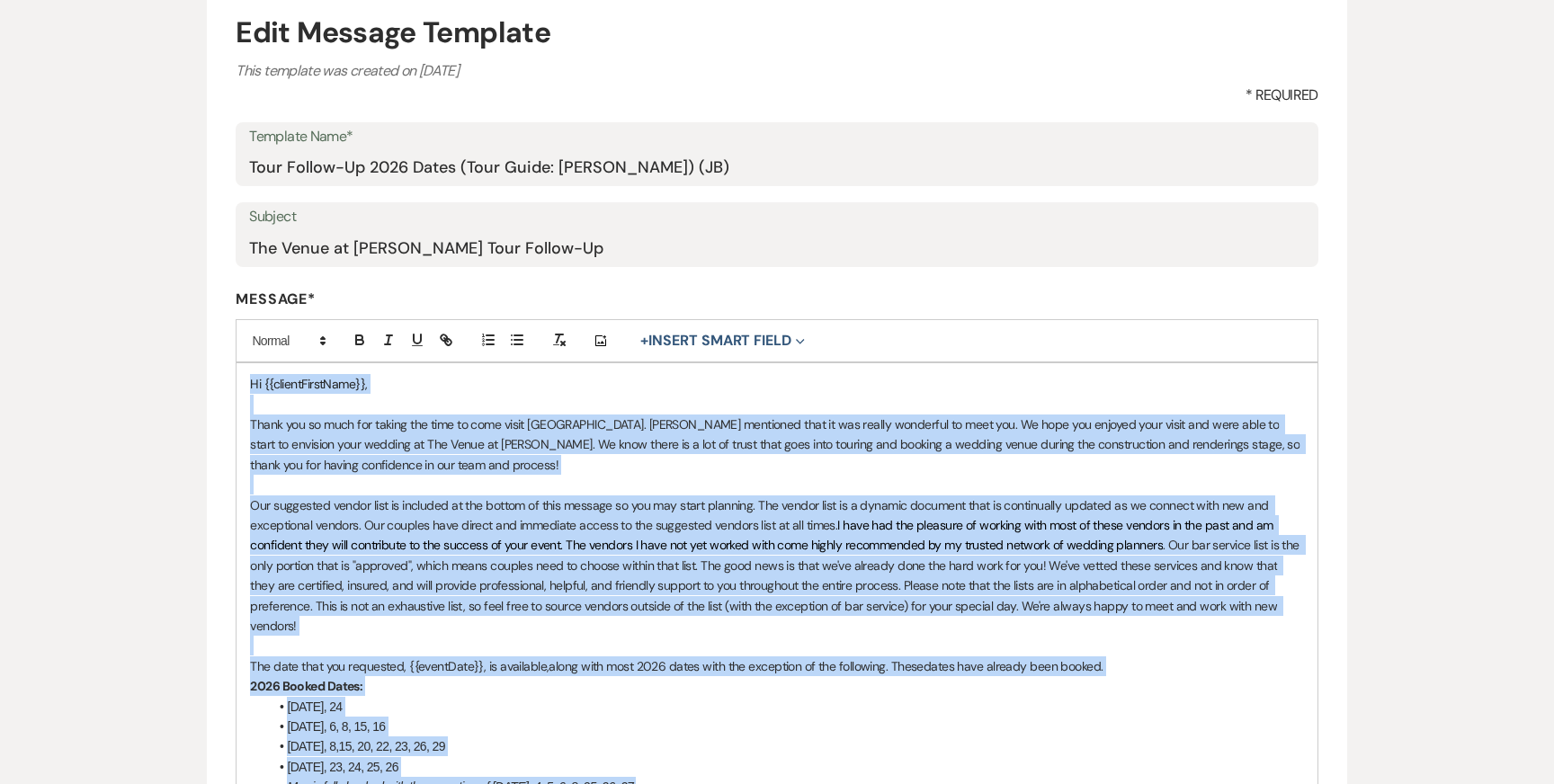
click at [465, 539] on span "I have had the pleasure of working with most of these vendors in the past and a…" at bounding box center [763, 535] width 1026 height 36
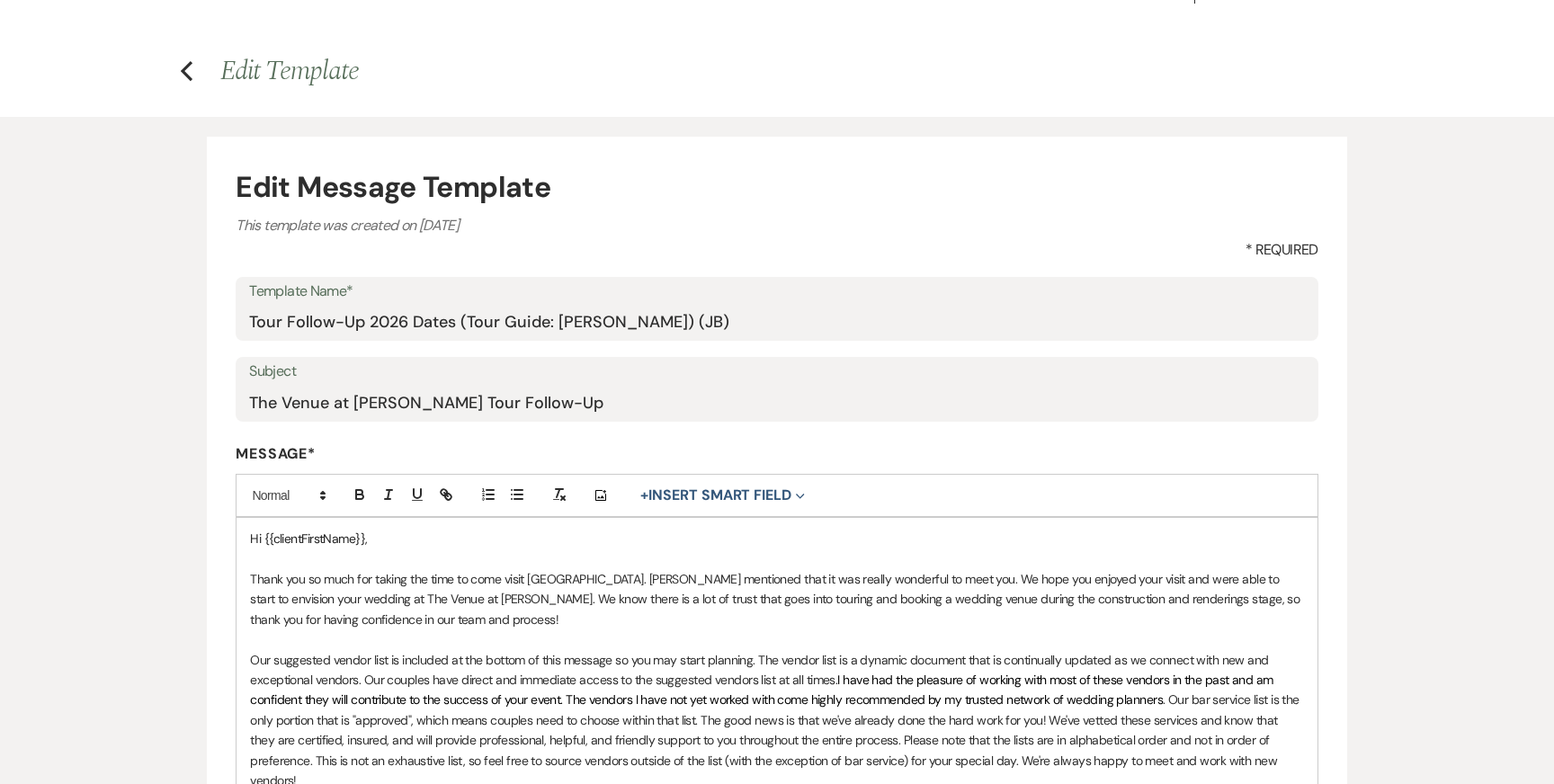
scroll to position [0, 0]
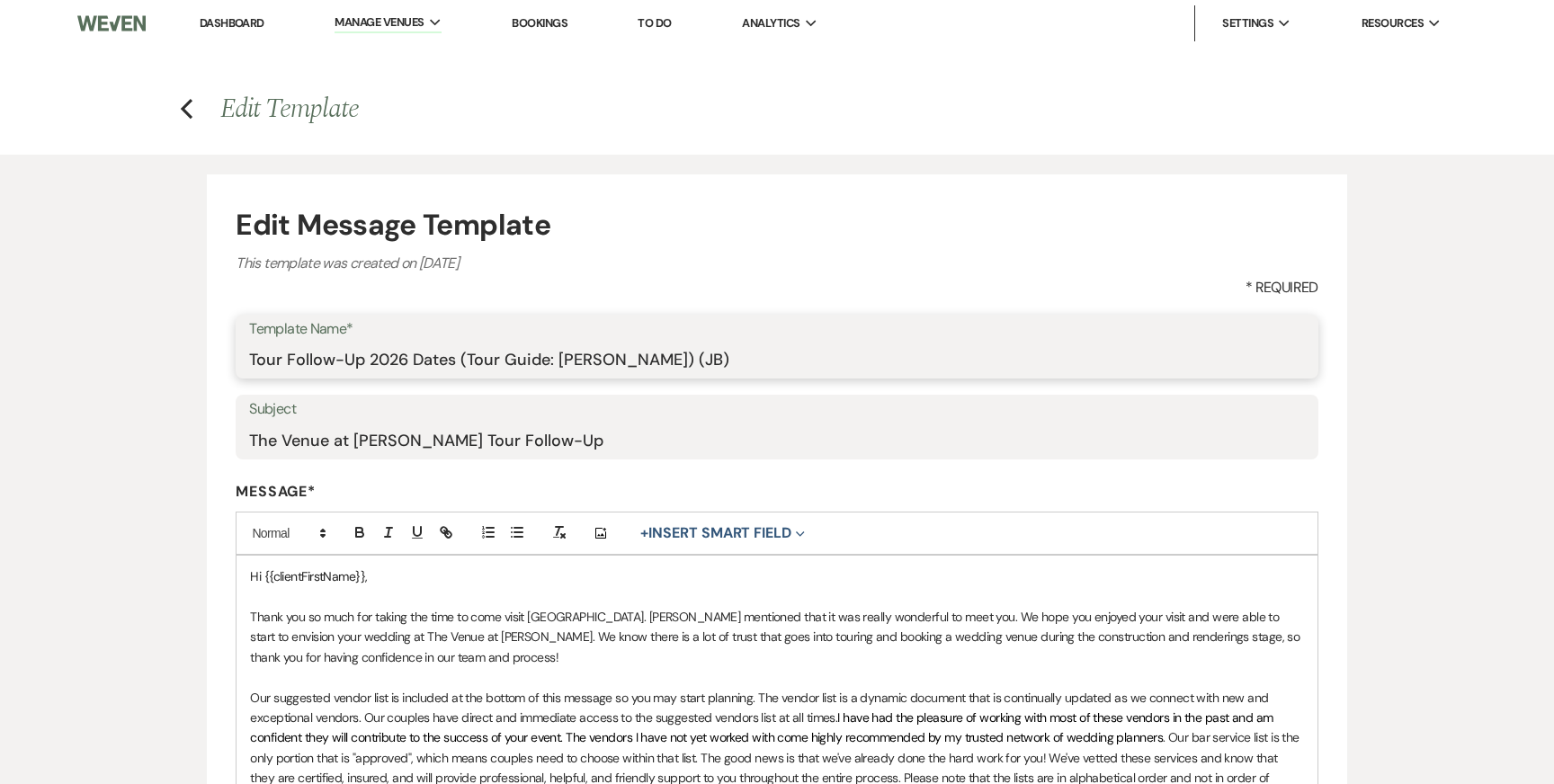
click at [353, 357] on input "Tour Follow-Up 2026 Dates (Tour Guide: Carley) (JB)" at bounding box center [777, 358] width 1055 height 35
click at [406, 439] on input "The Venue at Carley Brook Tour Follow-Up" at bounding box center [777, 439] width 1055 height 35
click at [188, 112] on use "button" at bounding box center [187, 109] width 12 height 20
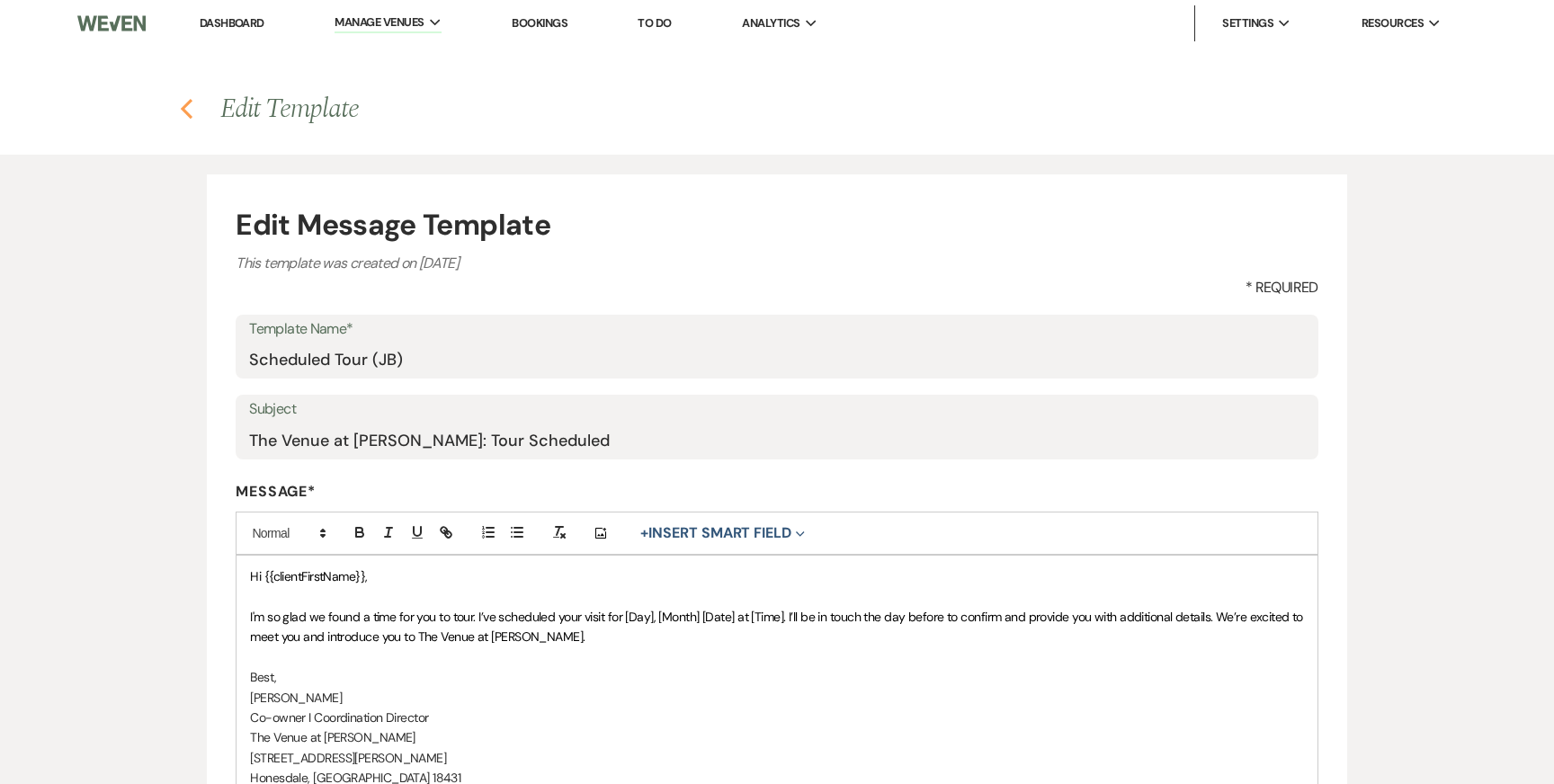
click at [186, 104] on use "button" at bounding box center [187, 109] width 12 height 20
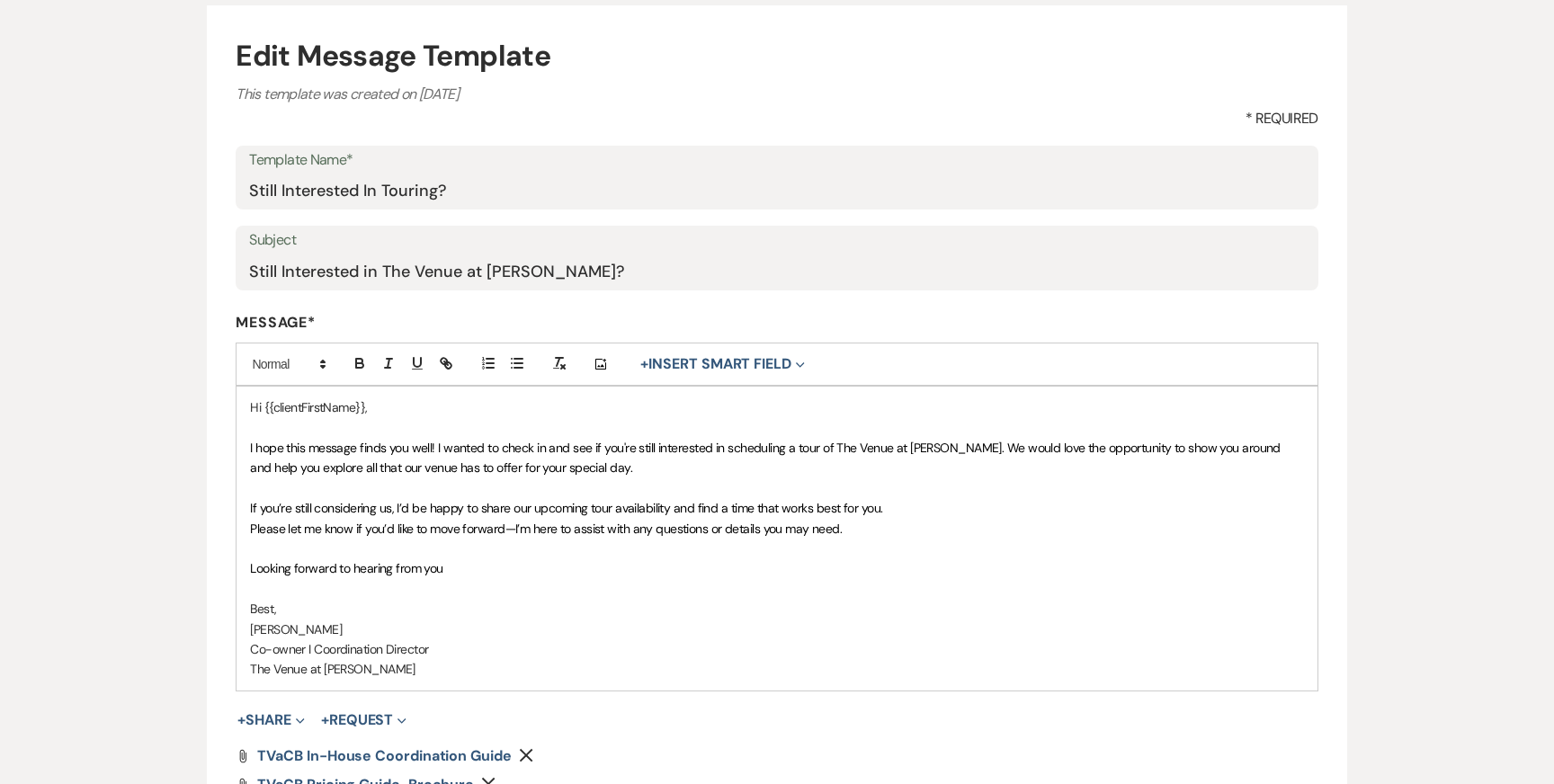
scroll to position [177, 0]
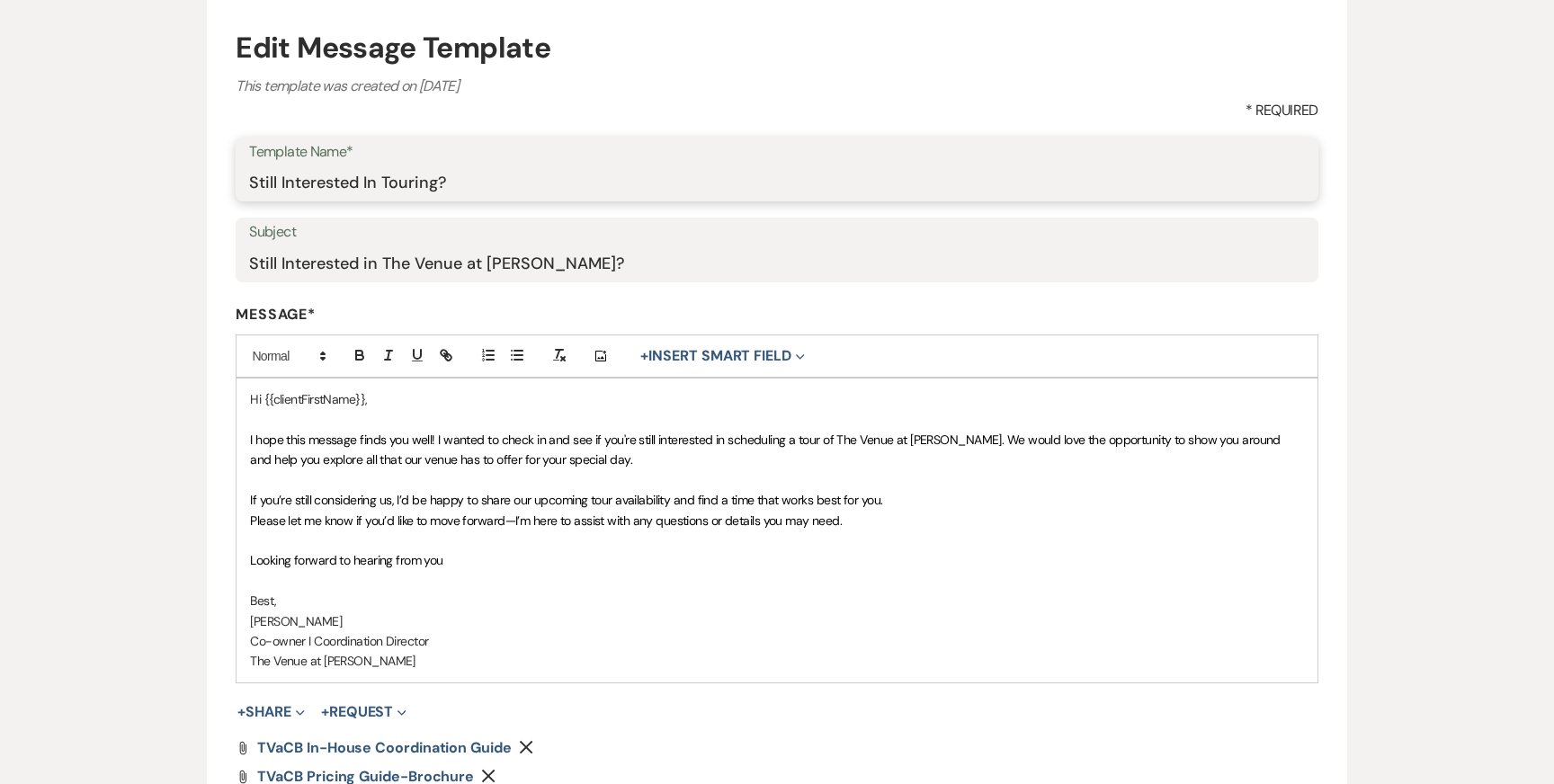
click at [303, 179] on input "Still Interested In Touring?" at bounding box center [777, 182] width 1055 height 35
click at [407, 258] on input "Still Interested in The Venue at [PERSON_NAME]?" at bounding box center [777, 262] width 1055 height 35
click at [354, 470] on p at bounding box center [776, 480] width 1053 height 20
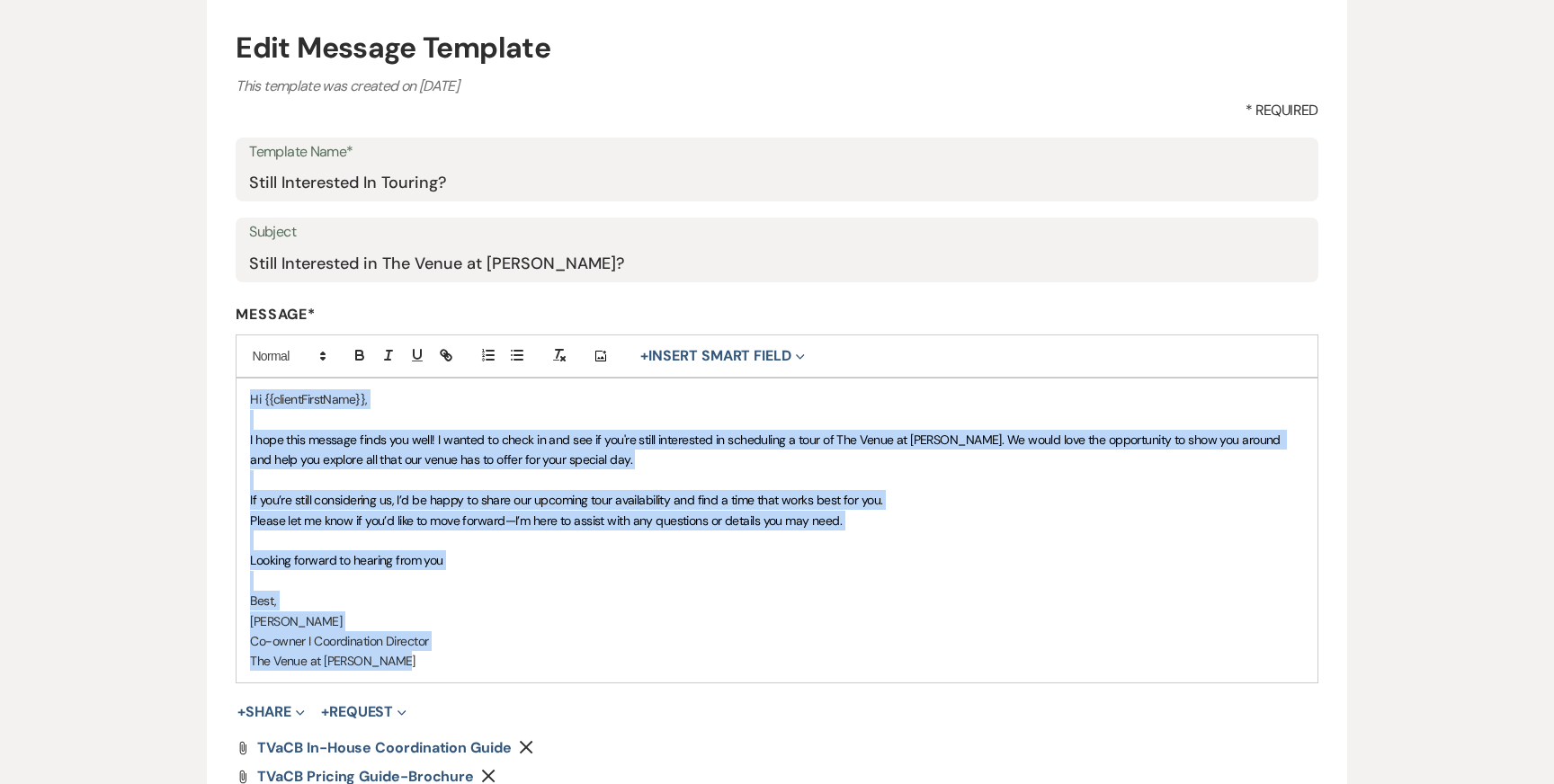
copy div "Hi {{clientFirstName}}, I hope this message finds you well! I wanted to check i…"
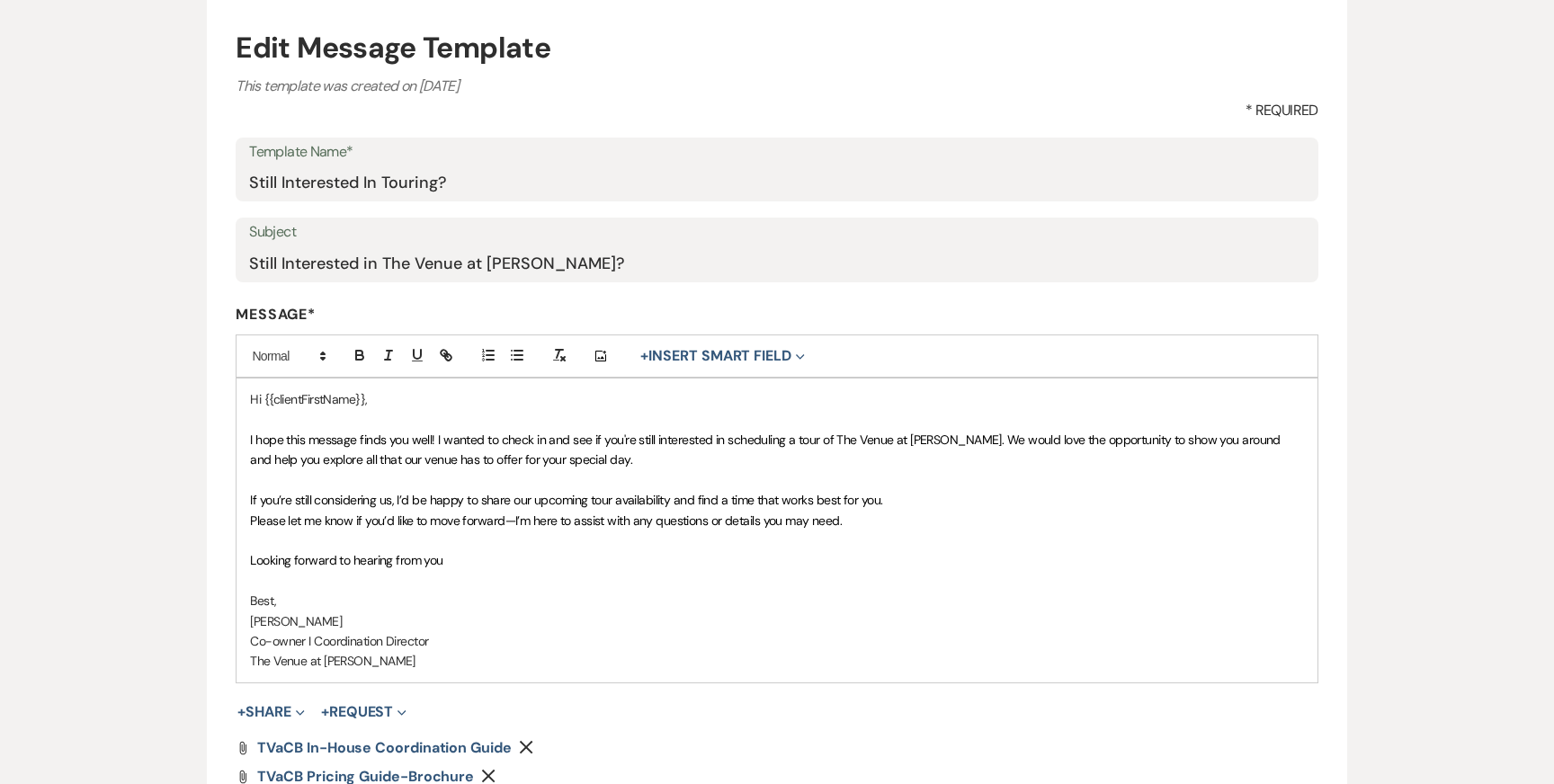
click at [133, 209] on div "Edit Message Template This template was created on Dec 1, 2024 * Required Templ…" at bounding box center [777, 466] width 1295 height 978
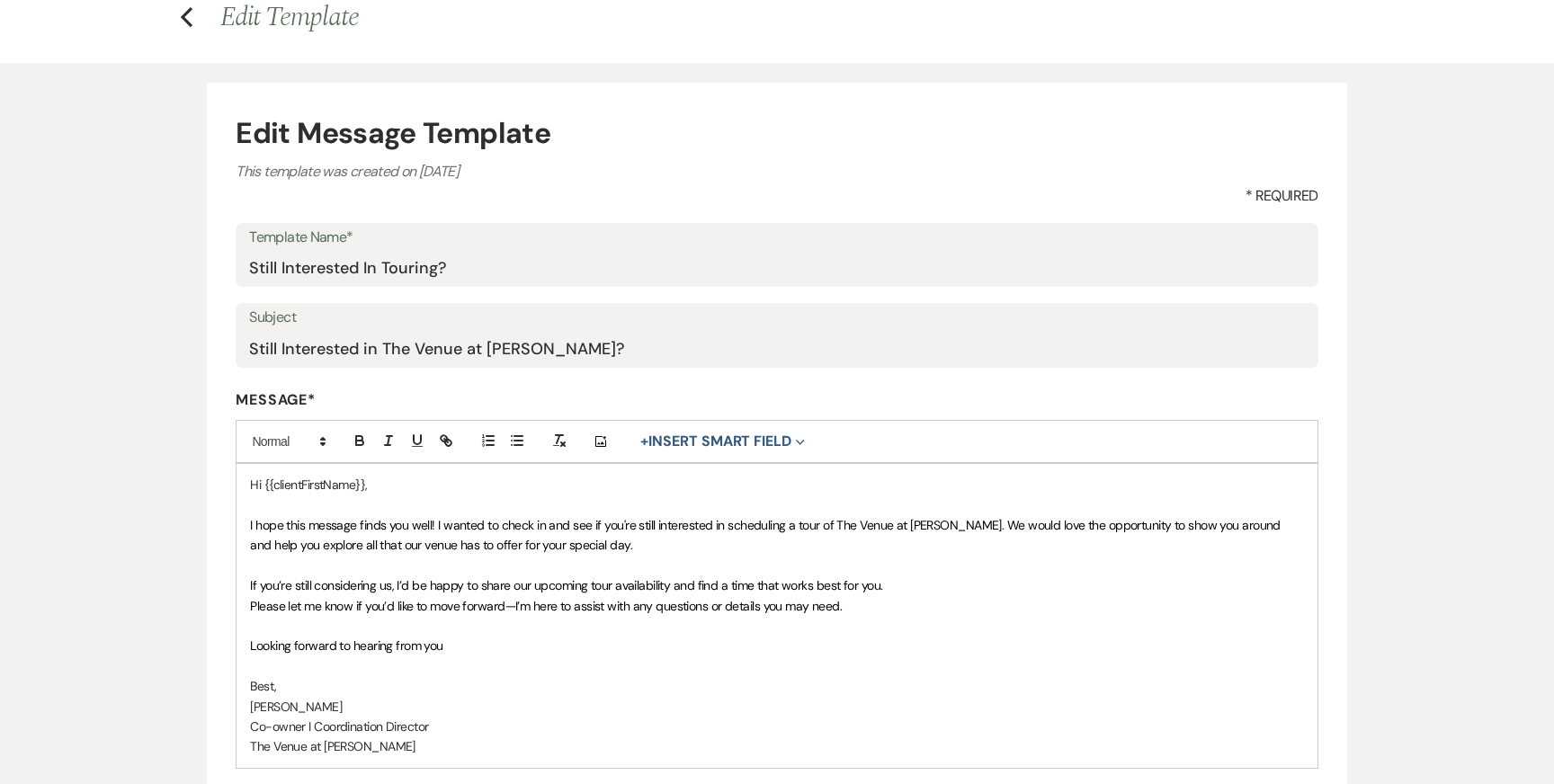
scroll to position [0, 0]
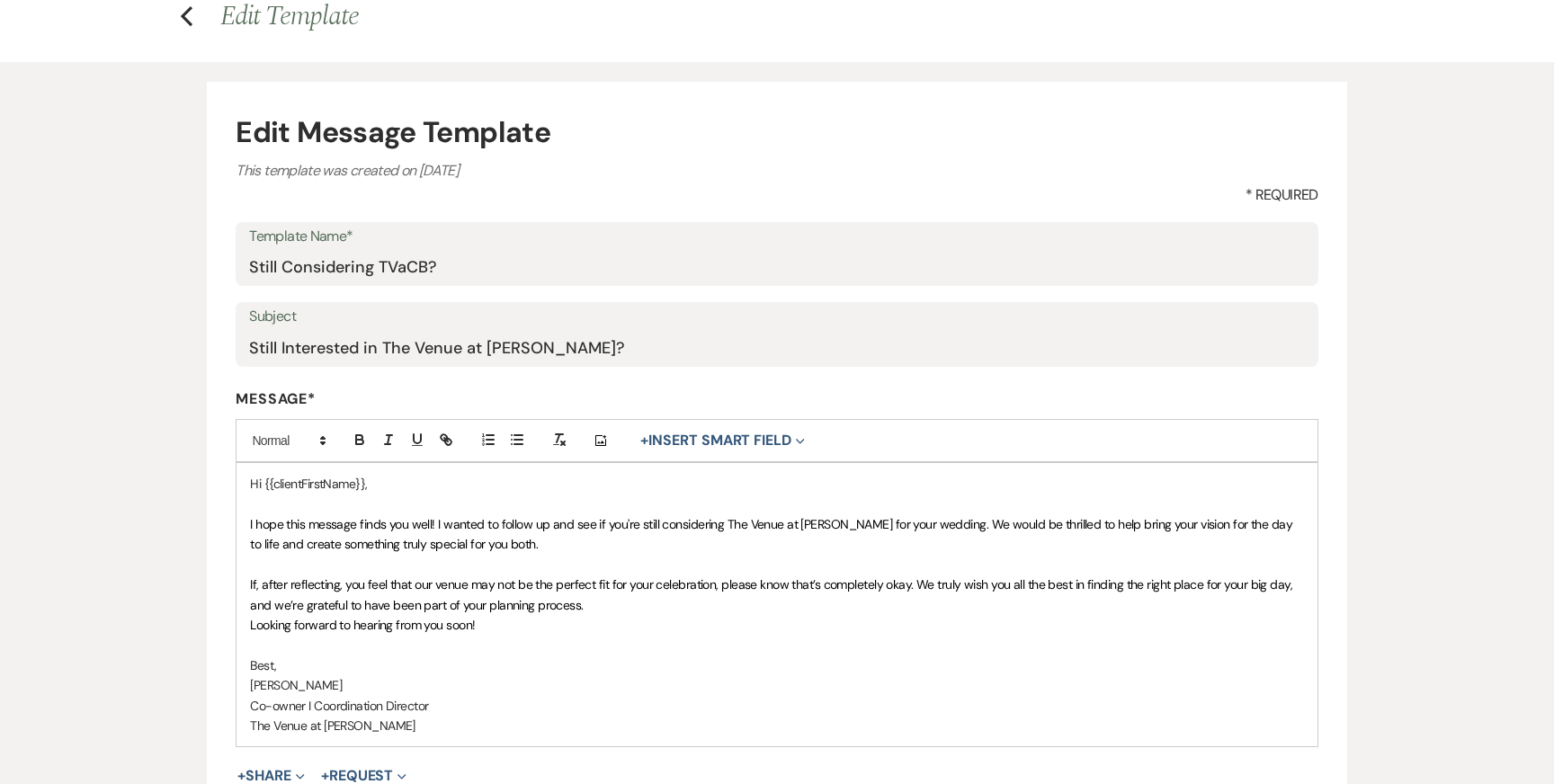
scroll to position [95, 0]
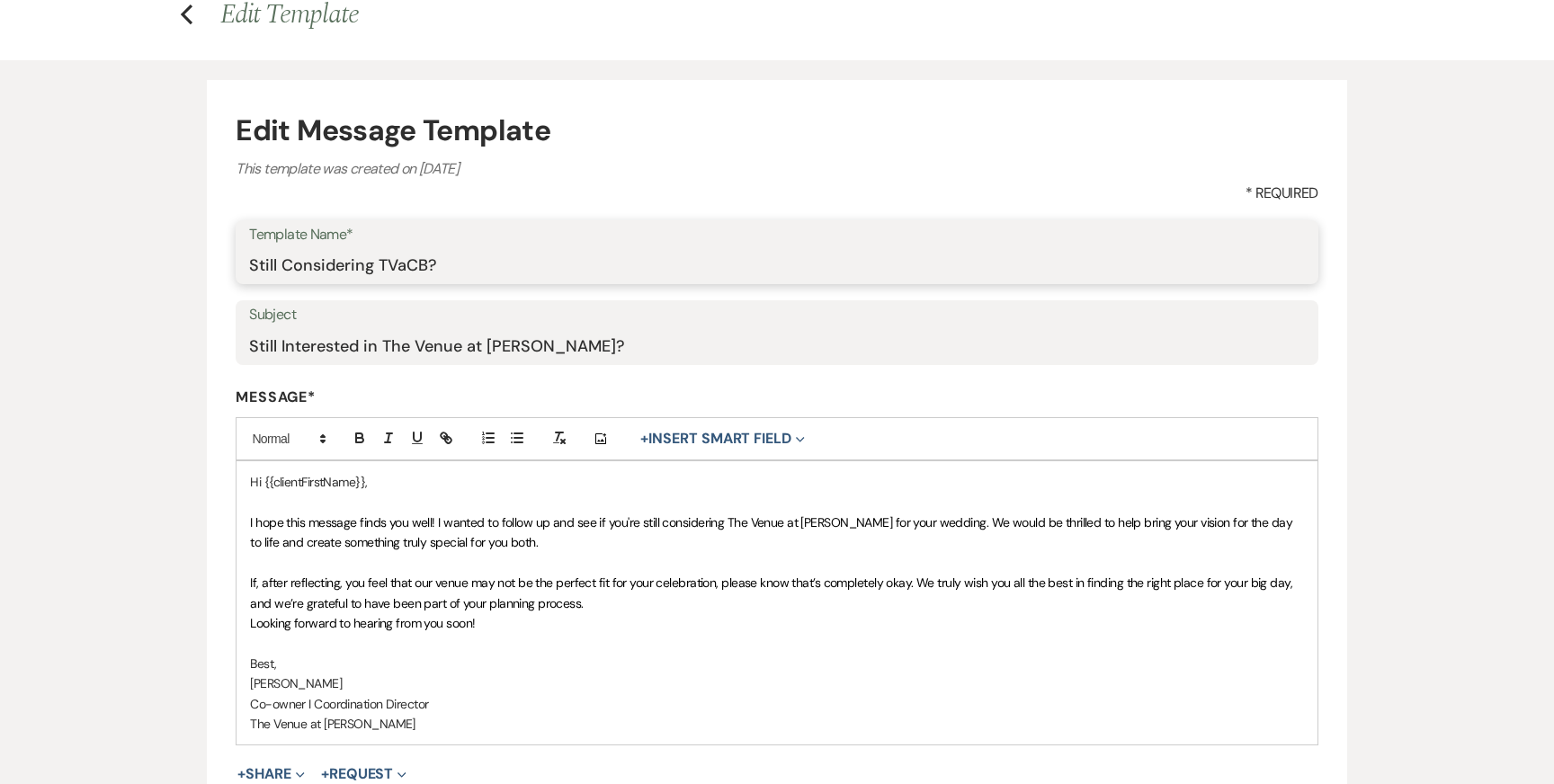
click at [292, 260] on input "Still Considering TVaCB?" at bounding box center [777, 264] width 1055 height 35
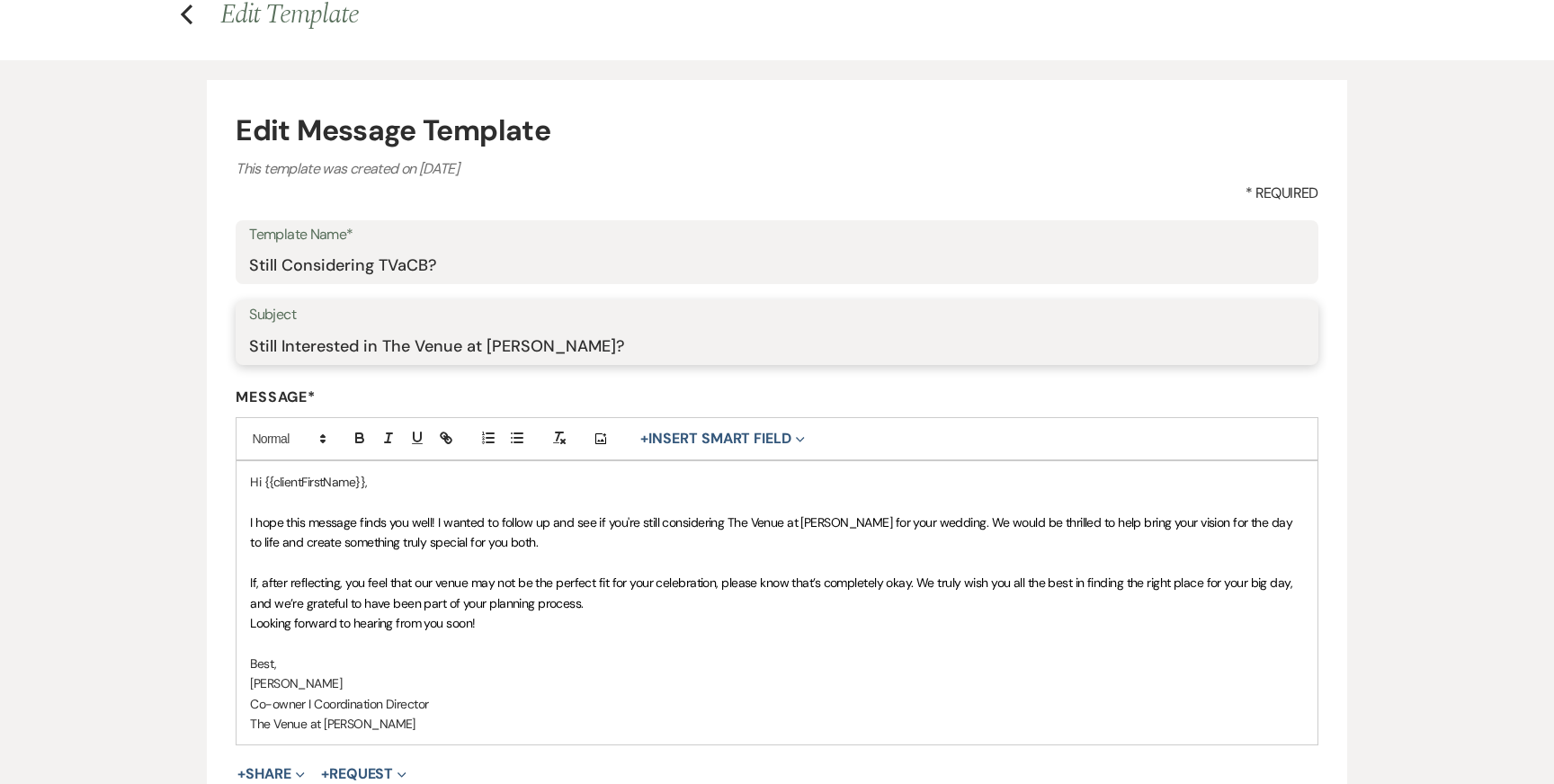
click at [302, 347] on input "Still Interested in The Venue at Carley Brook?" at bounding box center [777, 345] width 1055 height 35
click at [395, 595] on span "If, after reflecting, you feel that our venue may not be the perfect fit for yo…" at bounding box center [772, 592] width 1045 height 36
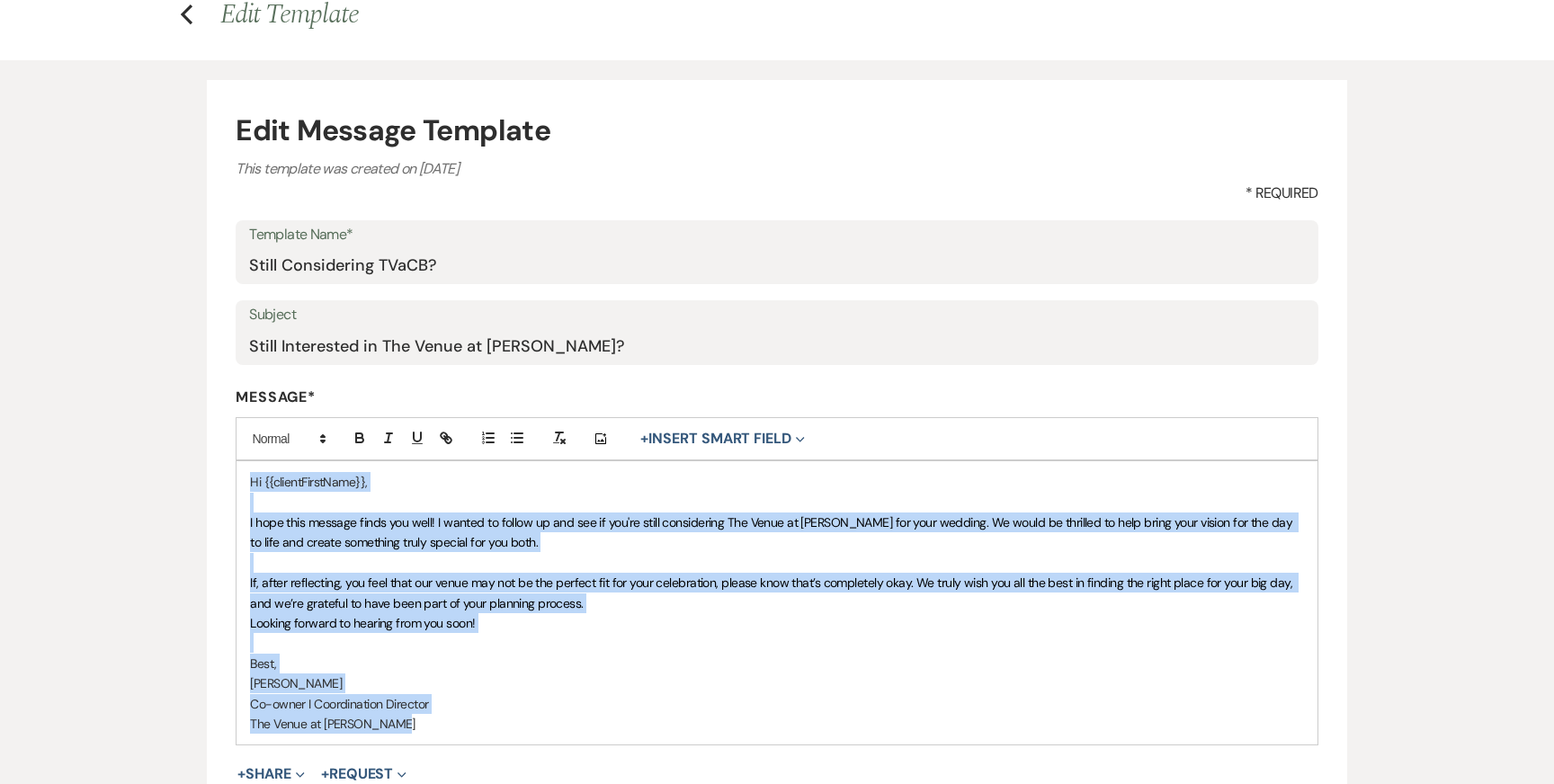
copy div "Hi {{clientFirstName}}, I hope this message finds you well! I wanted to follow …"
click at [187, 8] on use "button" at bounding box center [187, 15] width 12 height 20
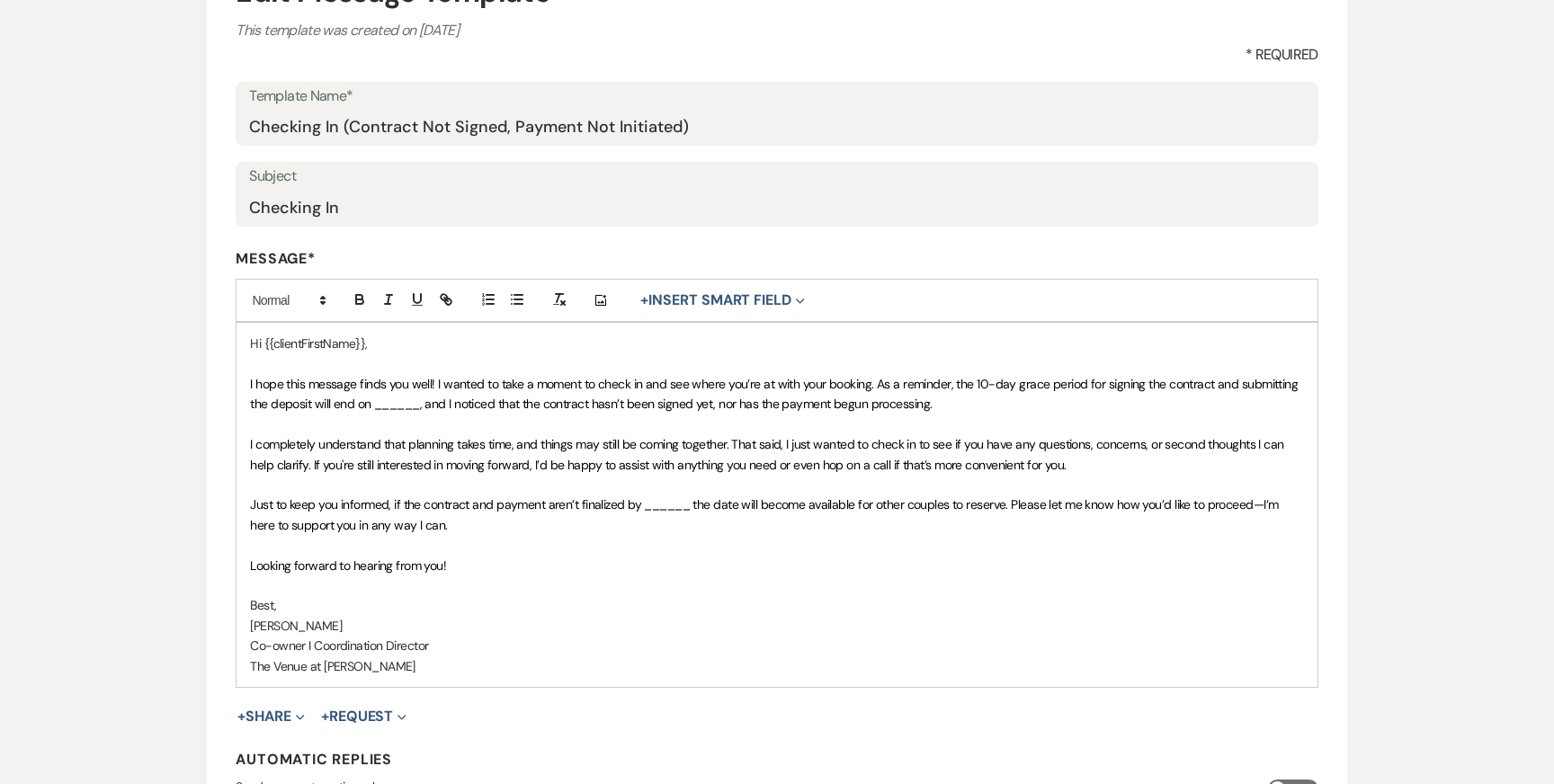
scroll to position [238, 0]
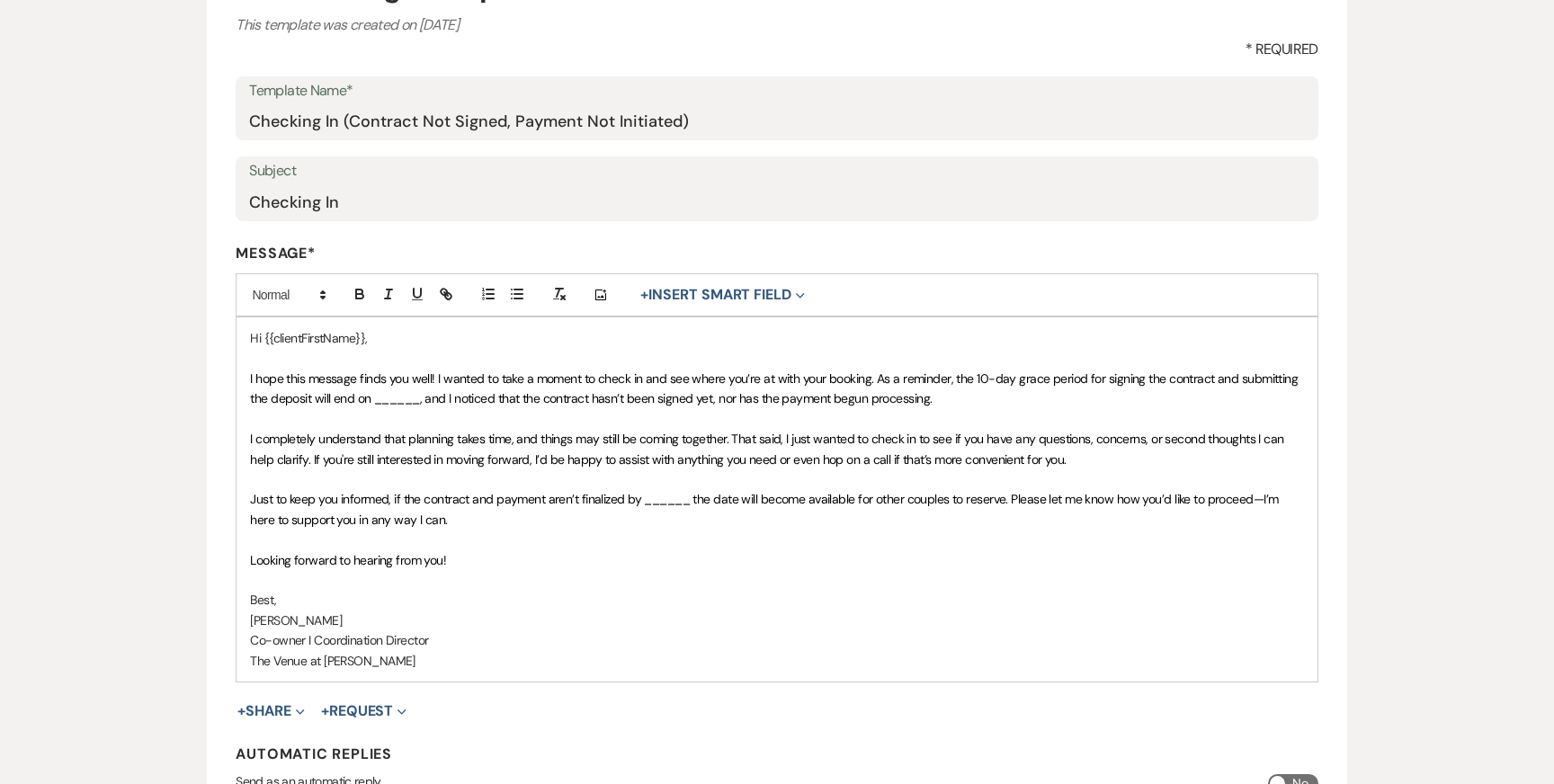
click at [362, 449] on p "I completely understand that planning takes time, and things may still be comin…" at bounding box center [776, 449] width 1053 height 41
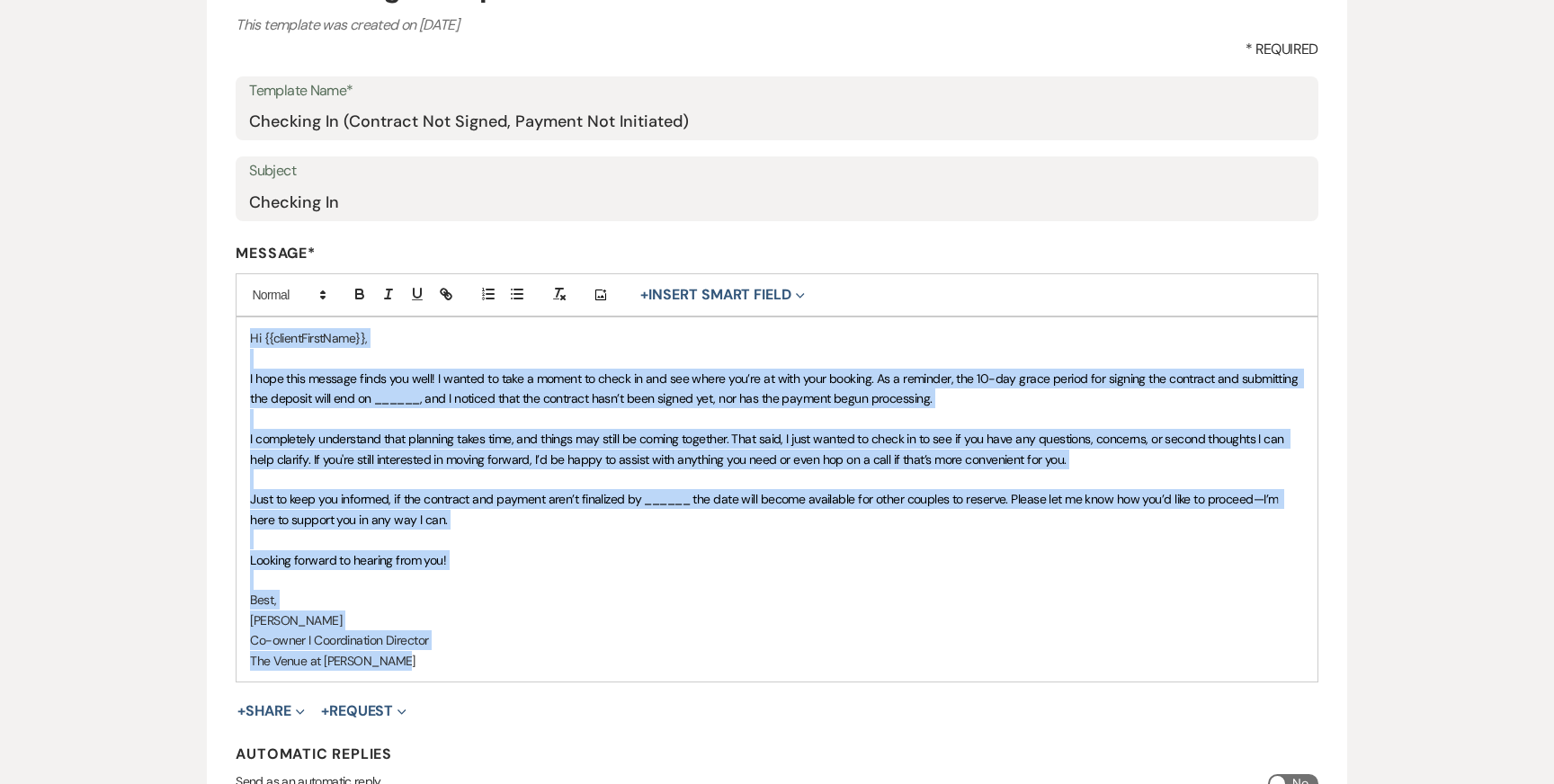
copy div "Lo {{ipsumdOlorsItam}}, C adip elit seddoei tempo inc utla! E dolore ma aliq e …"
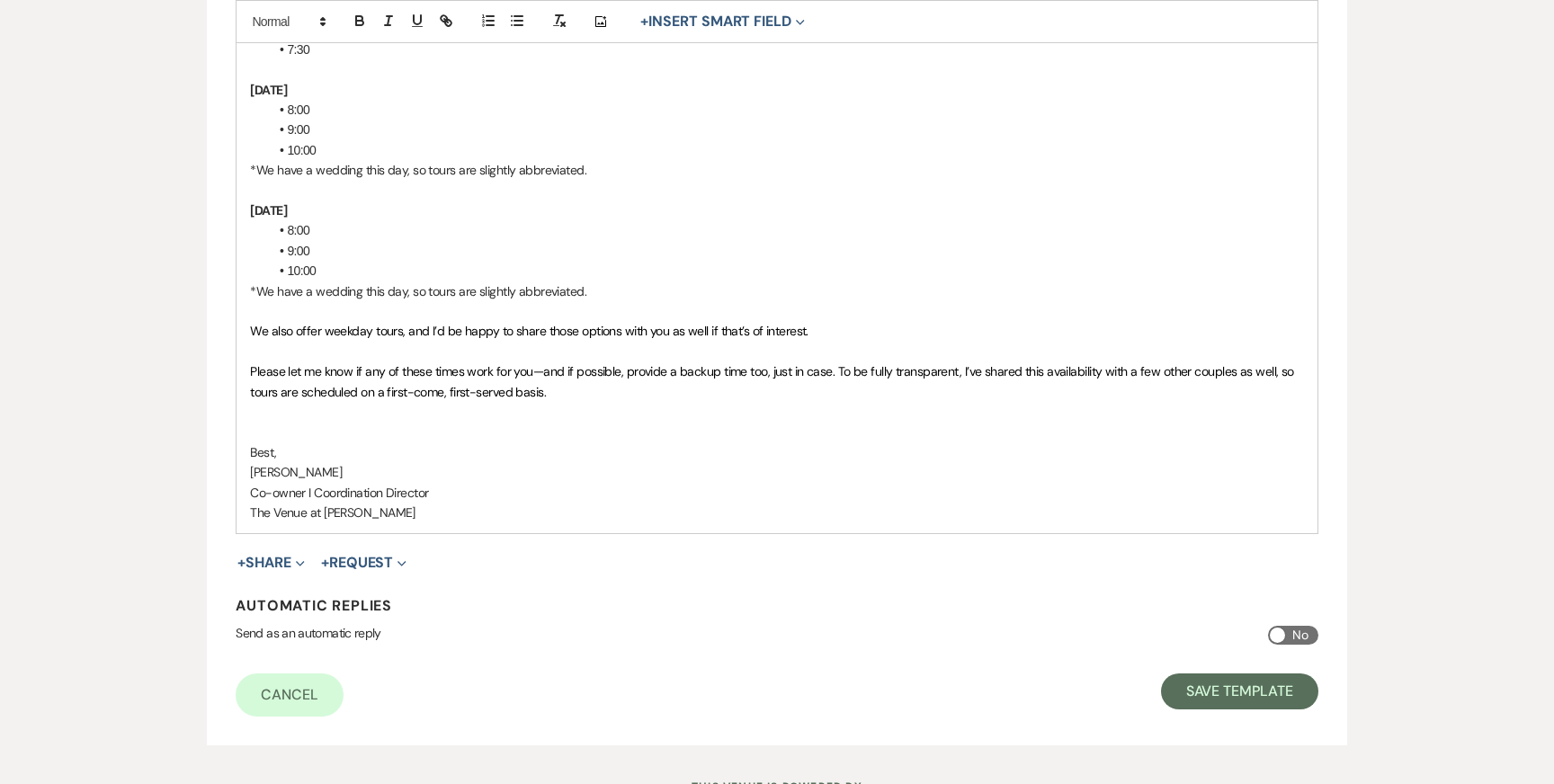
scroll to position [1695, 0]
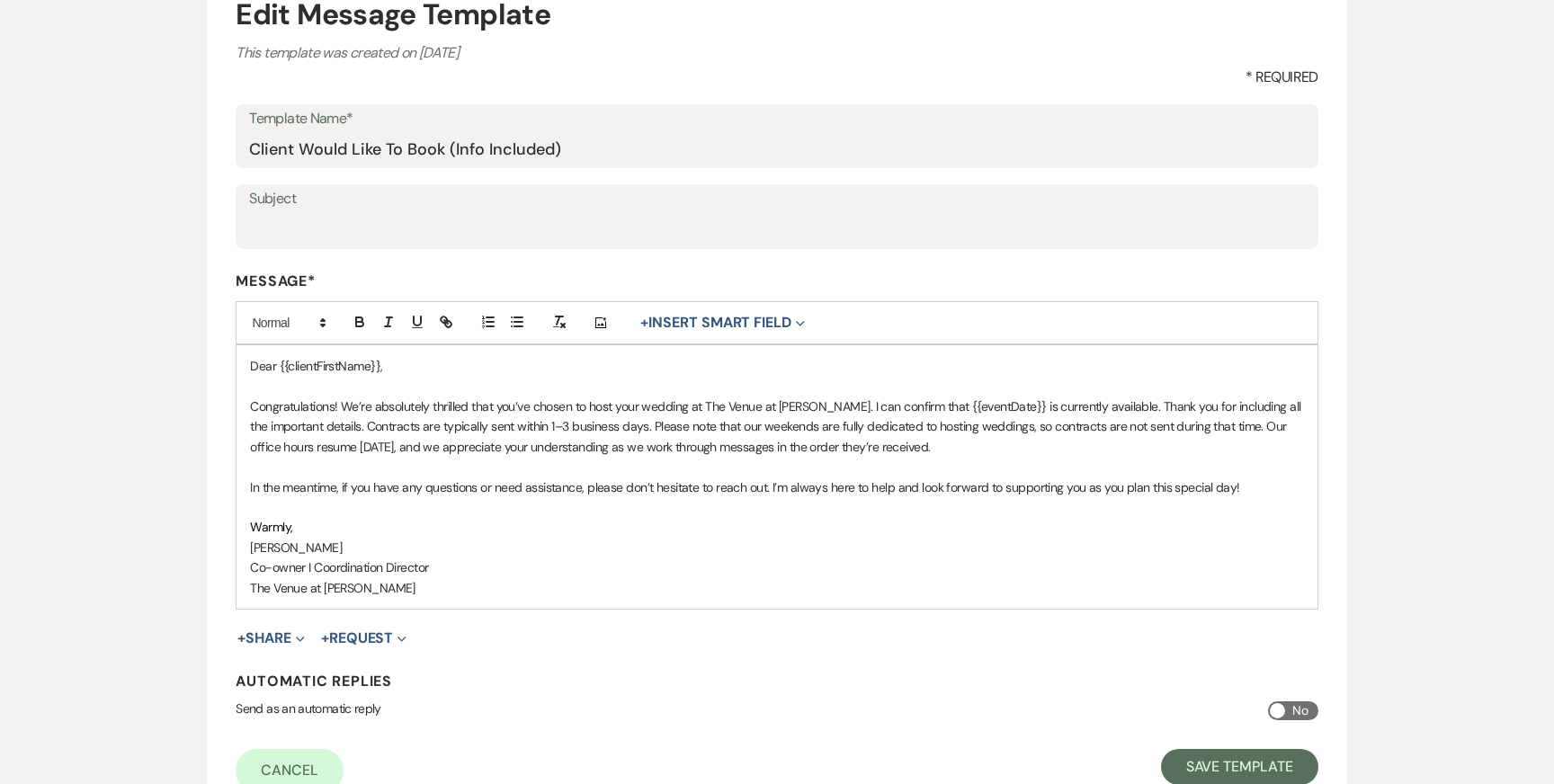
scroll to position [222, 0]
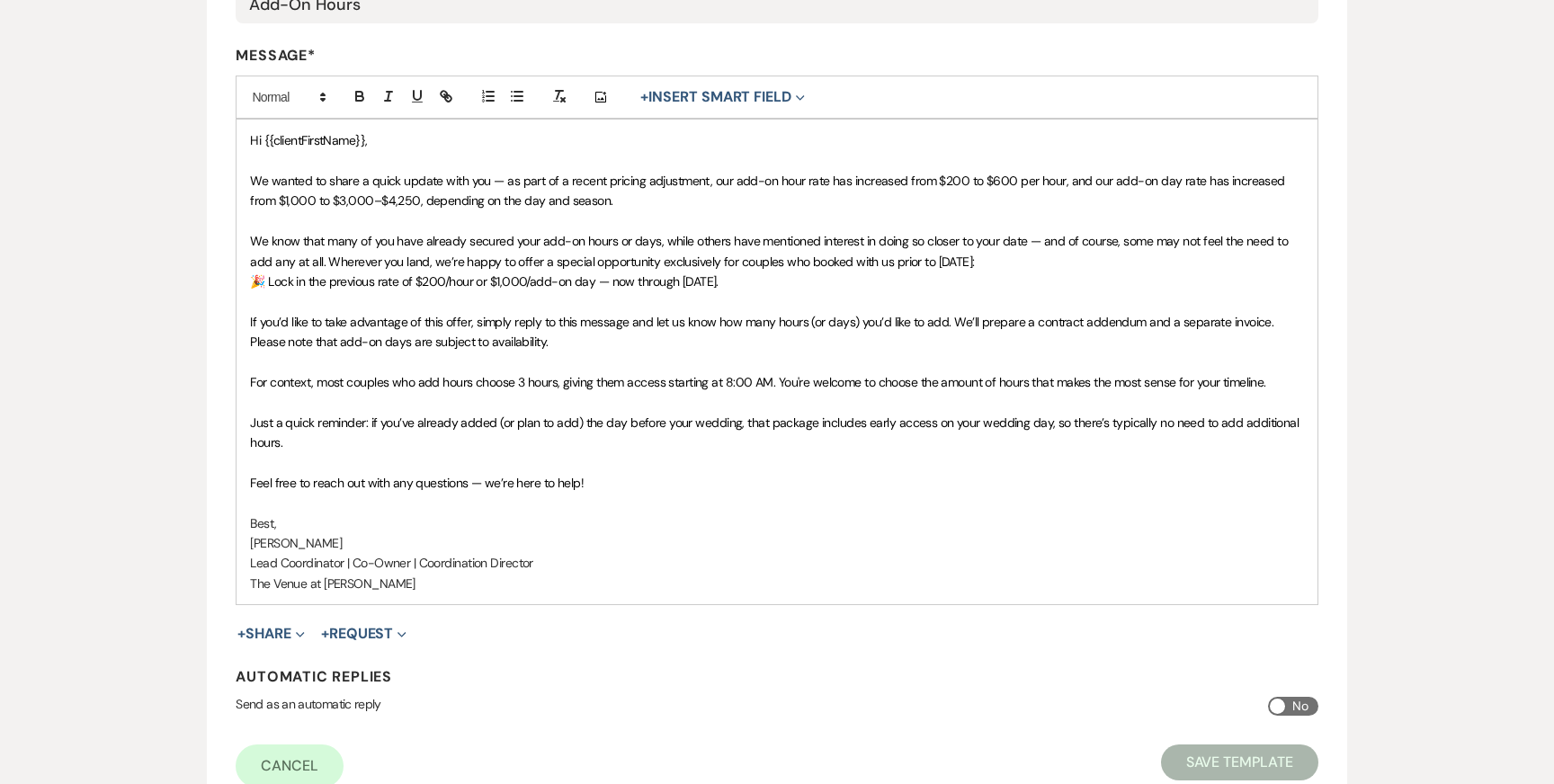
scroll to position [426, 0]
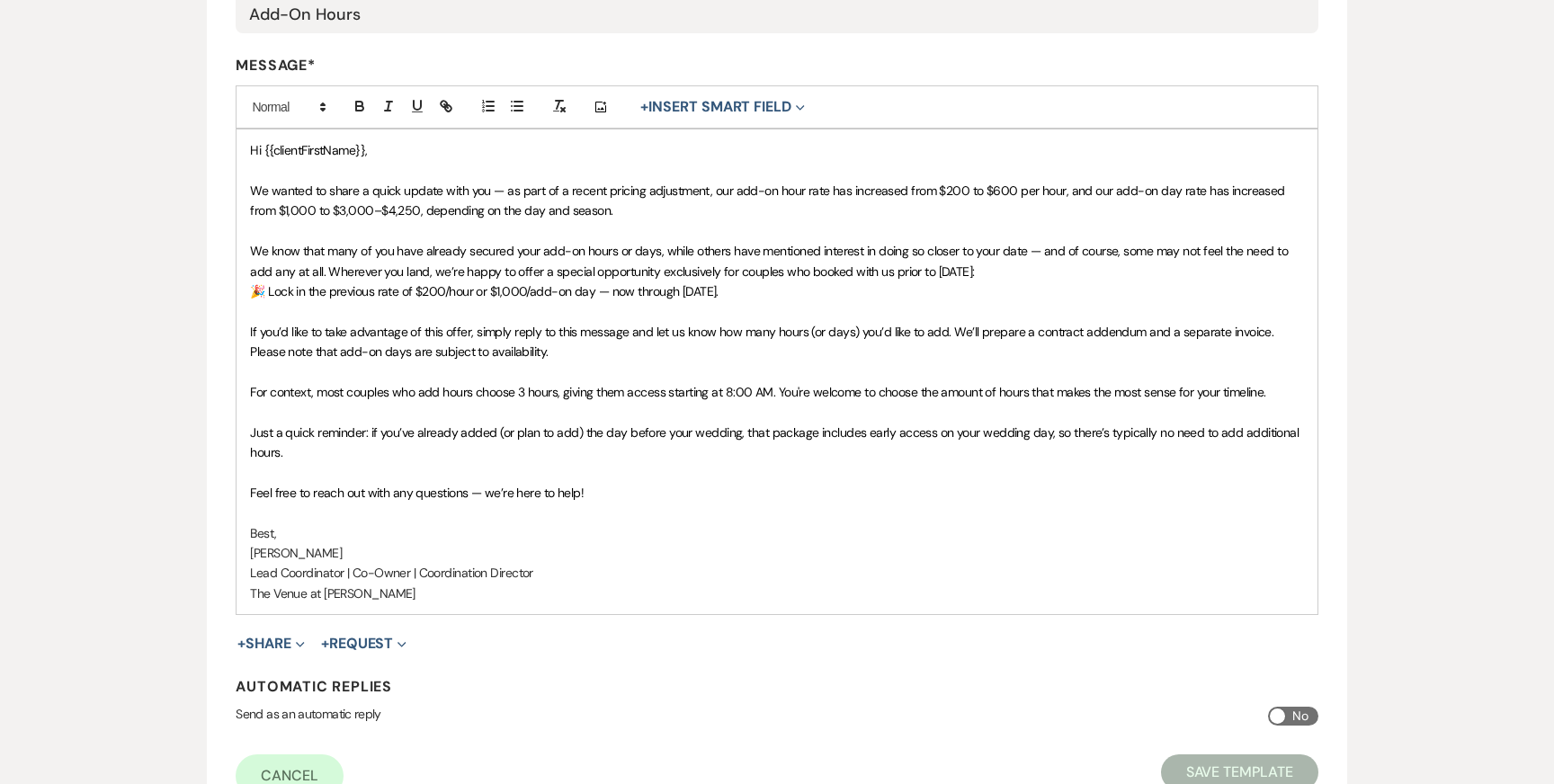
click at [100, 181] on div "Edit Message Template This template was created on [DATE] * Required Template N…" at bounding box center [777, 277] width 1554 height 1097
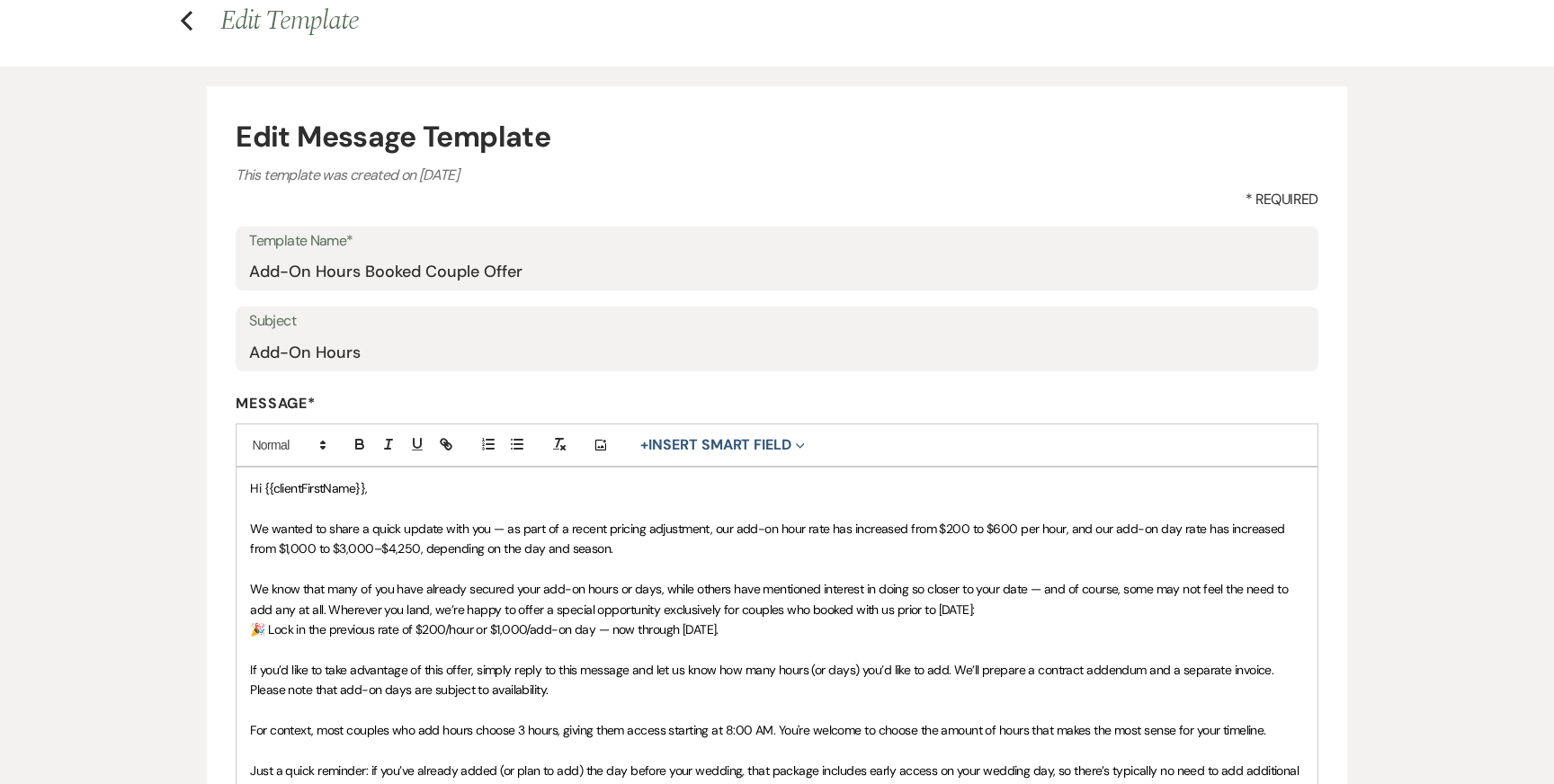
scroll to position [0, 0]
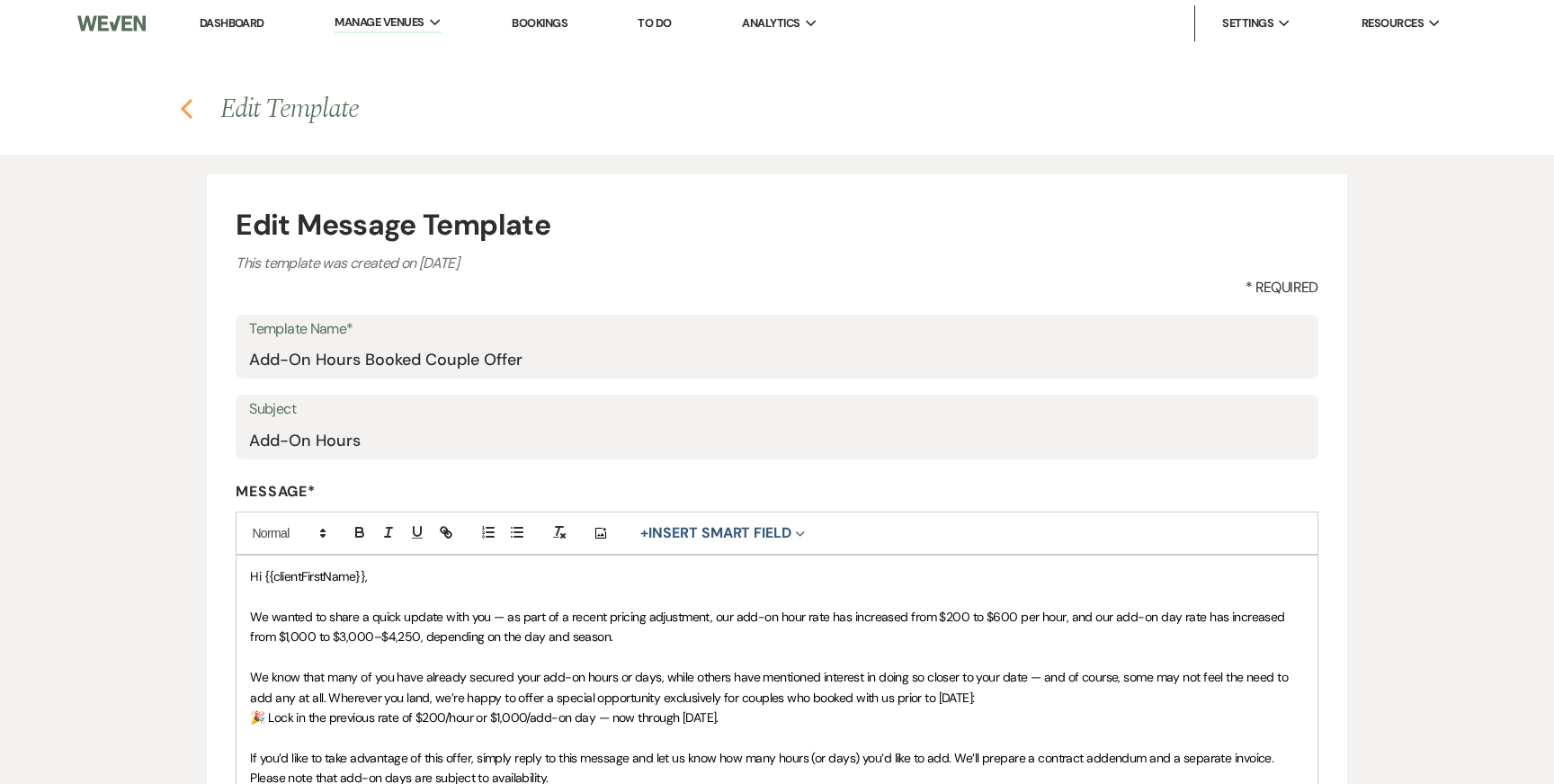
click at [187, 114] on use "button" at bounding box center [187, 109] width 12 height 20
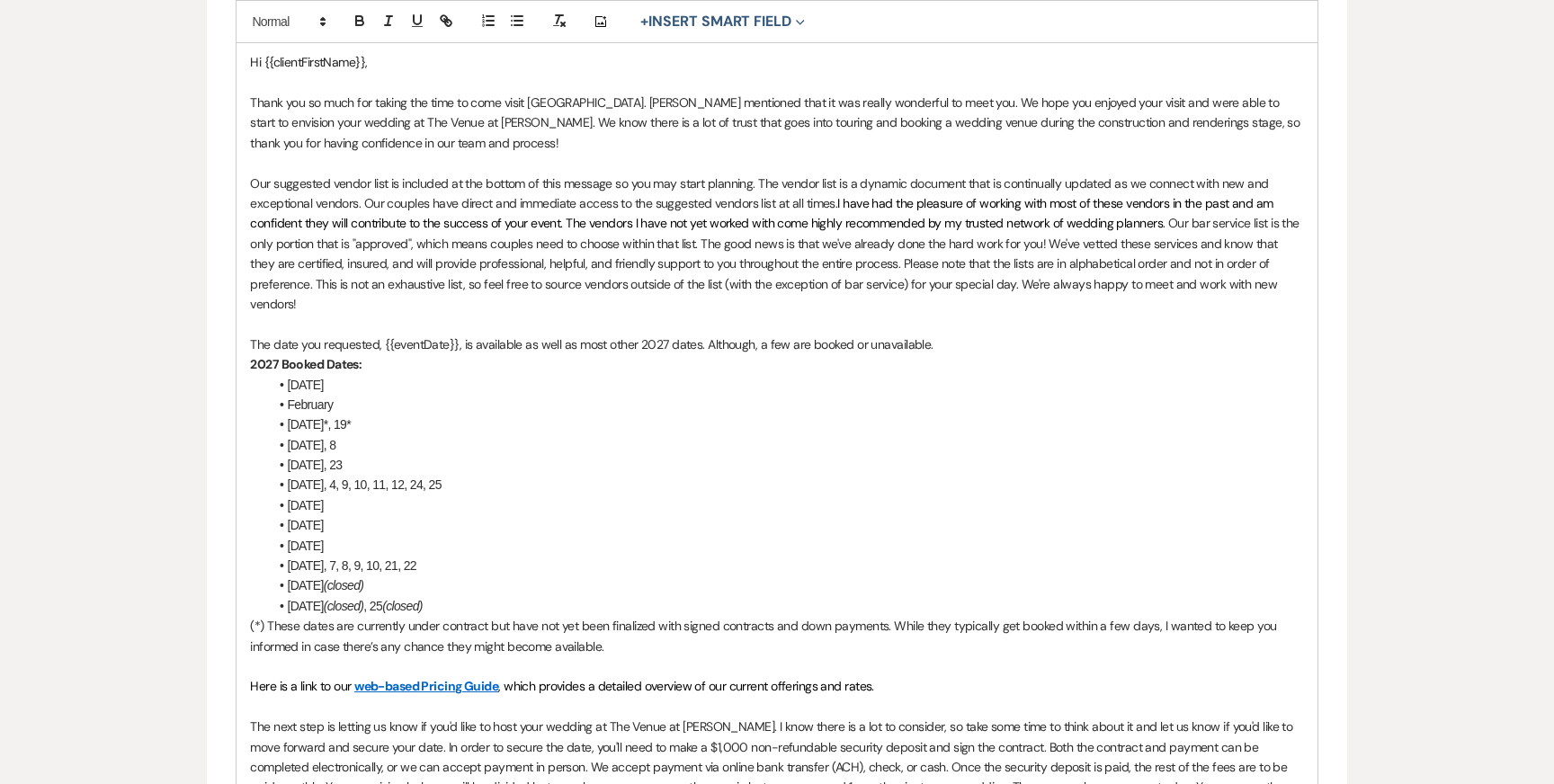
scroll to position [523, 0]
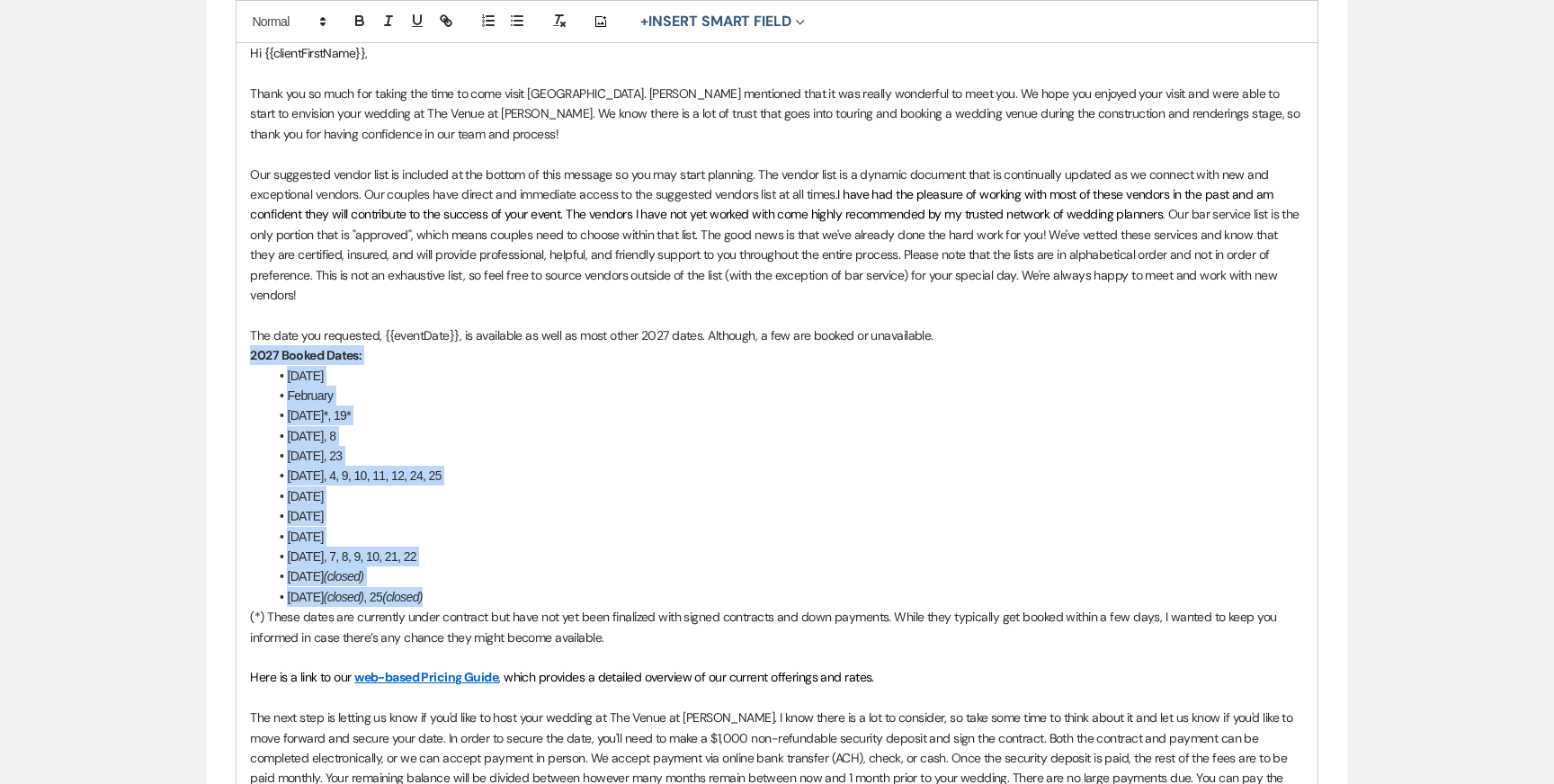
drag, startPoint x: 250, startPoint y: 336, endPoint x: 552, endPoint y: 579, distance: 387.6
click at [552, 577] on div "Hi {{clientFirstName}}, Thank you so much for taking the time to come visit [GE…" at bounding box center [777, 666] width 1080 height 1269
copy div "2027 Booked Dates: January [DATE] [DATE]*, 19* [DATE], 8 [DATE], [DATE] 3, 4, 9…"
click at [668, 385] on li "February" at bounding box center [784, 395] width 1035 height 20
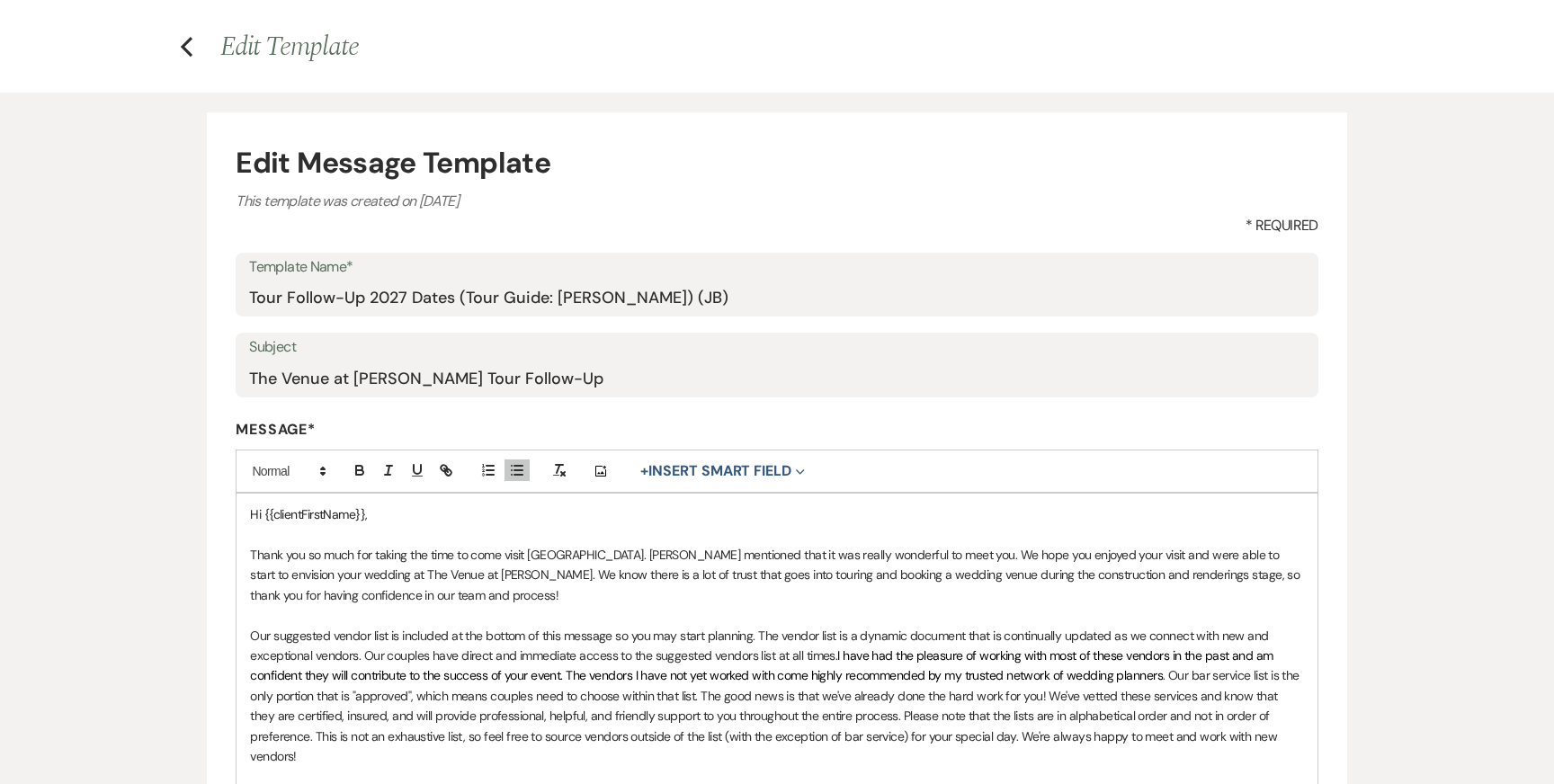
scroll to position [0, 0]
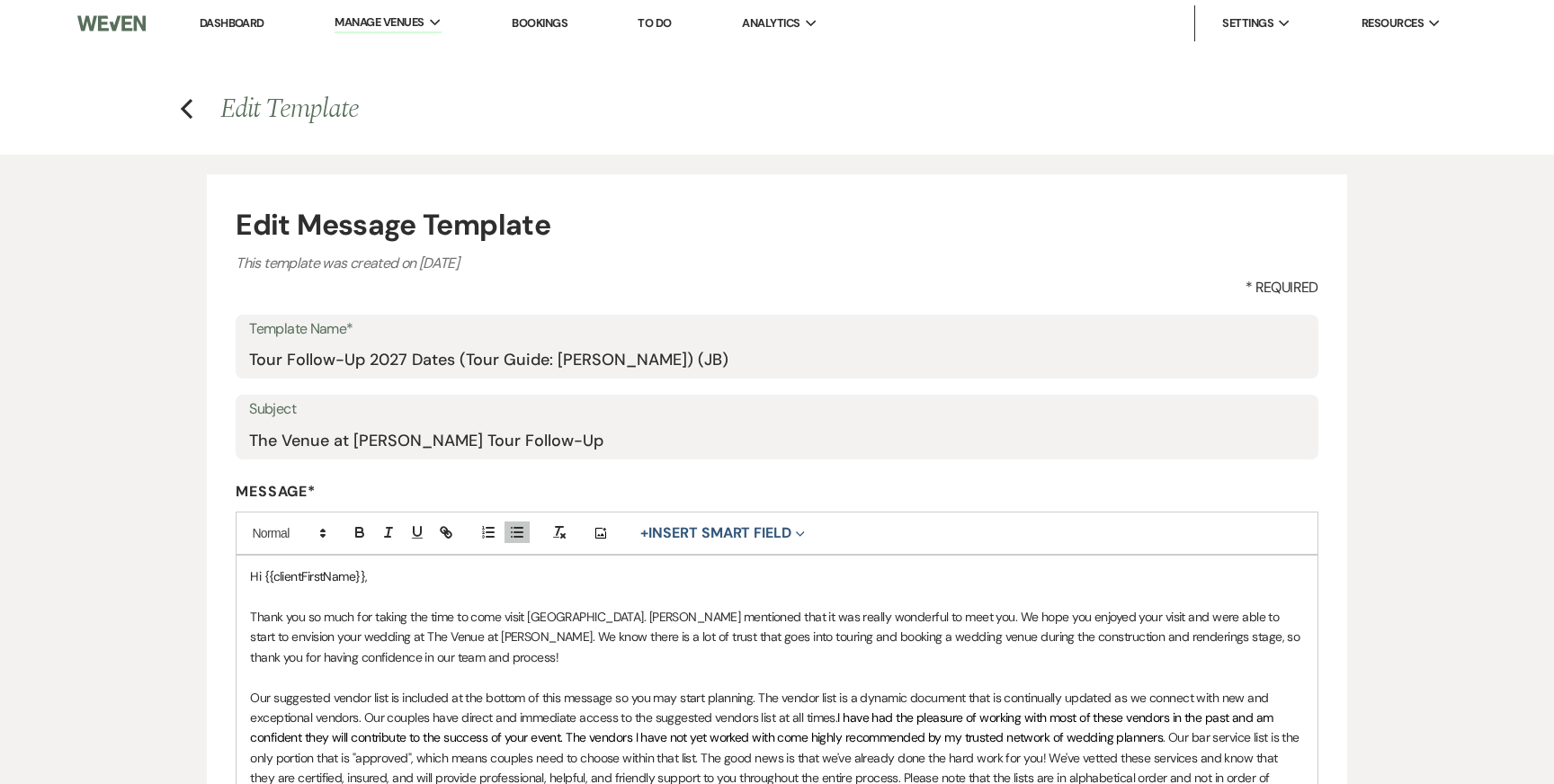
click at [189, 104] on icon "Previous" at bounding box center [187, 109] width 14 height 22
